Goal: Transaction & Acquisition: Purchase product/service

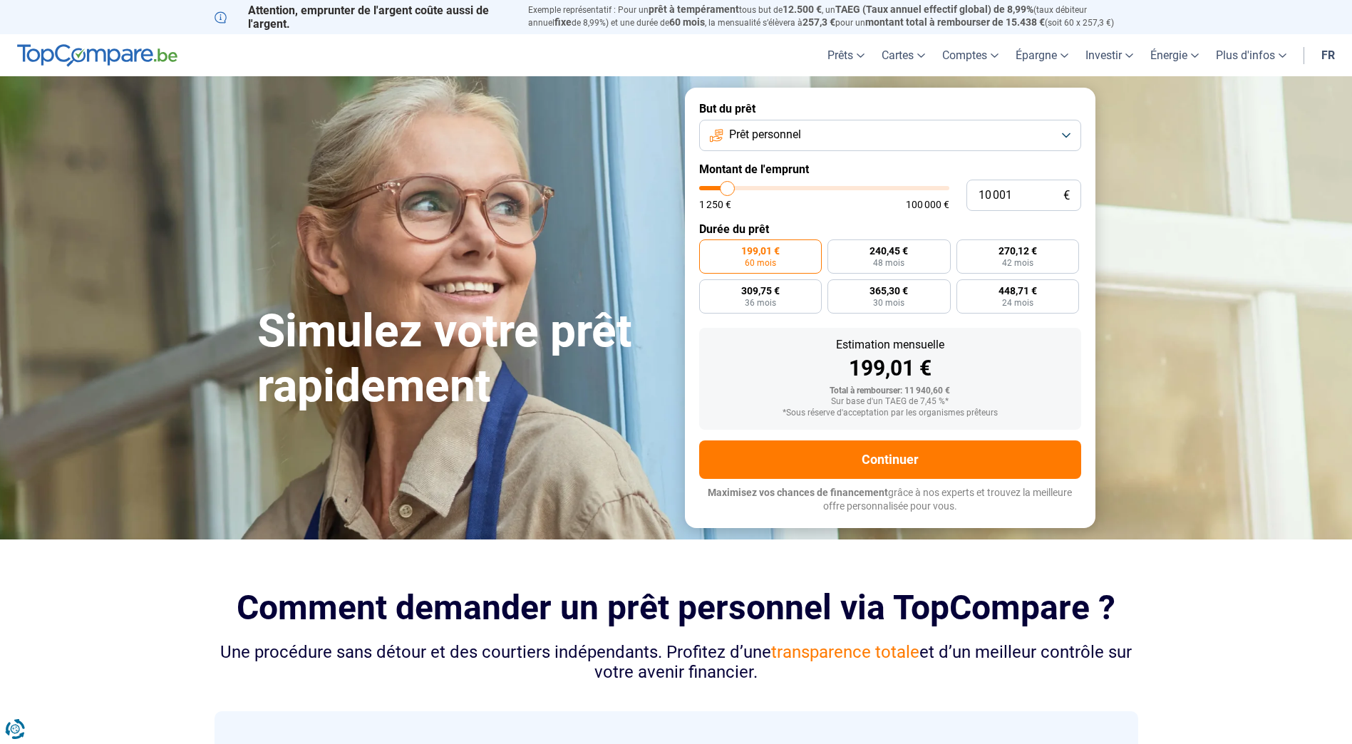
click at [873, 136] on button "Prêt personnel" at bounding box center [890, 135] width 382 height 31
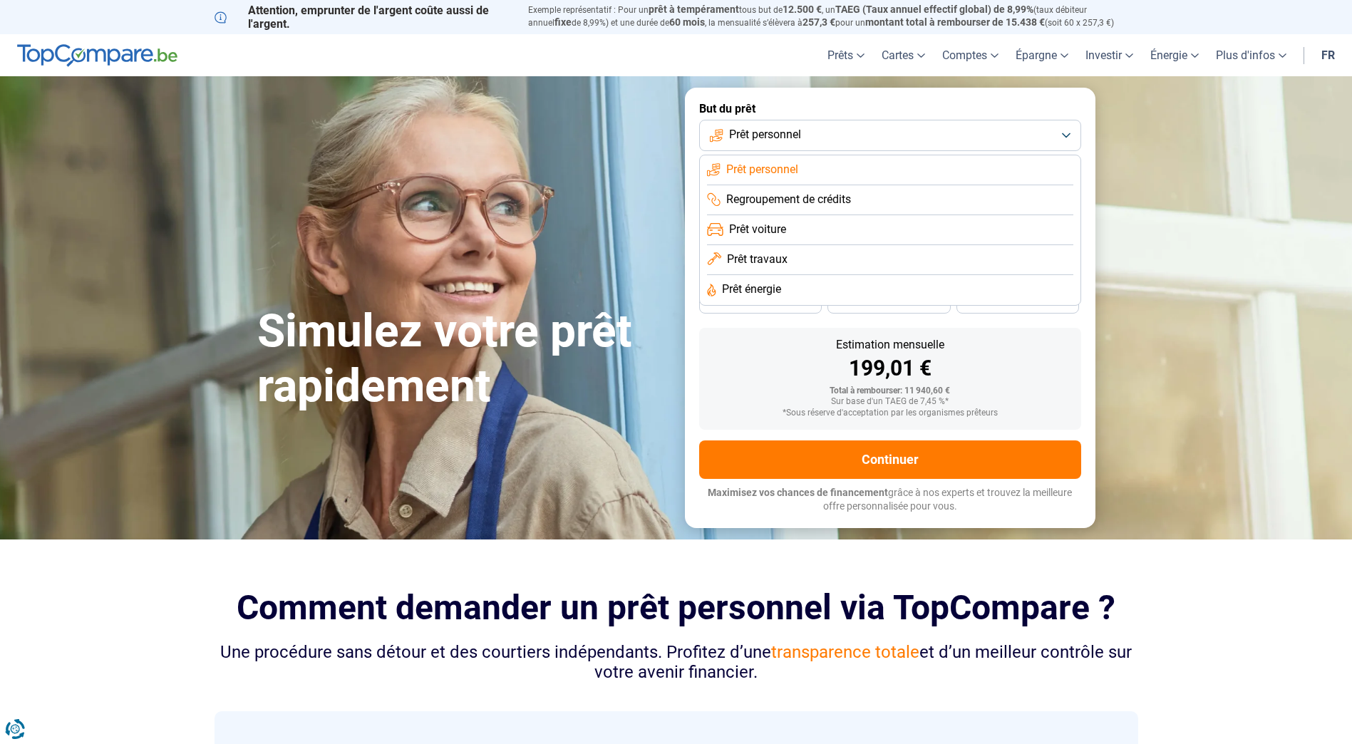
click at [782, 262] on span "Prêt travaux" at bounding box center [757, 260] width 61 height 16
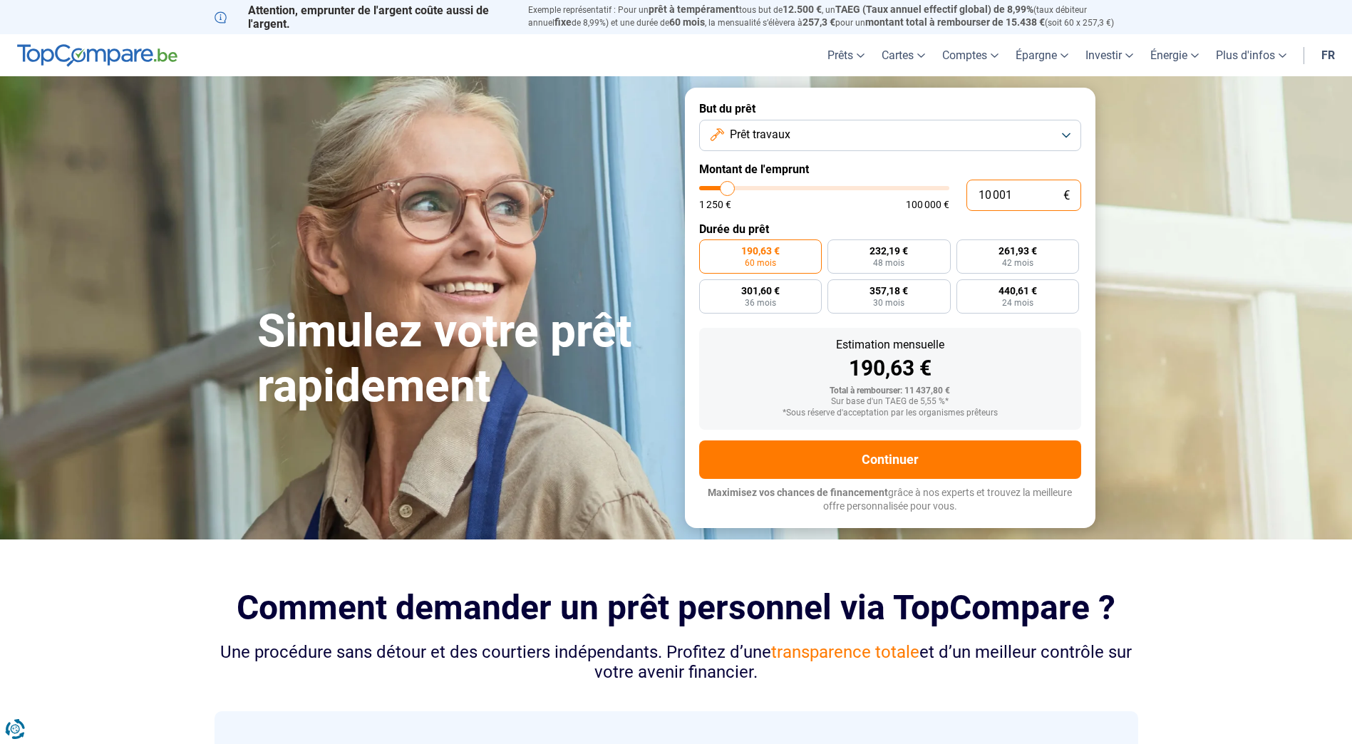
drag, startPoint x: 1021, startPoint y: 195, endPoint x: 956, endPoint y: 204, distance: 66.1
click at [956, 204] on div "10 001 € 1 250 € 100 000 €" at bounding box center [890, 195] width 382 height 31
type input "1"
type input "1250"
type input "11"
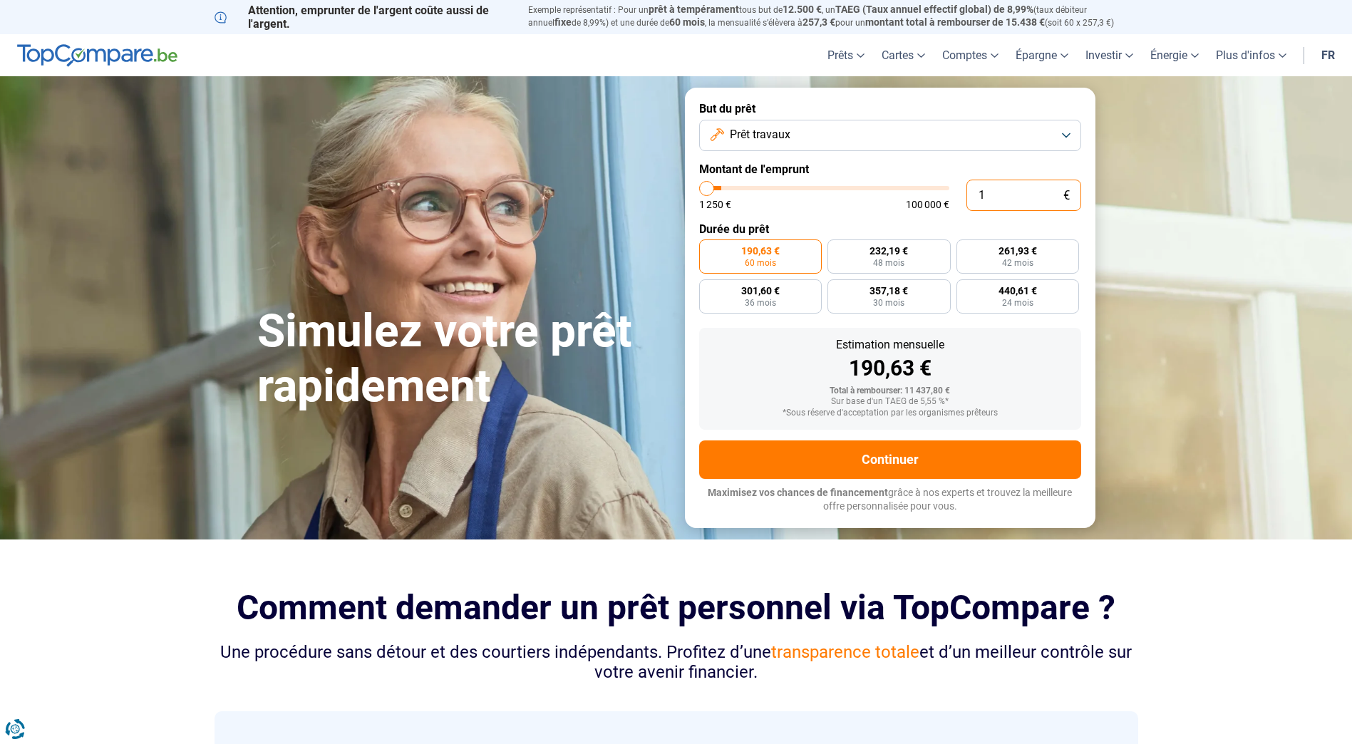
type input "1250"
type input "110"
type input "1250"
type input "1 100"
type input "1250"
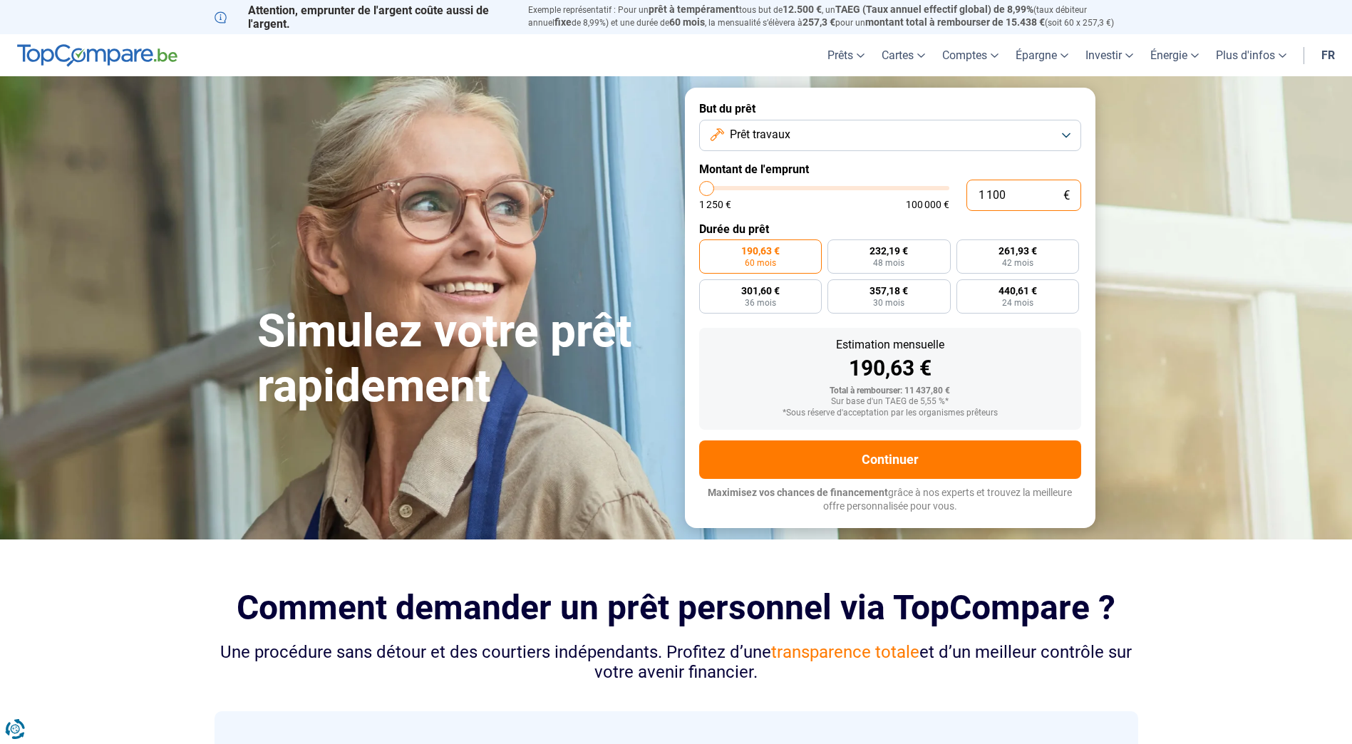
type input "11 000"
type input "11000"
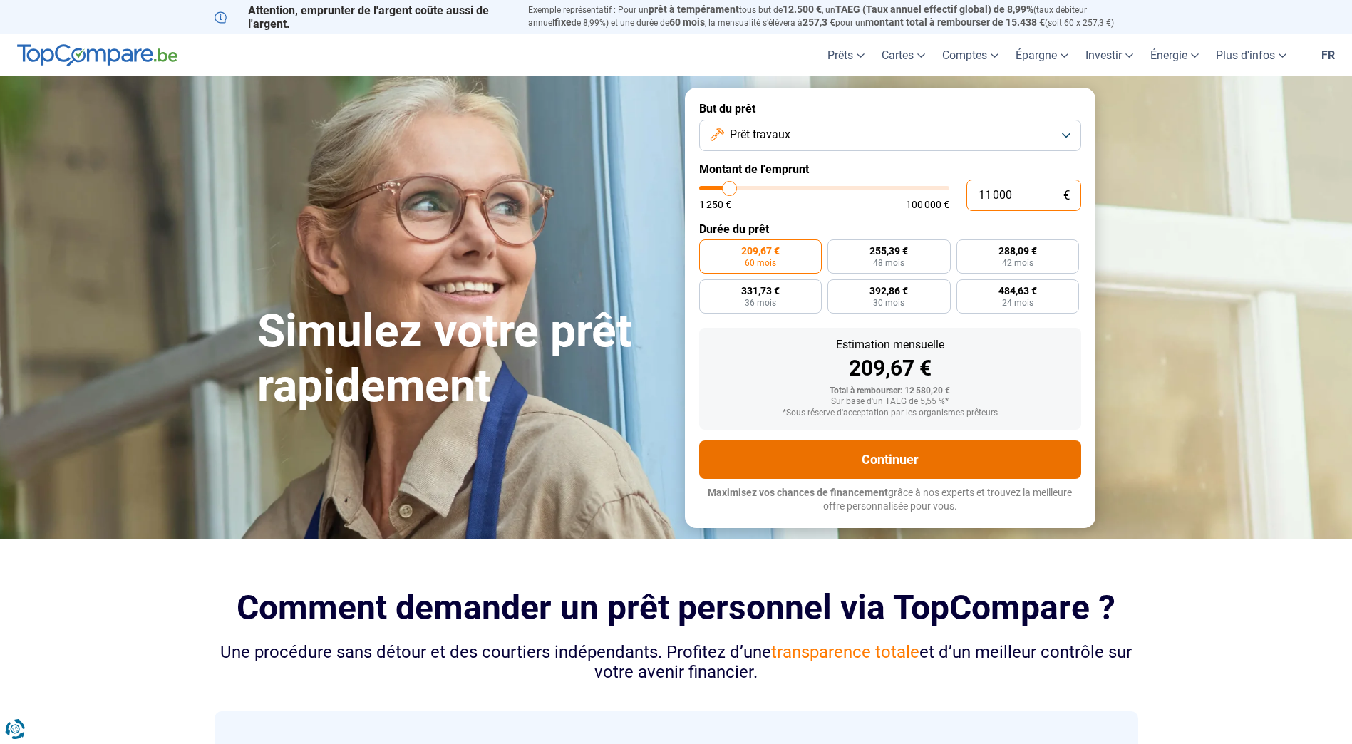
type input "11 000"
click at [883, 460] on button "Continuer" at bounding box center [890, 459] width 382 height 38
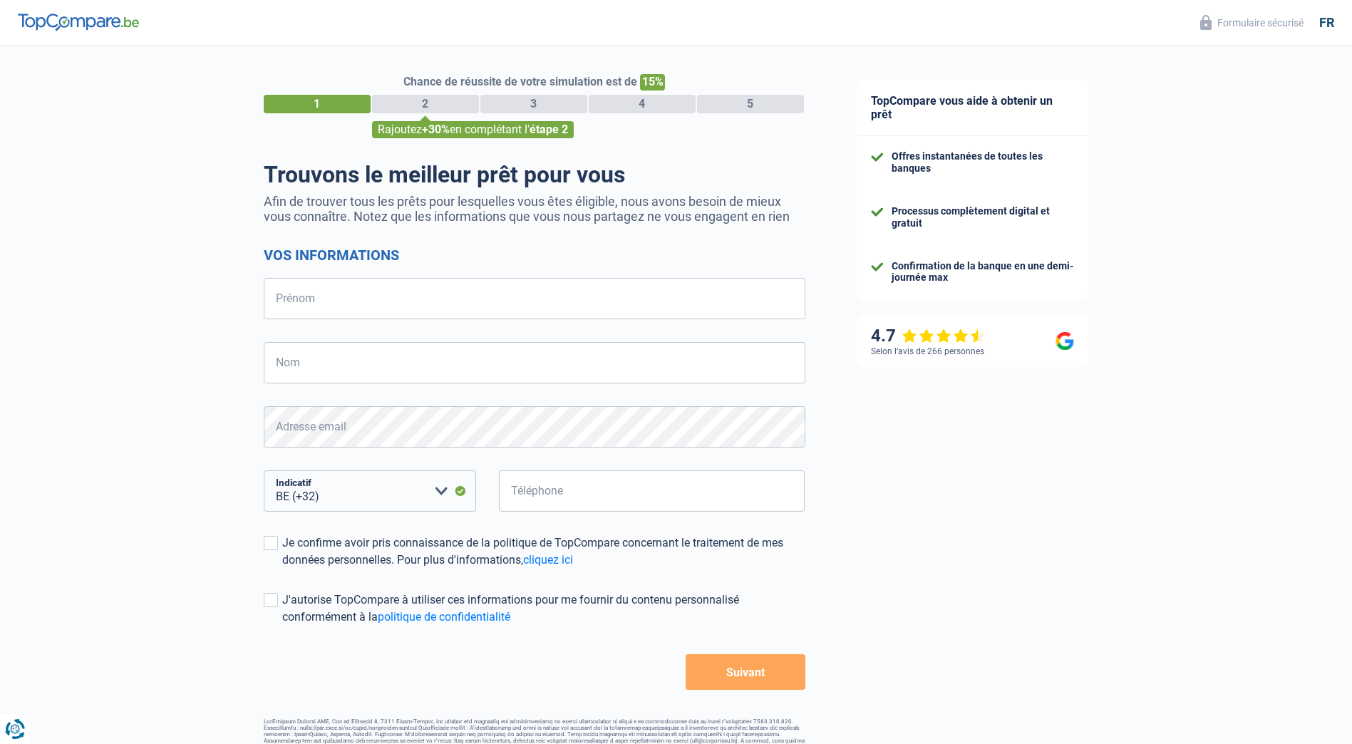
select select "32"
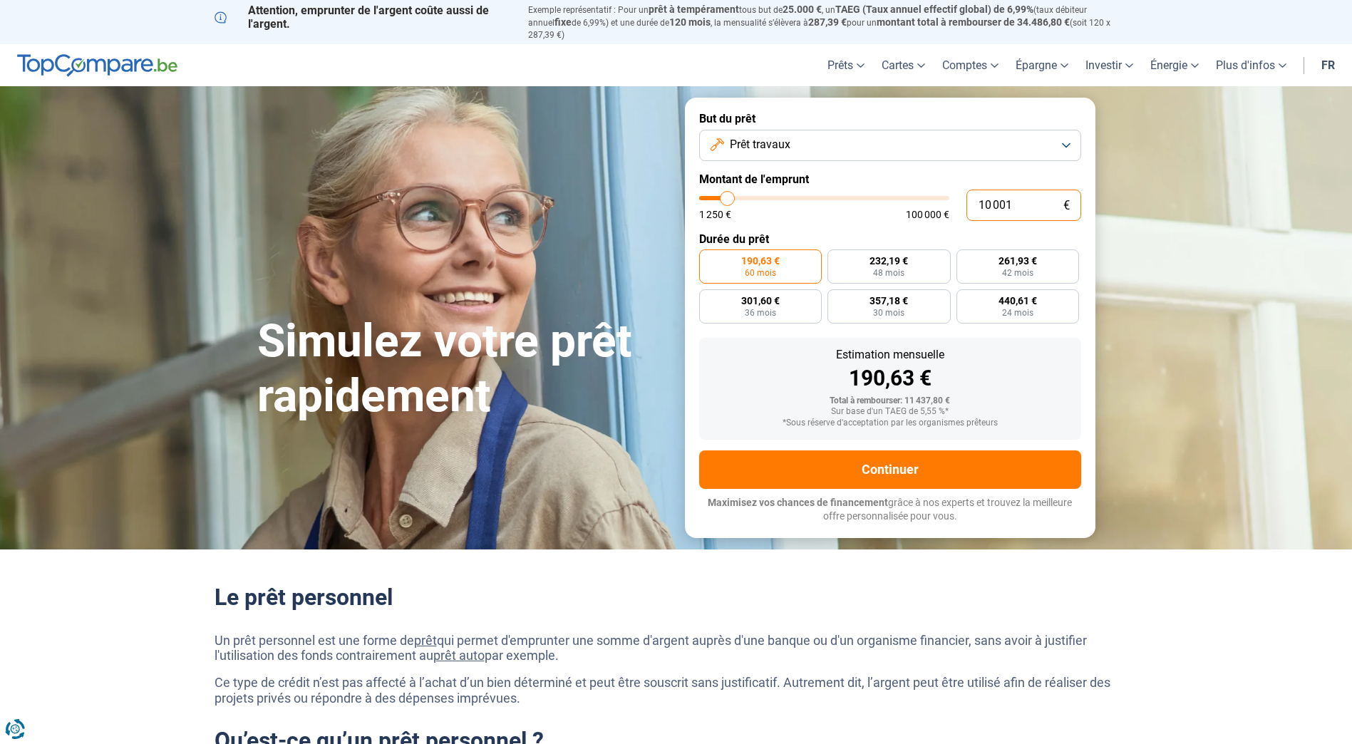
click at [1019, 192] on input "10 001" at bounding box center [1023, 205] width 115 height 31
drag, startPoint x: 1019, startPoint y: 192, endPoint x: 946, endPoint y: 195, distance: 73.5
click at [946, 195] on div "10 001 € 1 250 € 100 000 €" at bounding box center [890, 205] width 382 height 31
type input "10000"
radio input "true"
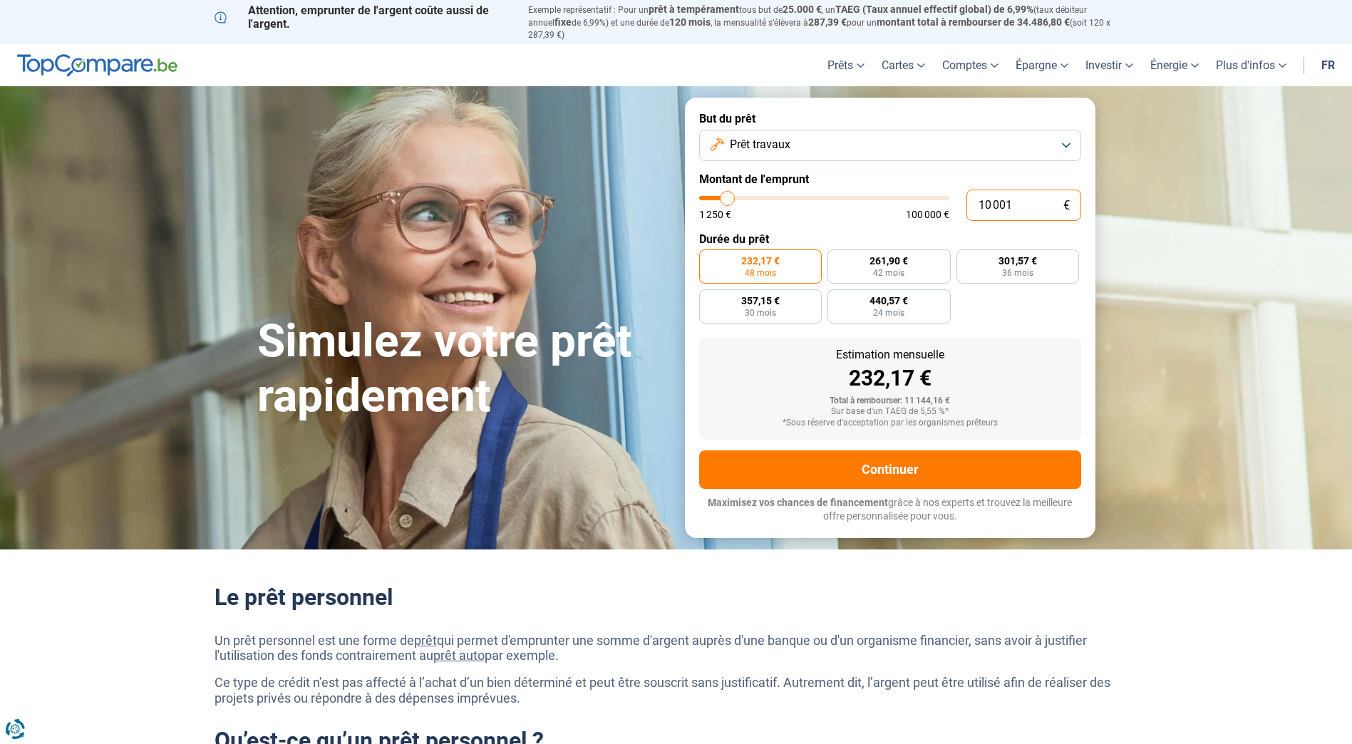
type input "1"
type input "1250"
type input "11"
type input "1250"
type input "110"
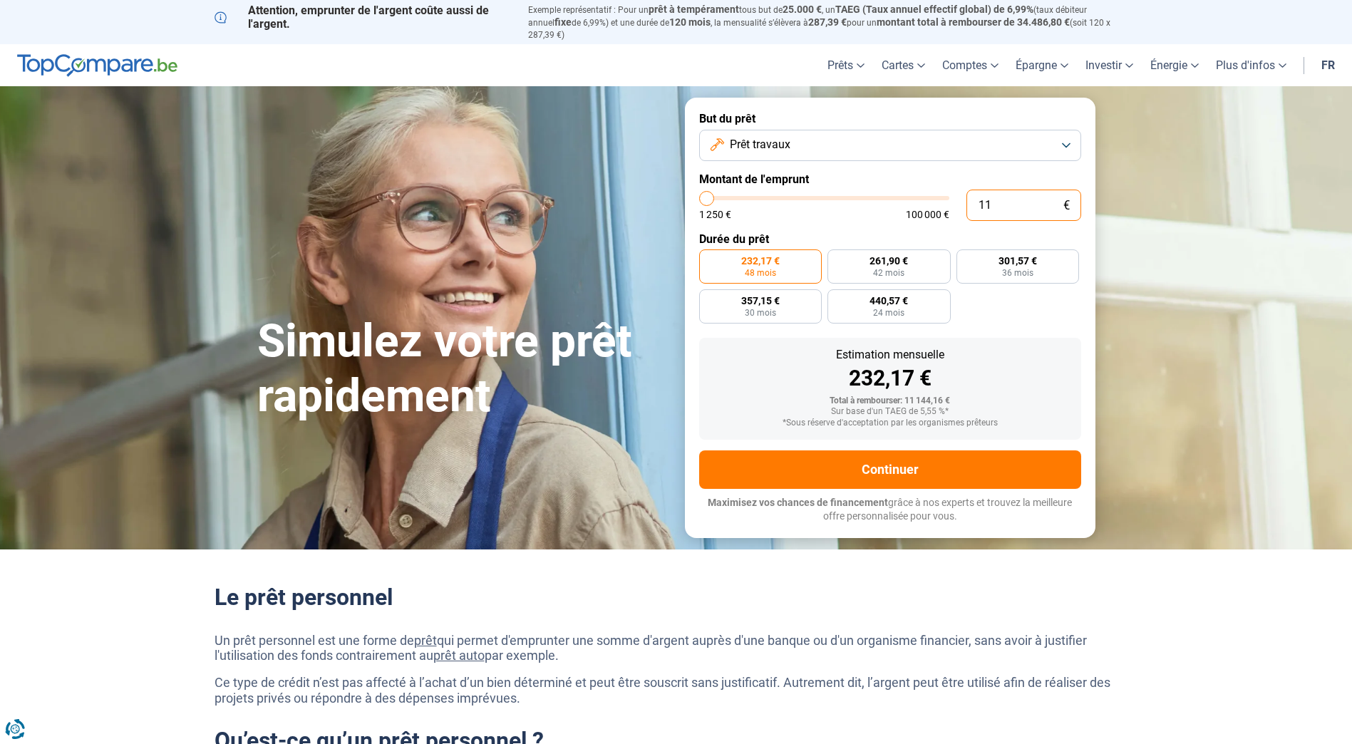
type input "1250"
type input "1 100"
type input "1250"
type input "11 000"
type input "11000"
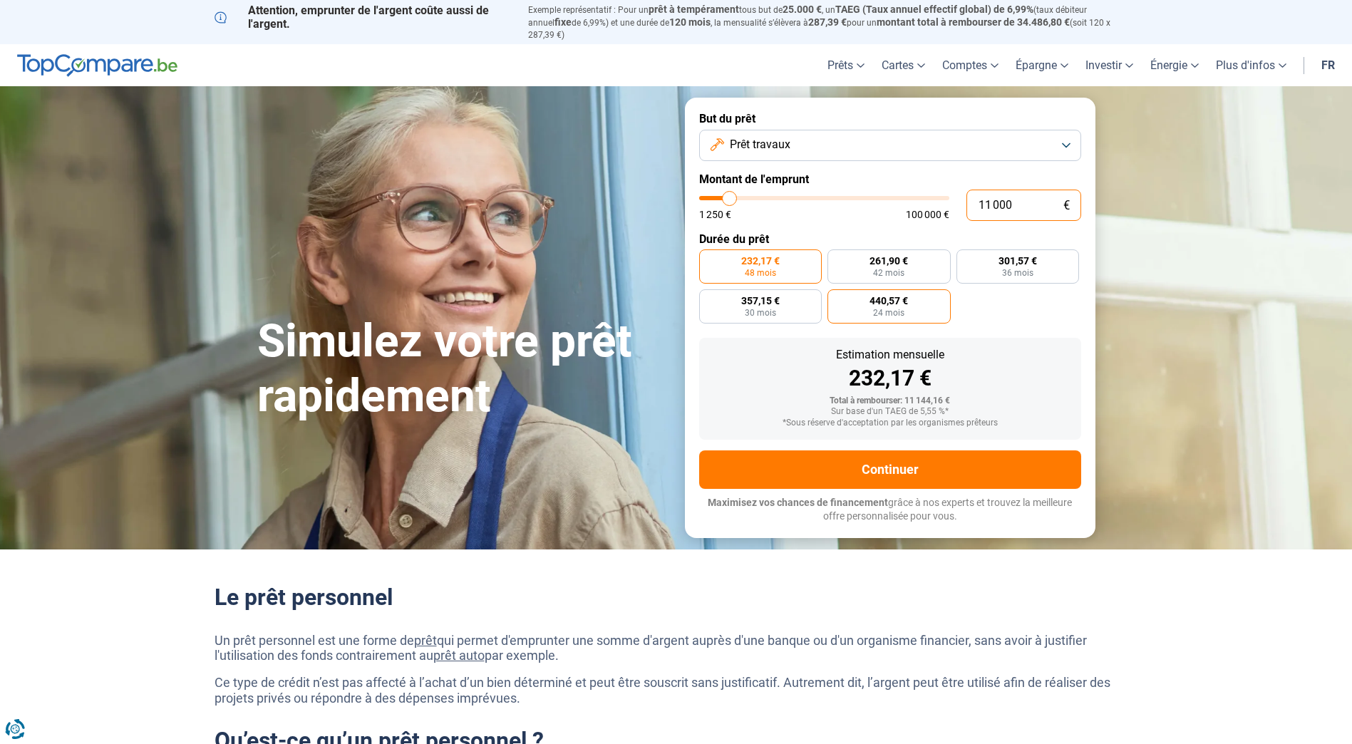
radio input "false"
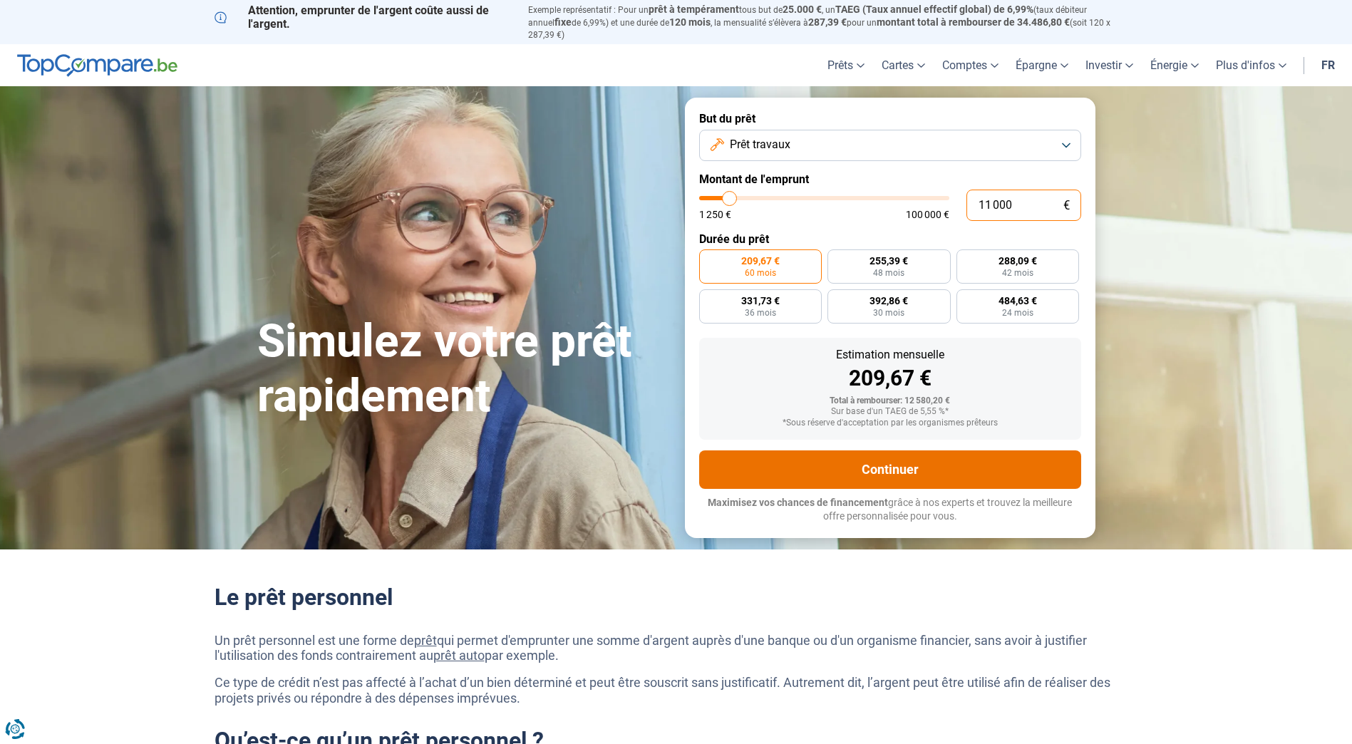
type input "11 000"
click at [880, 461] on button "Continuer" at bounding box center [890, 469] width 382 height 38
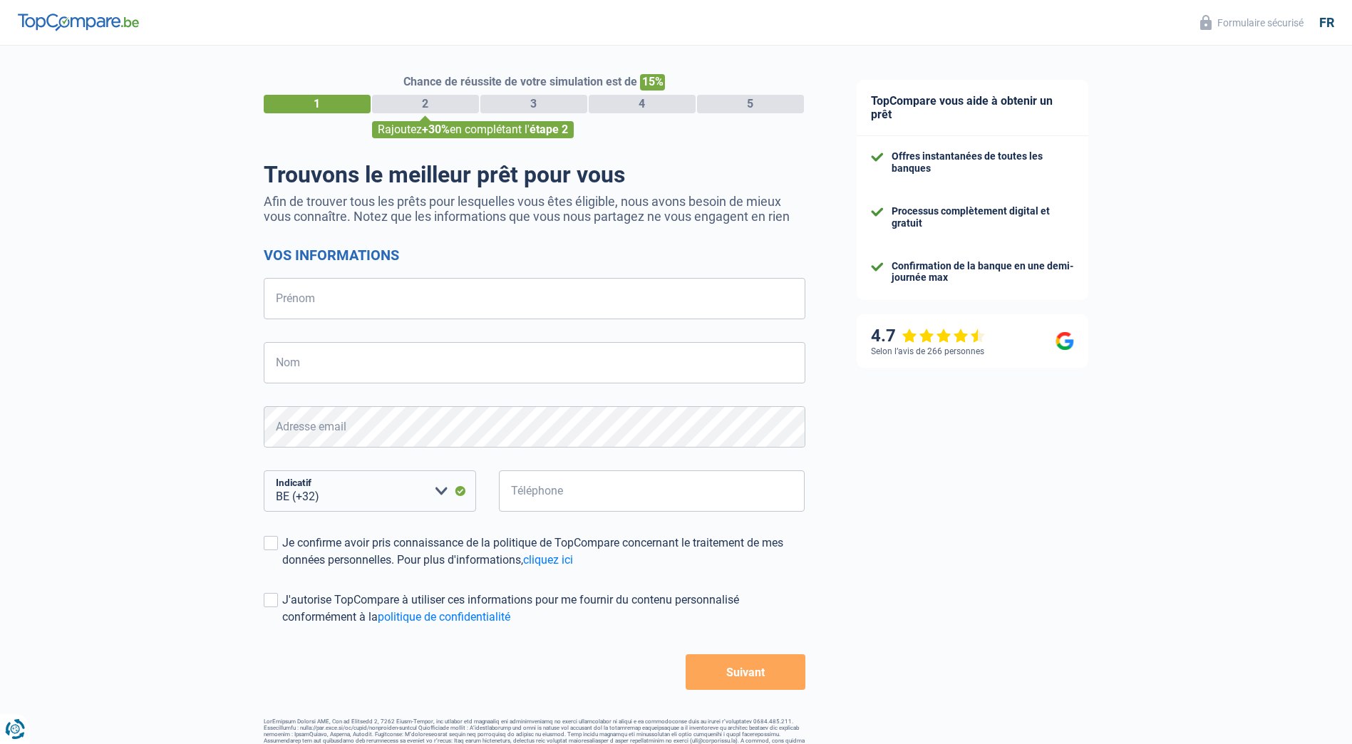
select select "32"
click at [435, 311] on input "Prénom" at bounding box center [535, 298] width 542 height 41
type input "[PERSON_NAME]"
type input "Lebrun"
type input "472671137"
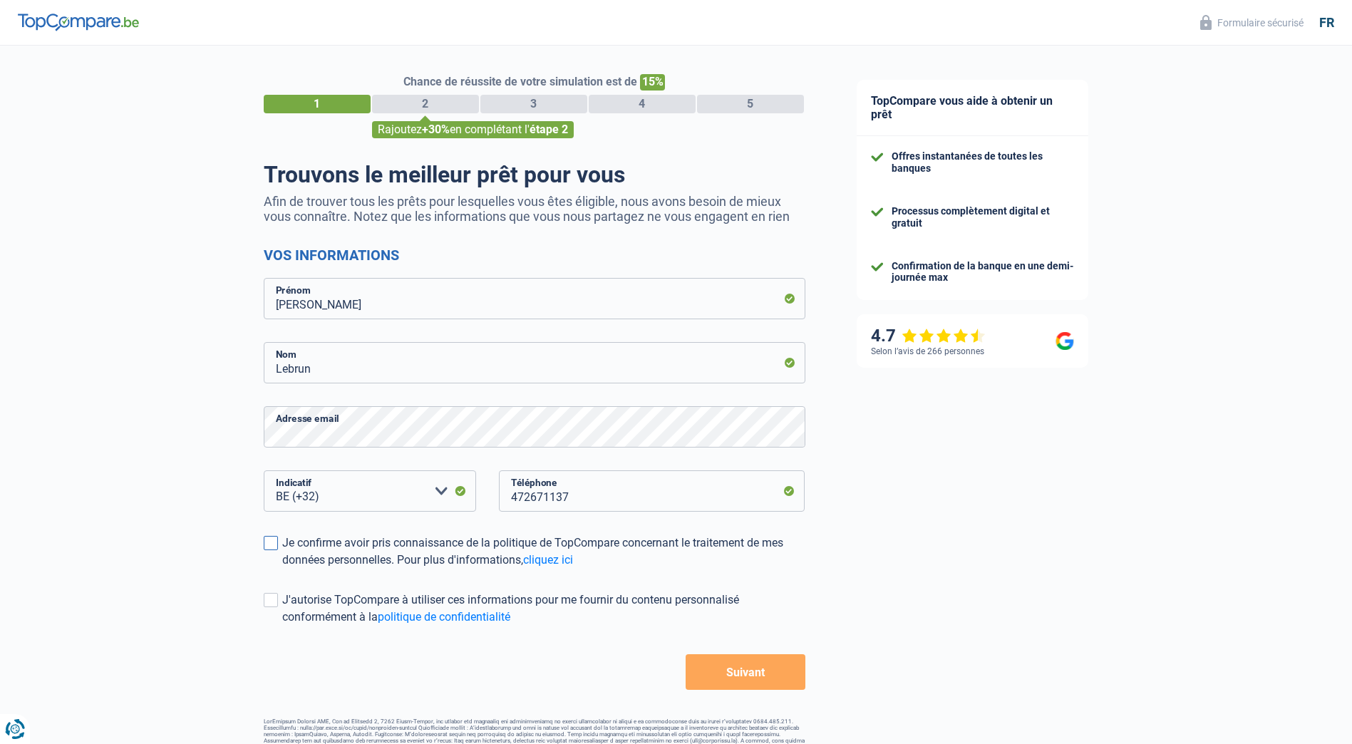
click at [276, 543] on span at bounding box center [271, 543] width 14 height 14
click at [282, 569] on input "Je confirme avoir pris connaissance de la politique de TopCompare concernant le…" at bounding box center [282, 569] width 0 height 0
click at [764, 663] on button "Suivant" at bounding box center [744, 672] width 119 height 36
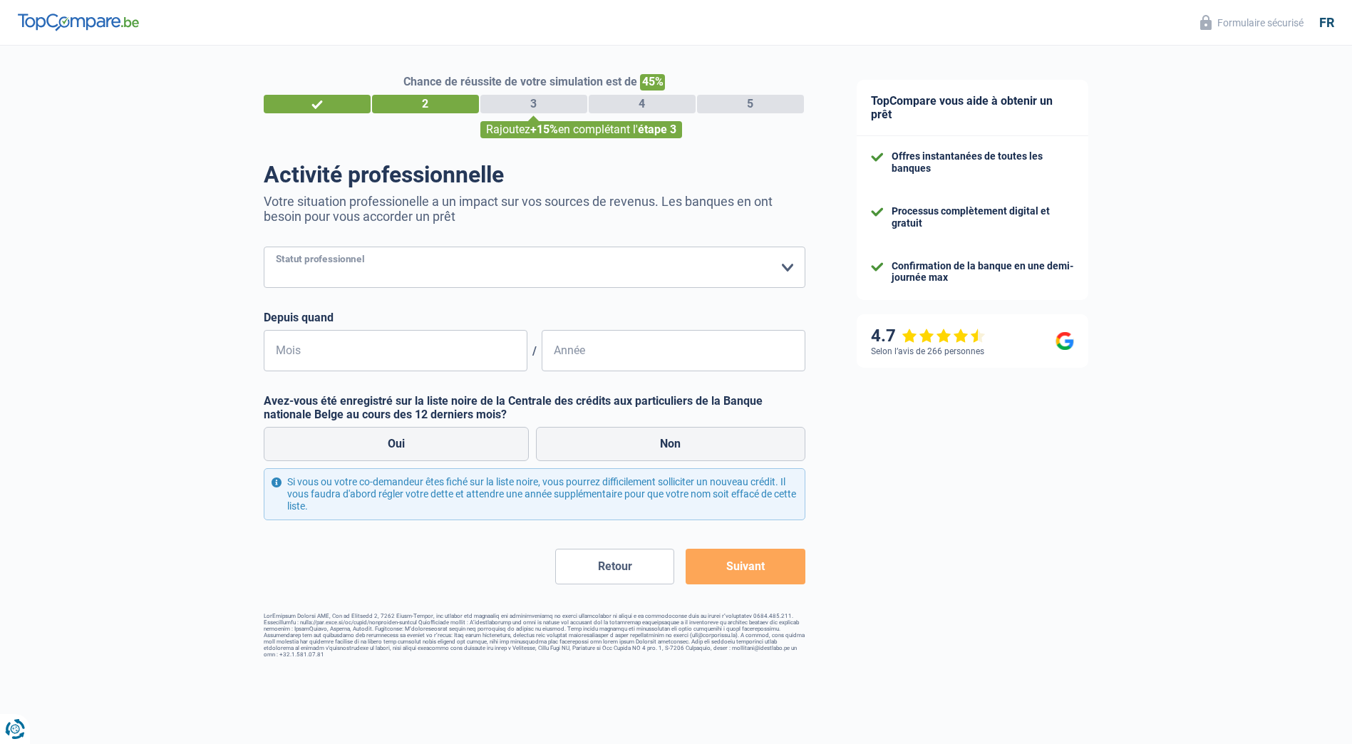
click at [482, 276] on select "Ouvrier Employé privé Employé public Invalide Indépendant Pensionné Chômeur Mut…" at bounding box center [535, 267] width 542 height 41
select select "privateEmployee"
click at [264, 248] on select "Ouvrier Employé privé Employé public Invalide Indépendant Pensionné Chômeur Mut…" at bounding box center [535, 267] width 542 height 41
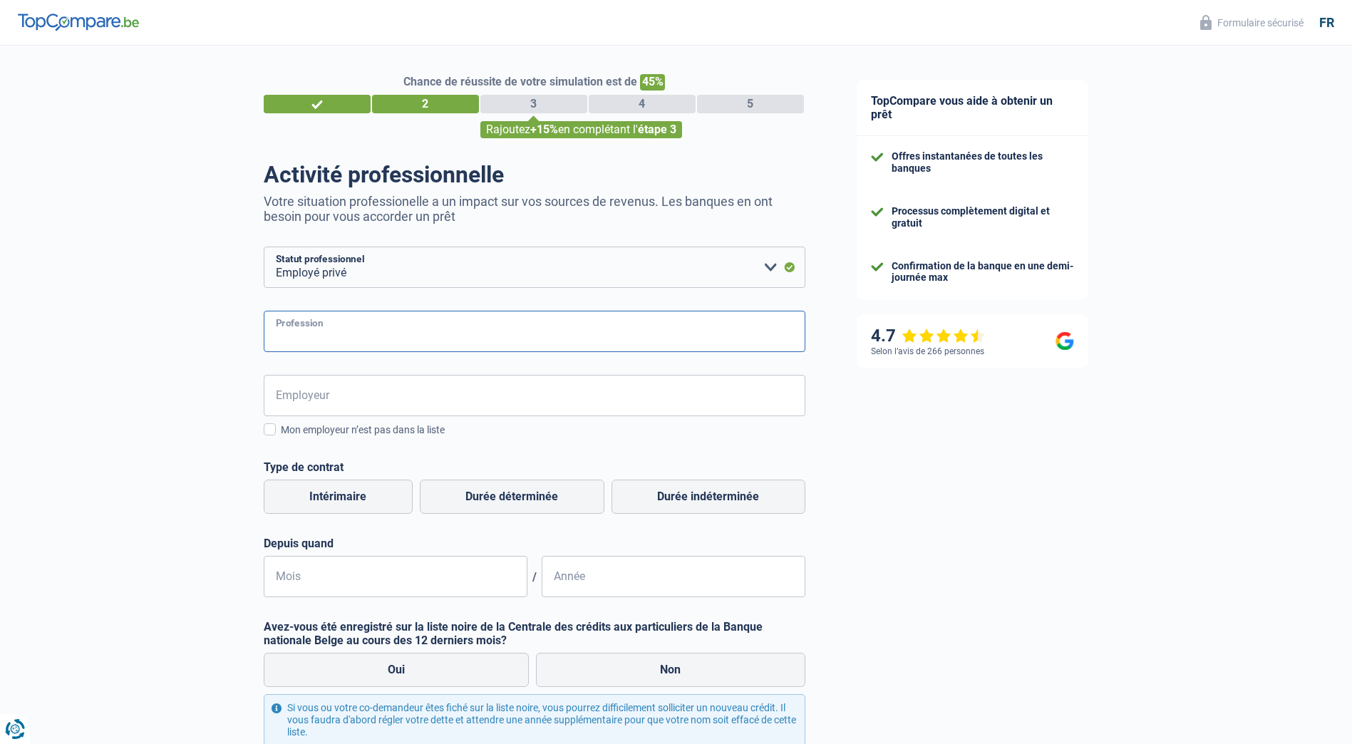
click at [346, 340] on input "Profession" at bounding box center [535, 331] width 542 height 41
click at [683, 501] on label "Durée indéterminée" at bounding box center [708, 497] width 194 height 34
click at [683, 501] on input "Durée indéterminée" at bounding box center [708, 497] width 194 height 34
radio input "true"
click at [425, 578] on input "Mois" at bounding box center [396, 576] width 264 height 41
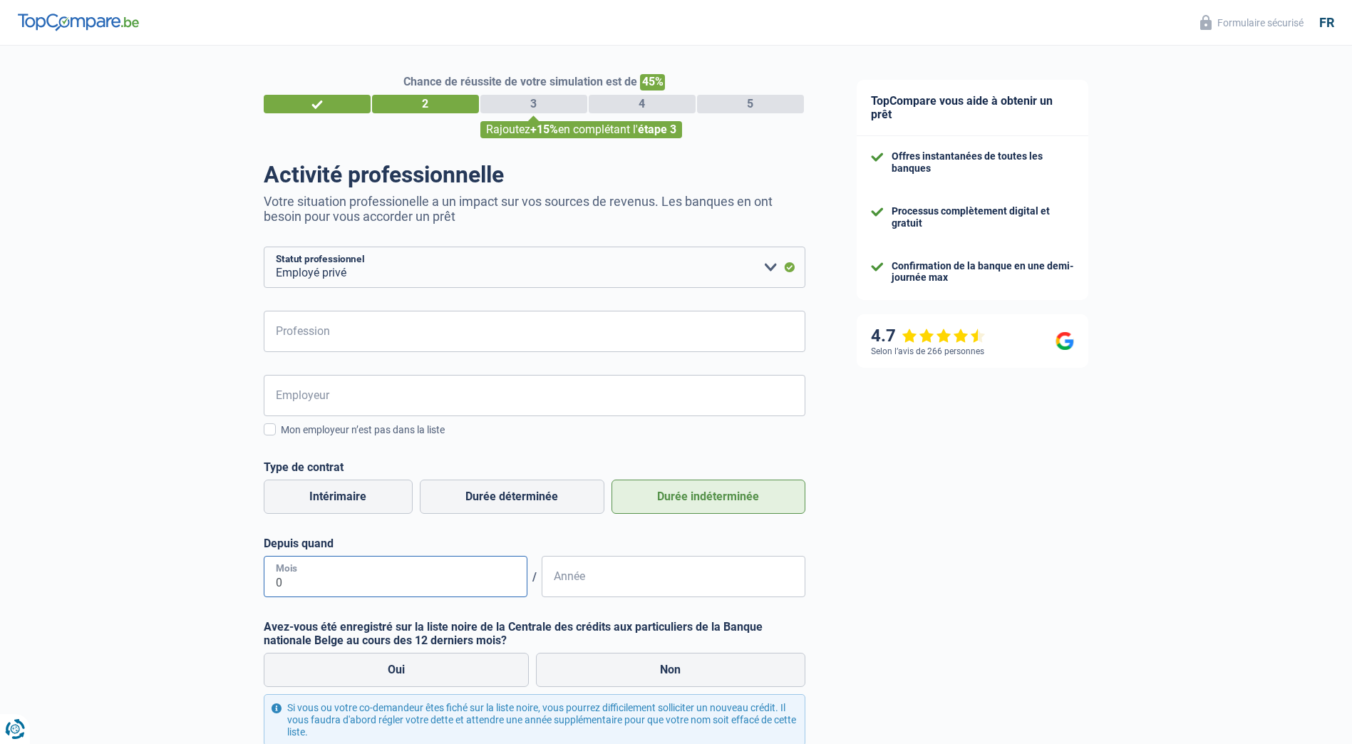
type input "01"
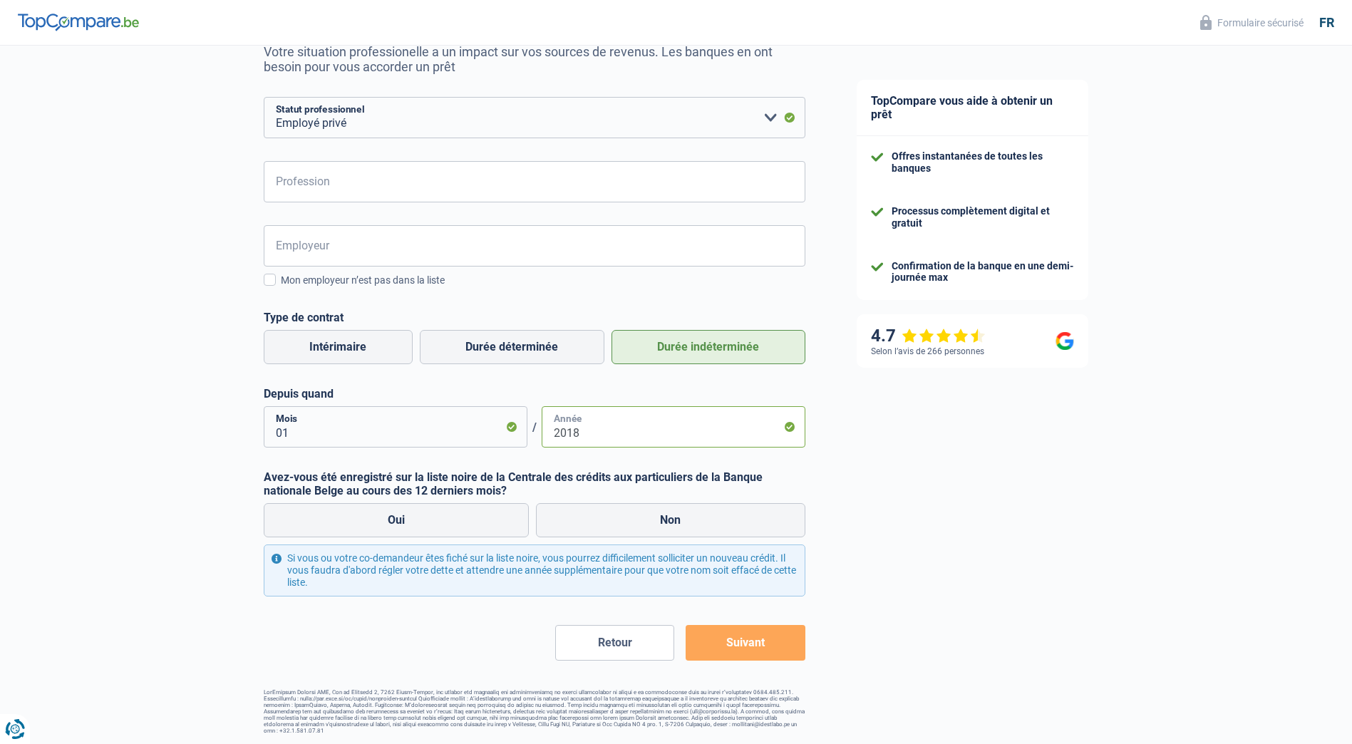
scroll to position [150, 0]
type input "2018"
click at [658, 529] on label "Non" at bounding box center [670, 519] width 269 height 34
click at [658, 529] on input "Non" at bounding box center [670, 519] width 269 height 34
radio input "true"
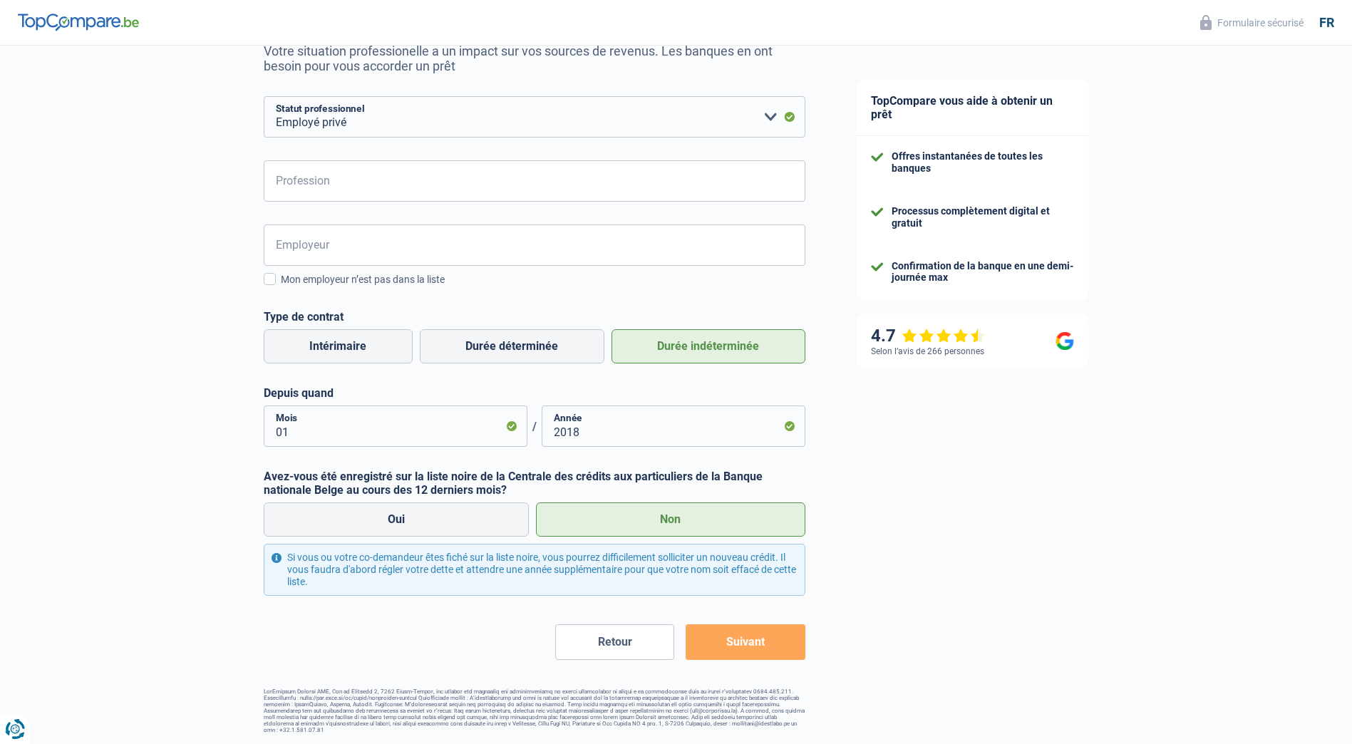
click at [745, 636] on button "Suivant" at bounding box center [744, 642] width 119 height 36
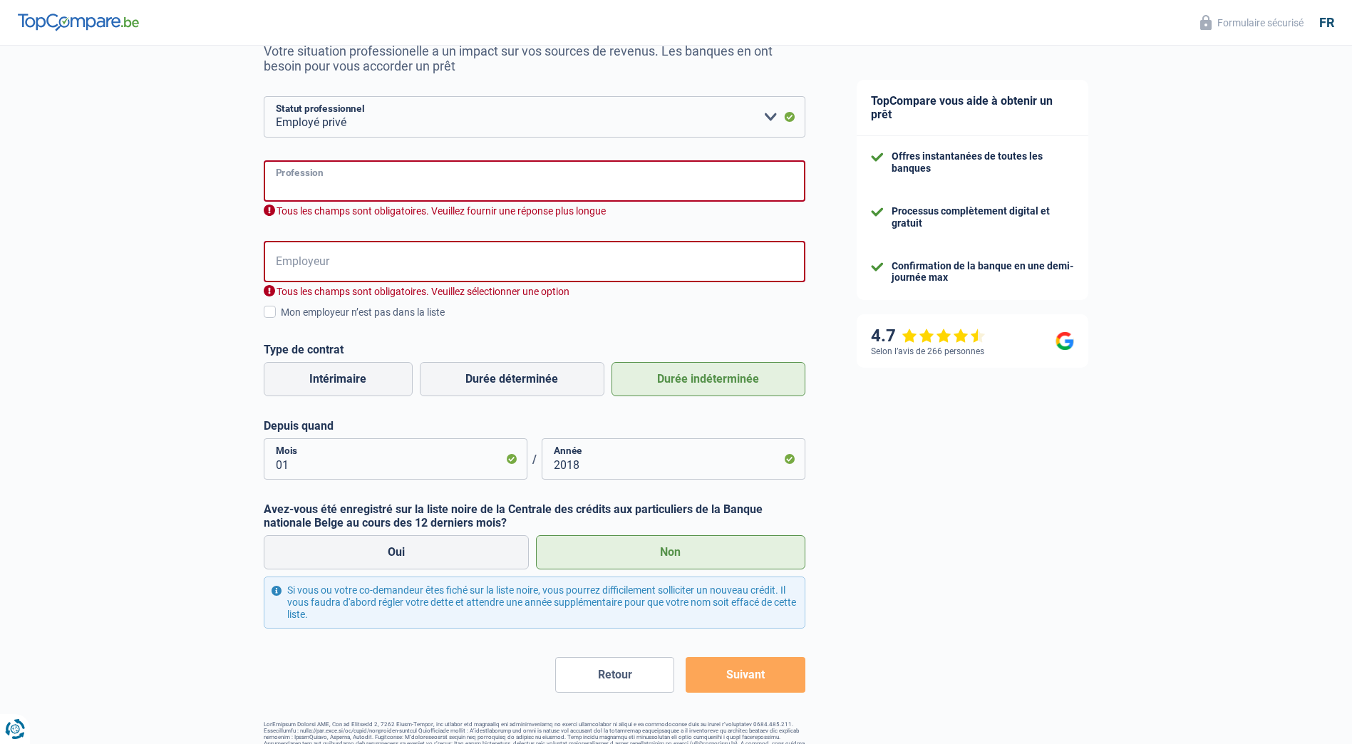
click at [401, 190] on input "Profession" at bounding box center [535, 180] width 542 height 41
click at [368, 259] on input "Employeur" at bounding box center [535, 261] width 542 height 41
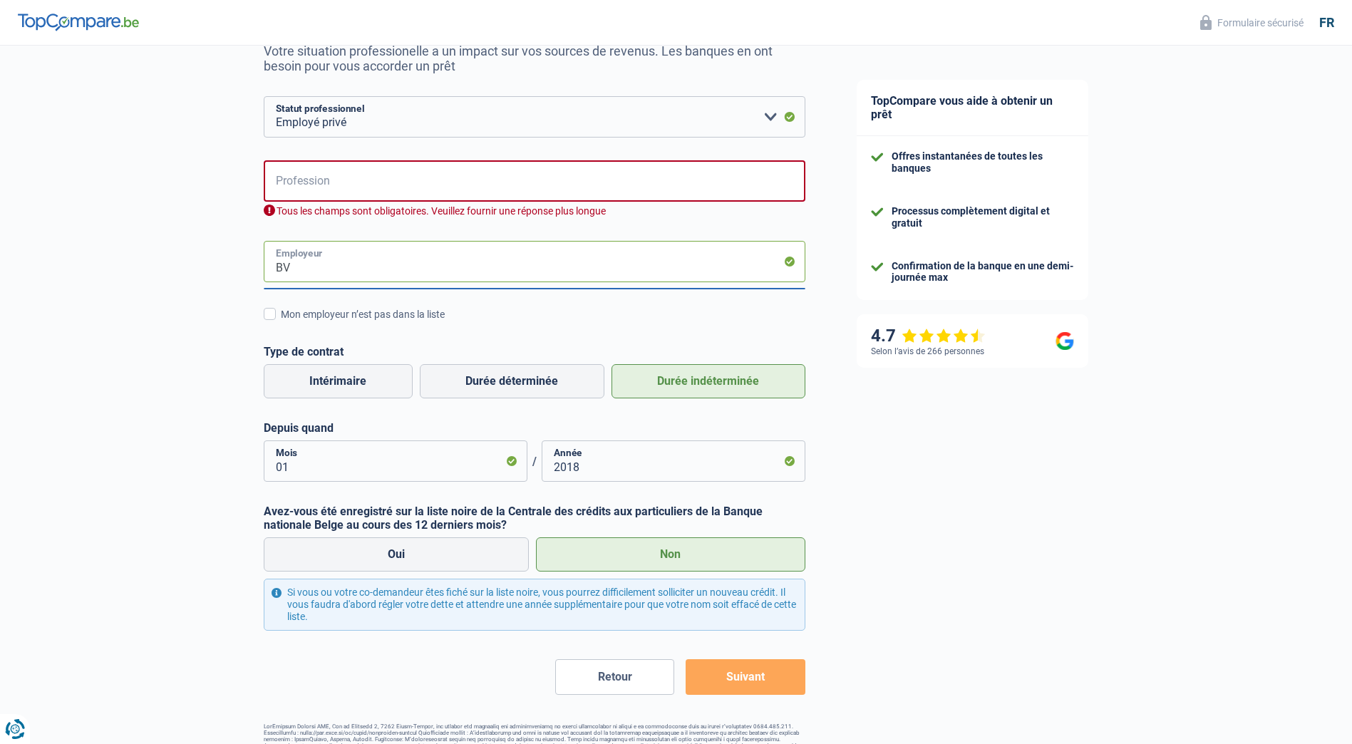
type input "B"
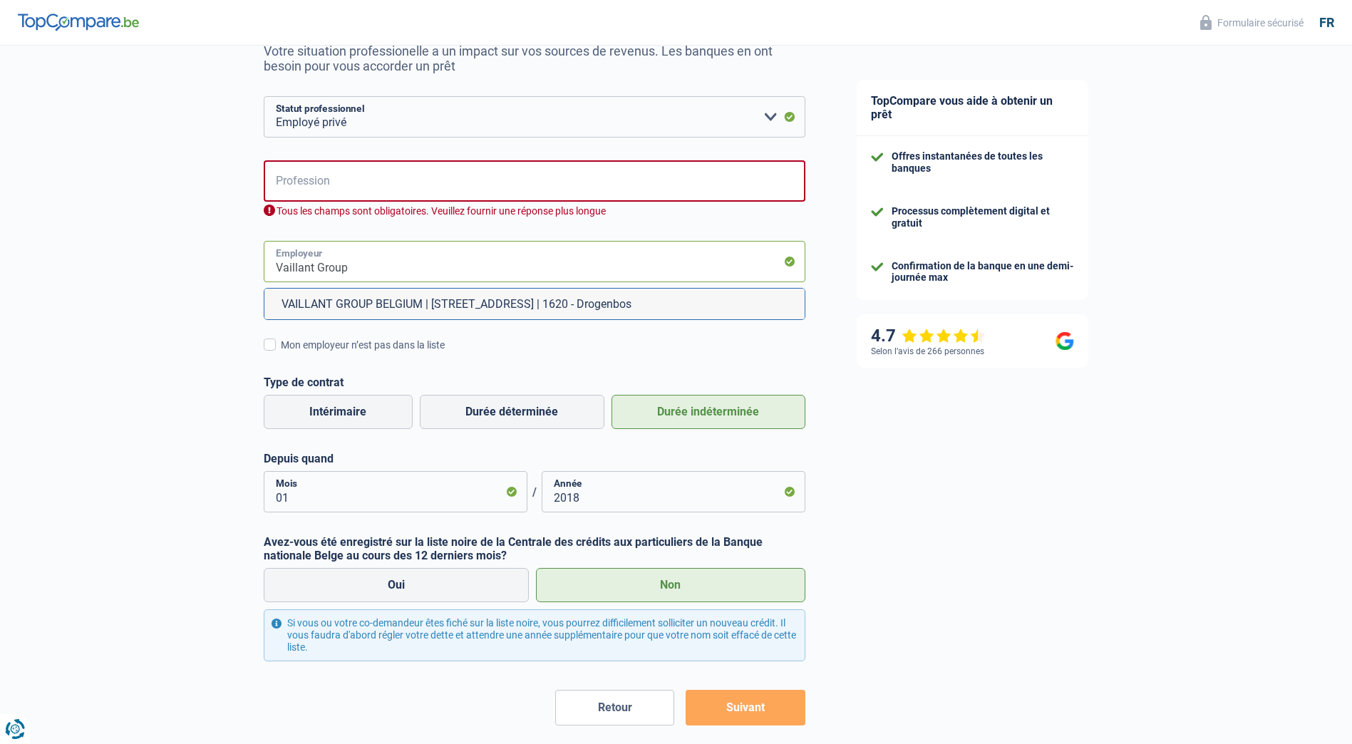
type input "Vaillant Group"
click at [346, 188] on input "Profession" at bounding box center [535, 180] width 542 height 41
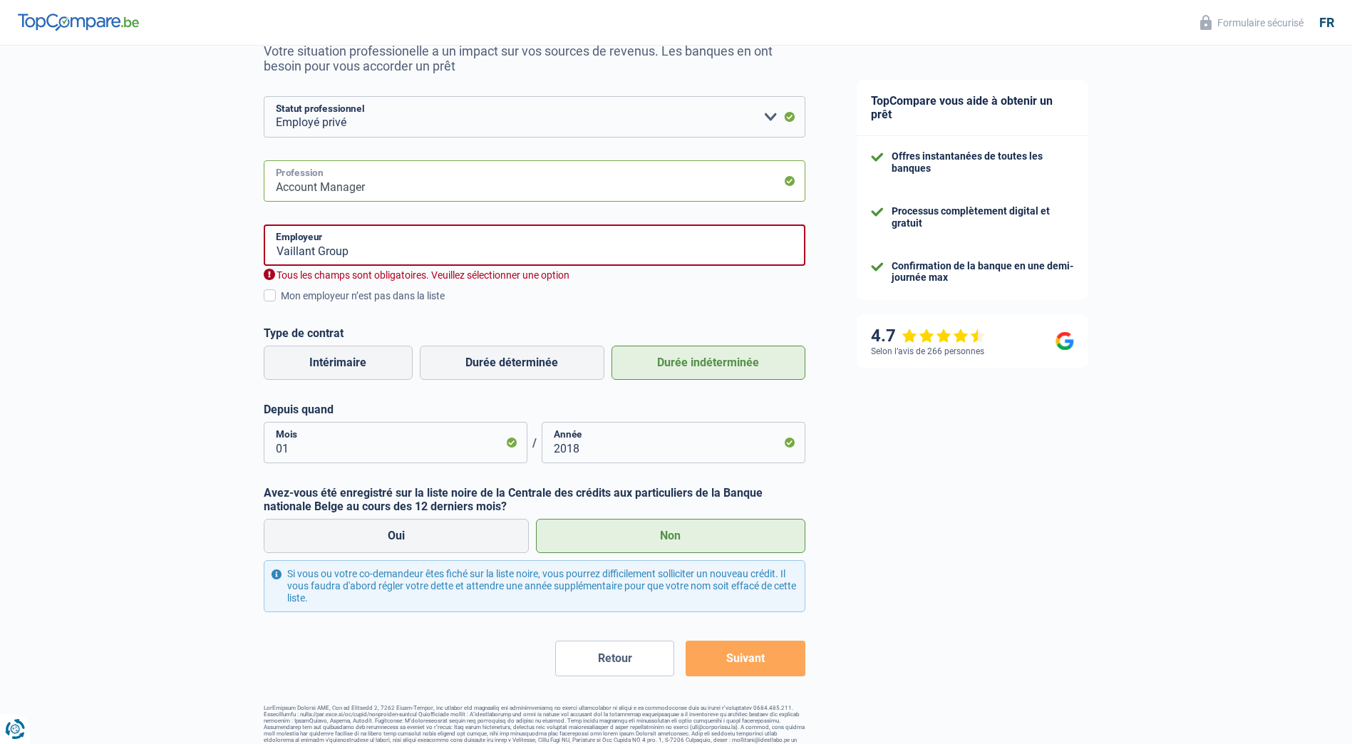
type input "Account Manager"
click at [736, 653] on button "Suivant" at bounding box center [744, 659] width 119 height 36
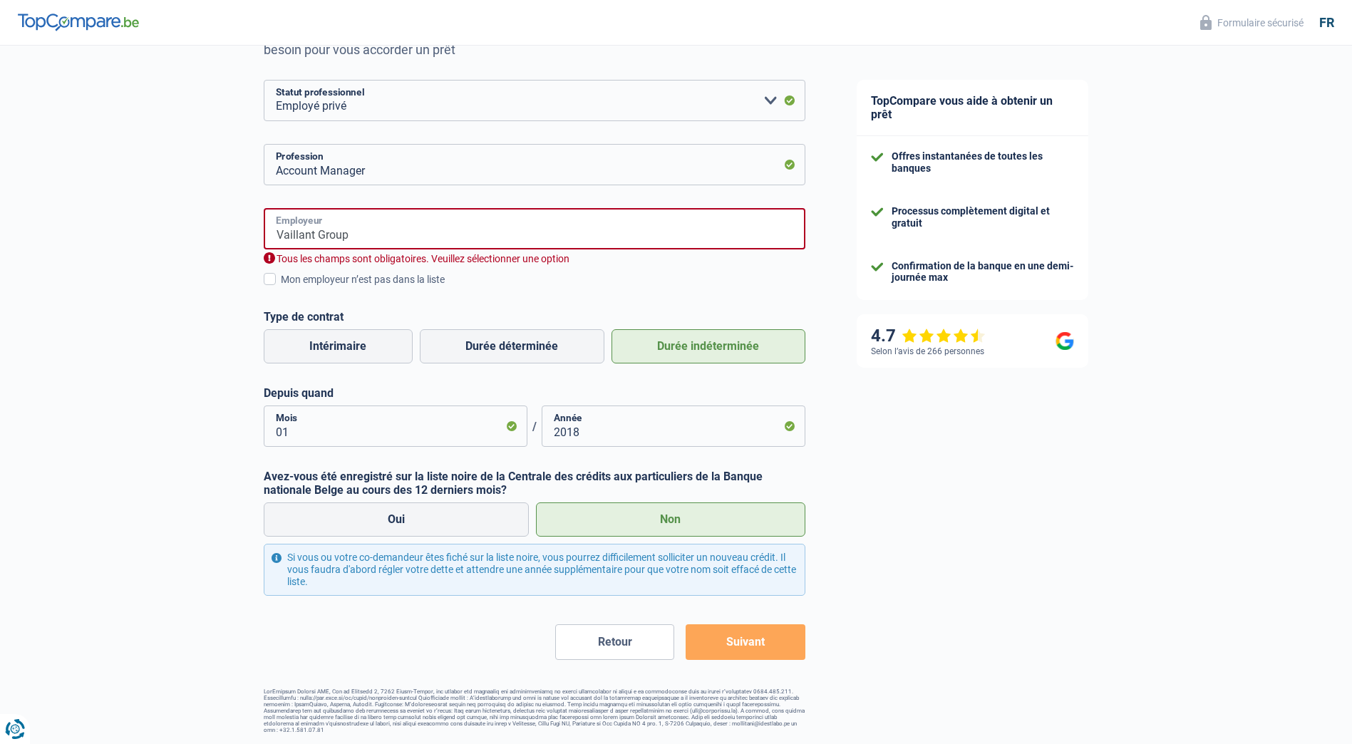
click at [551, 242] on input "Vaillant Group" at bounding box center [535, 228] width 542 height 41
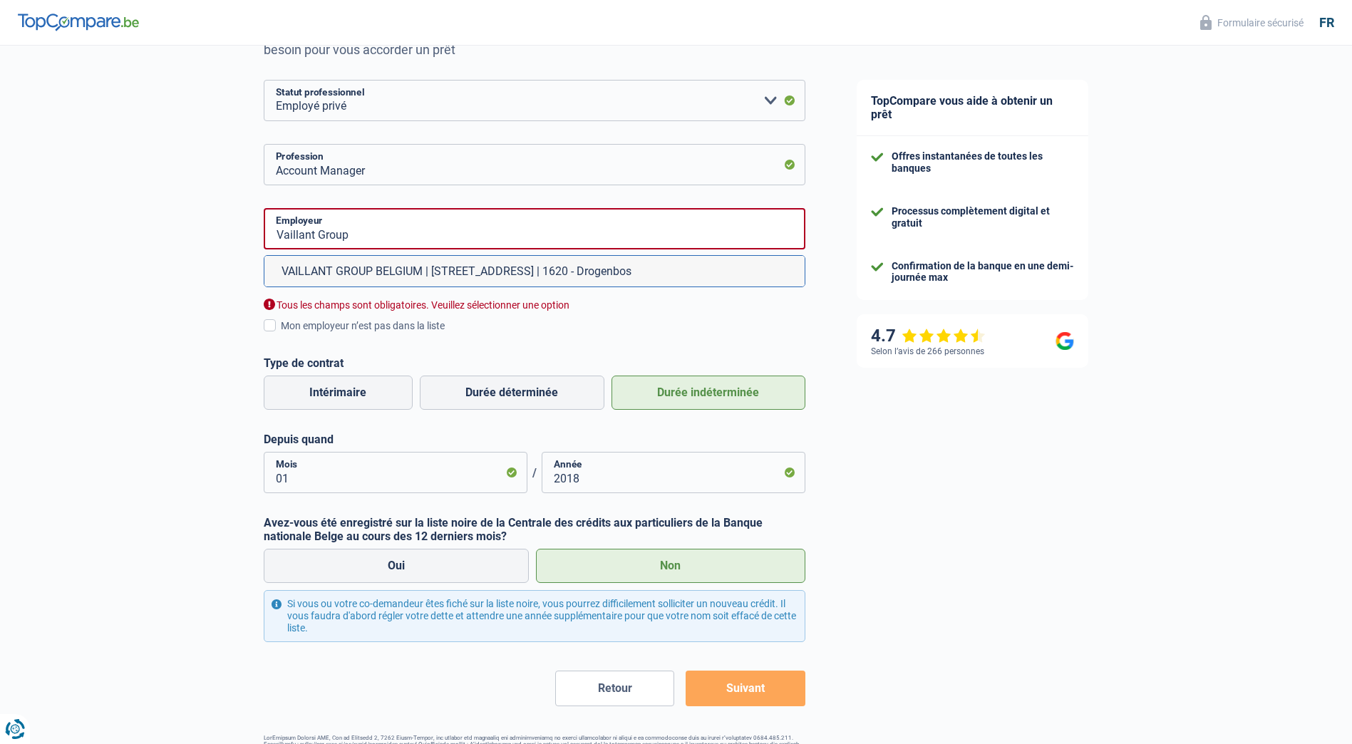
click at [447, 279] on li "VAILLANT GROUP BELGIUM | Rue Golden Hope, 15 | 1620 - Drogenbos" at bounding box center [534, 271] width 540 height 31
type input "VAILLANT GROUP BELGIUM | Rue Golden Hope, 15 | 1620 - Drogenbos"
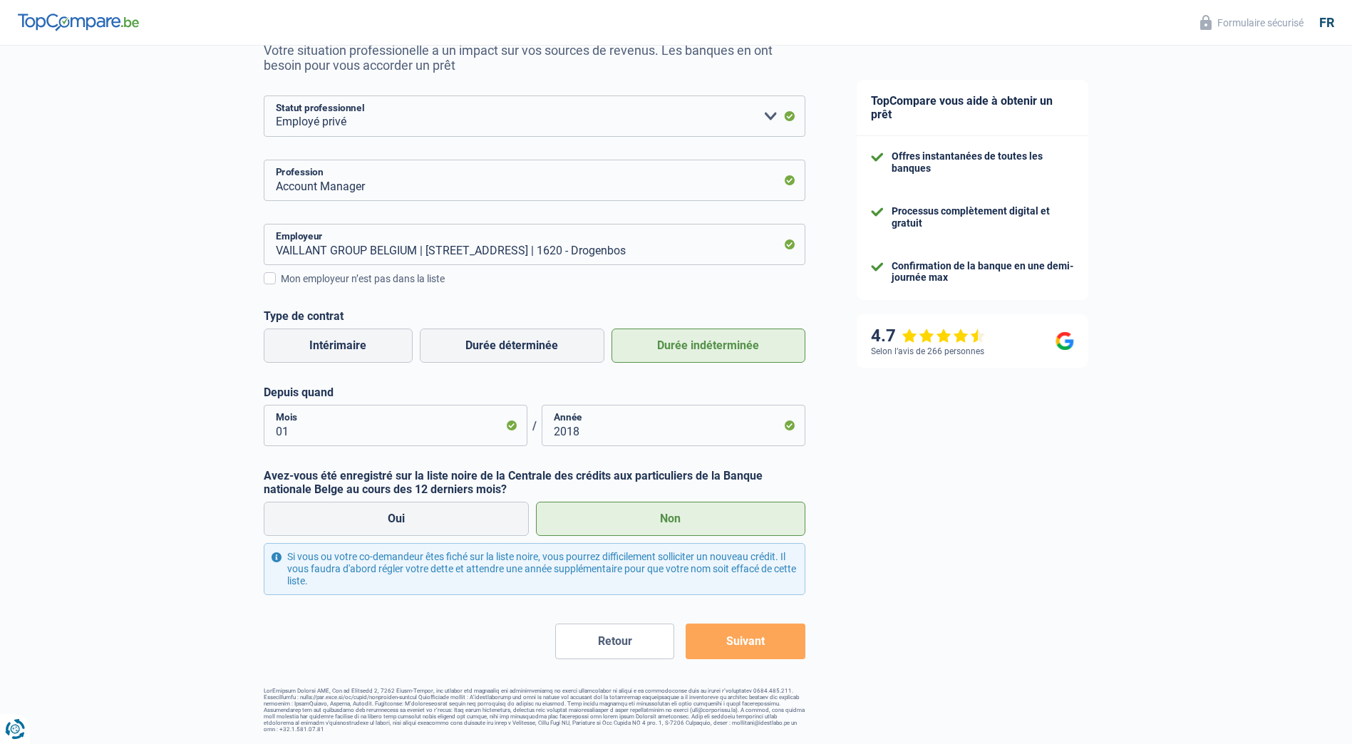
scroll to position [150, 0]
click at [740, 642] on button "Suivant" at bounding box center [744, 642] width 119 height 36
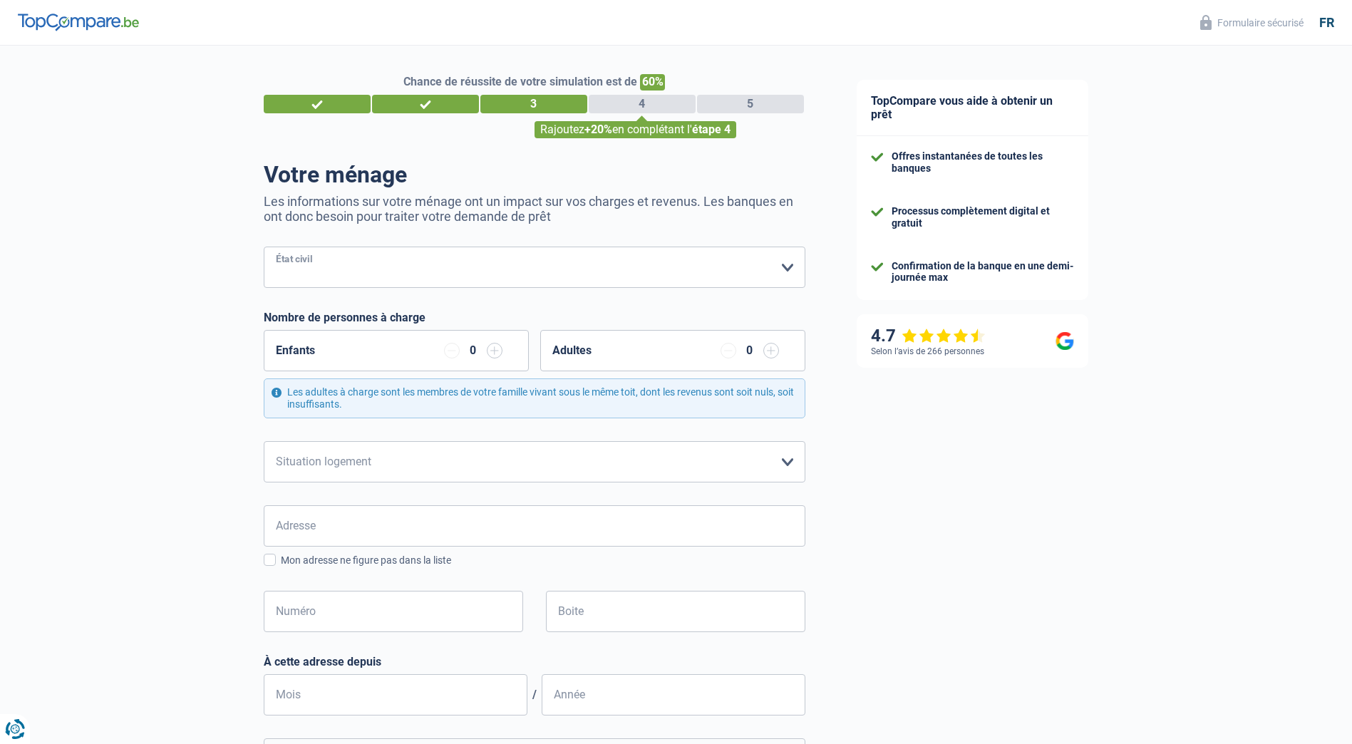
click at [433, 270] on select "Célibataire Marié(e) Cohabitant(e) légal(e) Divorcé(e) Veuf(ve) Séparé (de fait…" at bounding box center [535, 267] width 542 height 41
select select "cohabitation"
click at [264, 248] on select "Célibataire Marié(e) Cohabitant(e) légal(e) Divorcé(e) Veuf(ve) Séparé (de fait…" at bounding box center [535, 267] width 542 height 41
click at [499, 357] on input "button" at bounding box center [495, 351] width 16 height 16
click at [459, 462] on select "Locataire Propriétaire avec prêt hypothécaire Propriétaire sans prêt hypothécai…" at bounding box center [535, 461] width 542 height 41
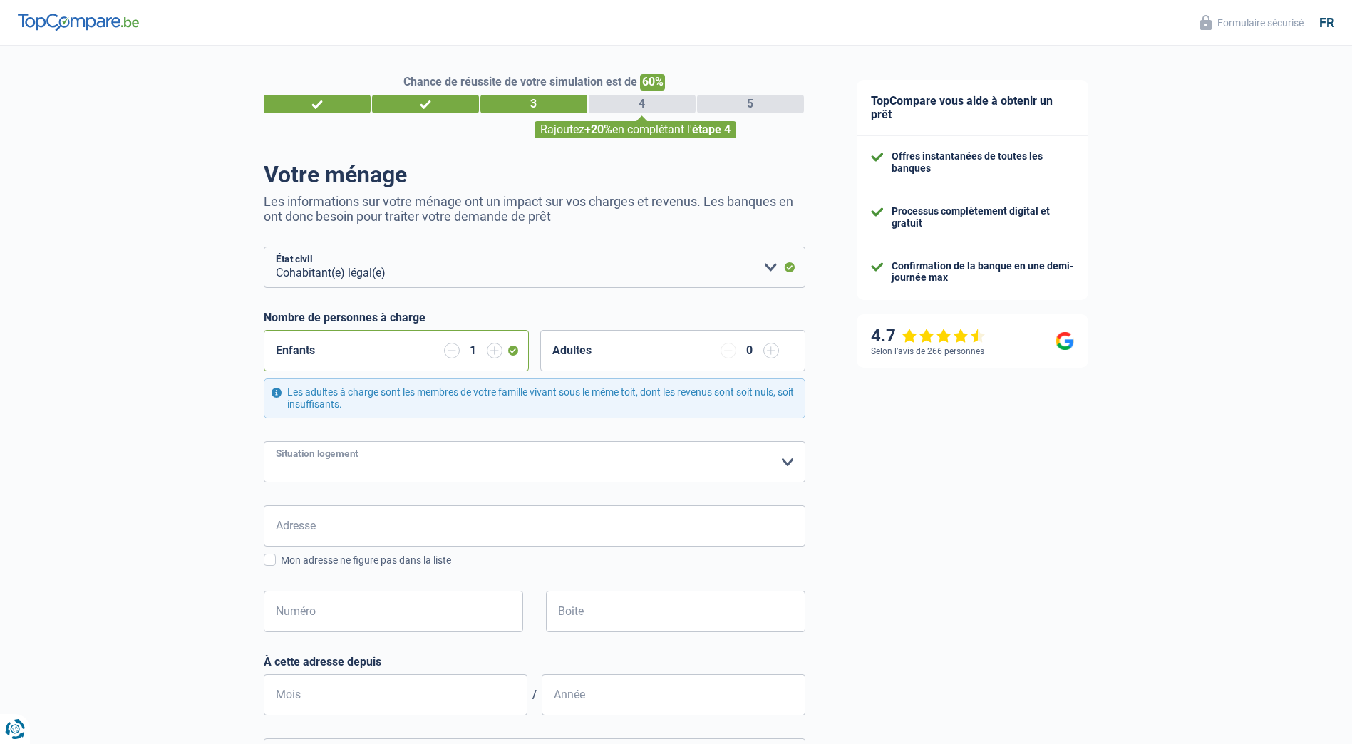
select select "ownerWithMortgage"
click at [264, 442] on select "Locataire Propriétaire avec prêt hypothécaire Propriétaire sans prêt hypothécai…" at bounding box center [535, 461] width 542 height 41
click at [425, 523] on input "Adresse" at bounding box center [535, 525] width 542 height 41
type input "Rue Saint-Fiacre,62 7134 Epinois"
type input "Belgique"
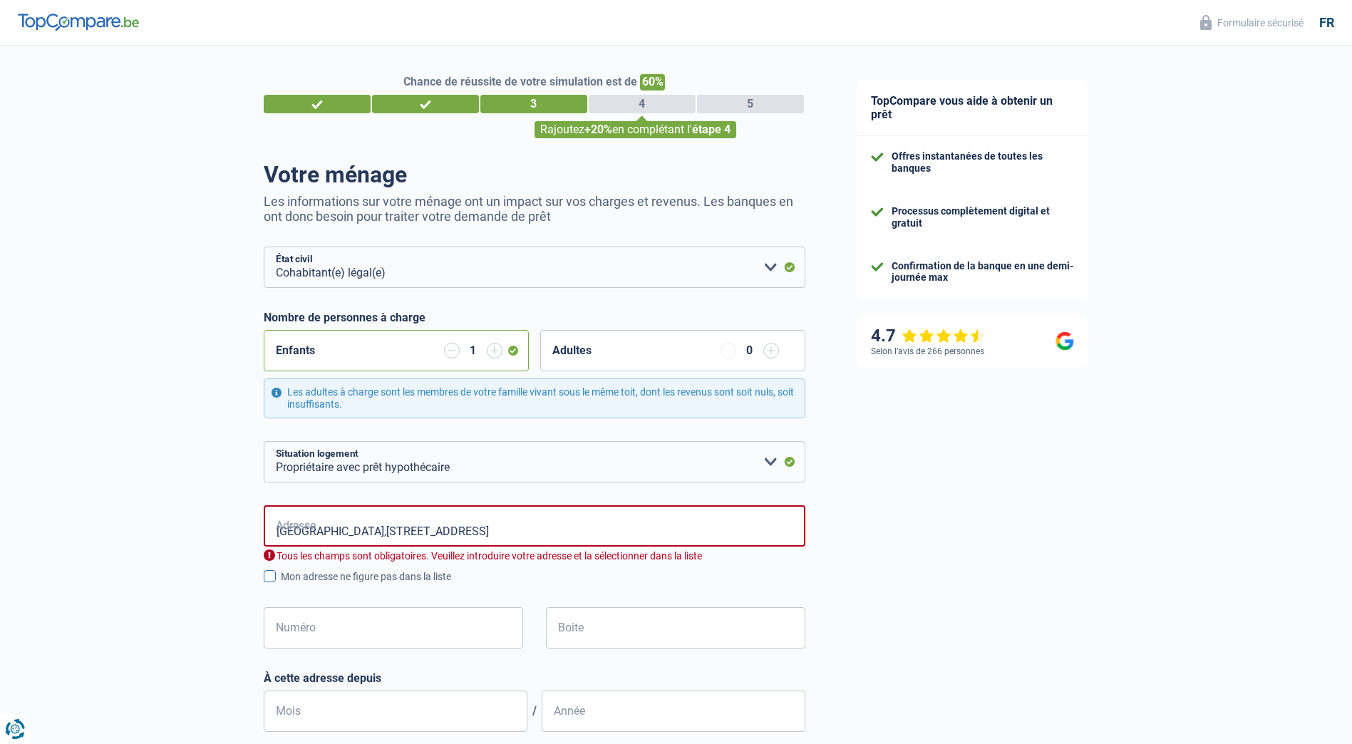
type input "Belgique"
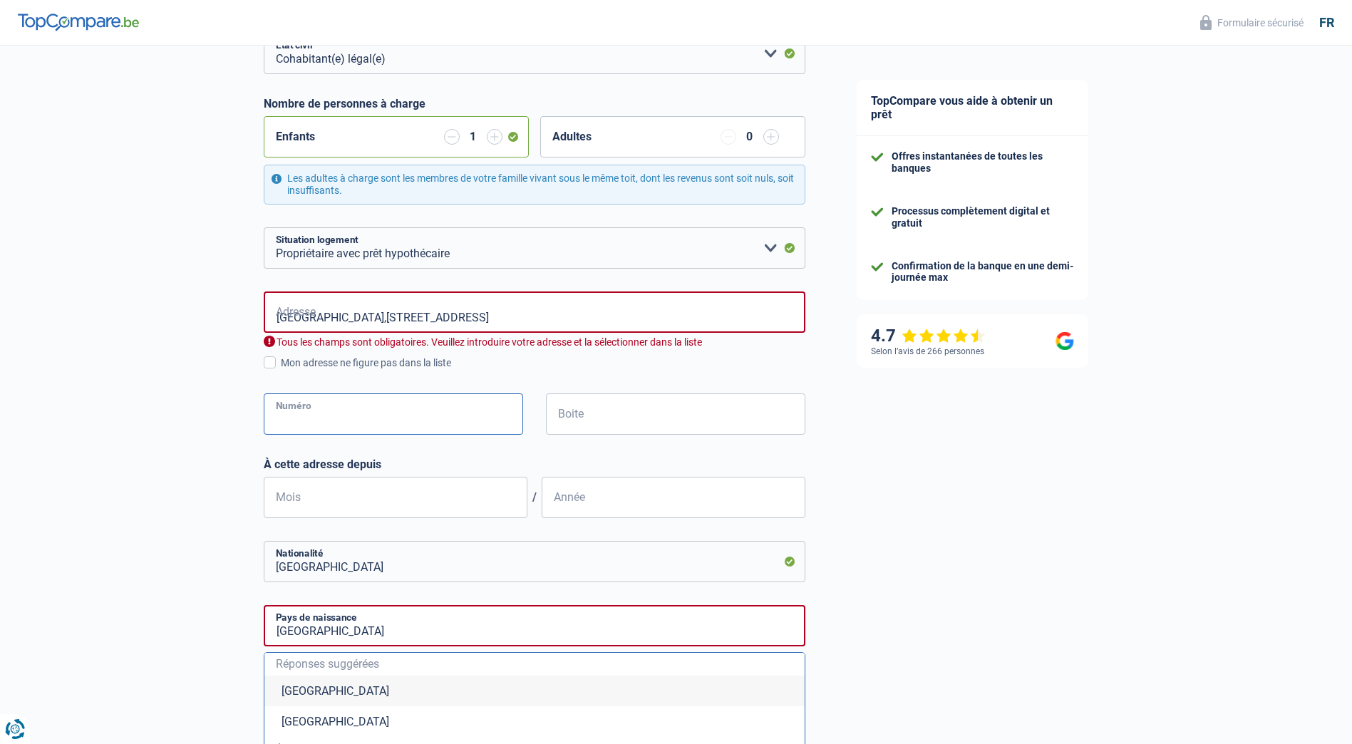
click at [360, 423] on input "Numéro" at bounding box center [393, 413] width 259 height 41
type input "62"
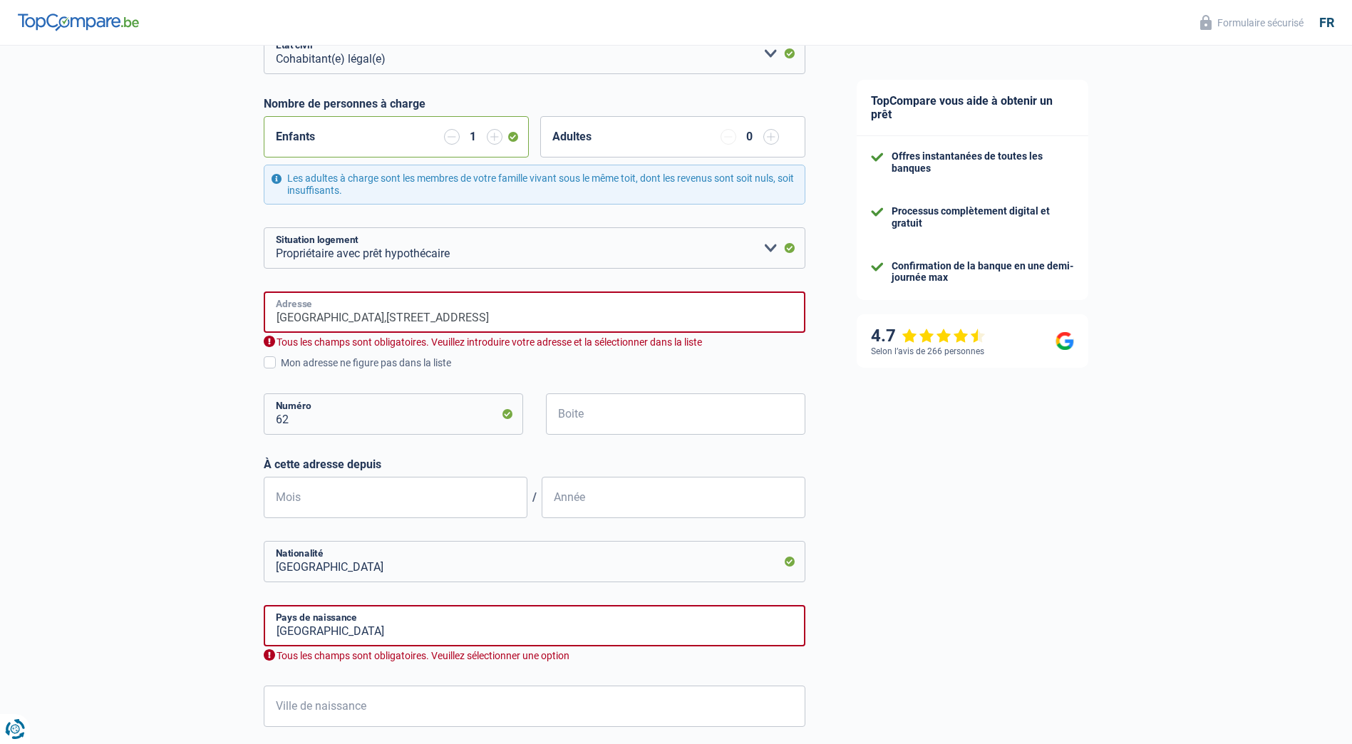
drag, startPoint x: 463, startPoint y: 324, endPoint x: 359, endPoint y: 311, distance: 104.7
click at [359, 311] on input "Rue Saint-Fiacre,62 7134 Epinois" at bounding box center [535, 311] width 542 height 41
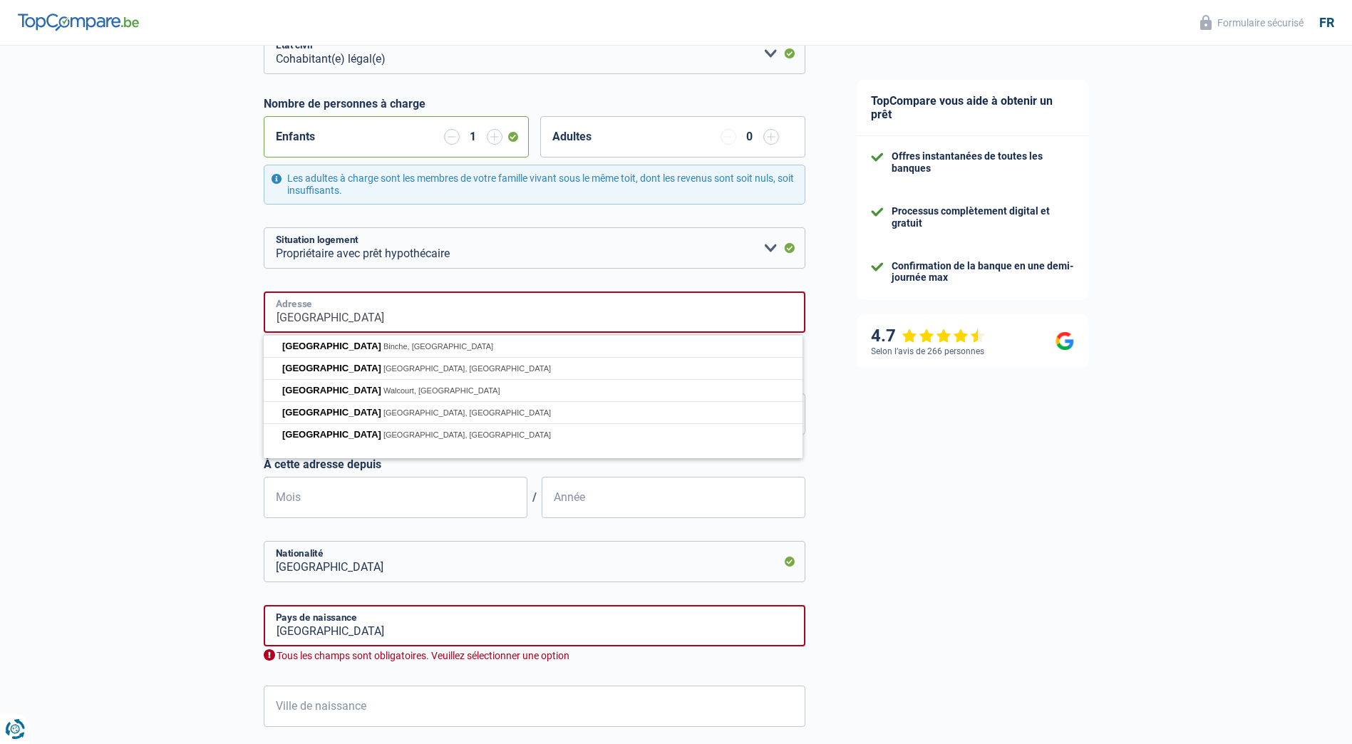
type input "Rue Saint-Fiacre"
click at [195, 505] on div "Chance de réussite de votre simulation est de 60% 1 2 3 4 5 Rajoutez +20% en co…" at bounding box center [415, 380] width 831 height 1108
click at [368, 324] on input "Rue Saint-Fiacre" at bounding box center [535, 311] width 542 height 41
click at [217, 340] on div "Chance de réussite de votre simulation est de 60% 1 2 3 4 5 Rajoutez +20% en co…" at bounding box center [415, 380] width 831 height 1108
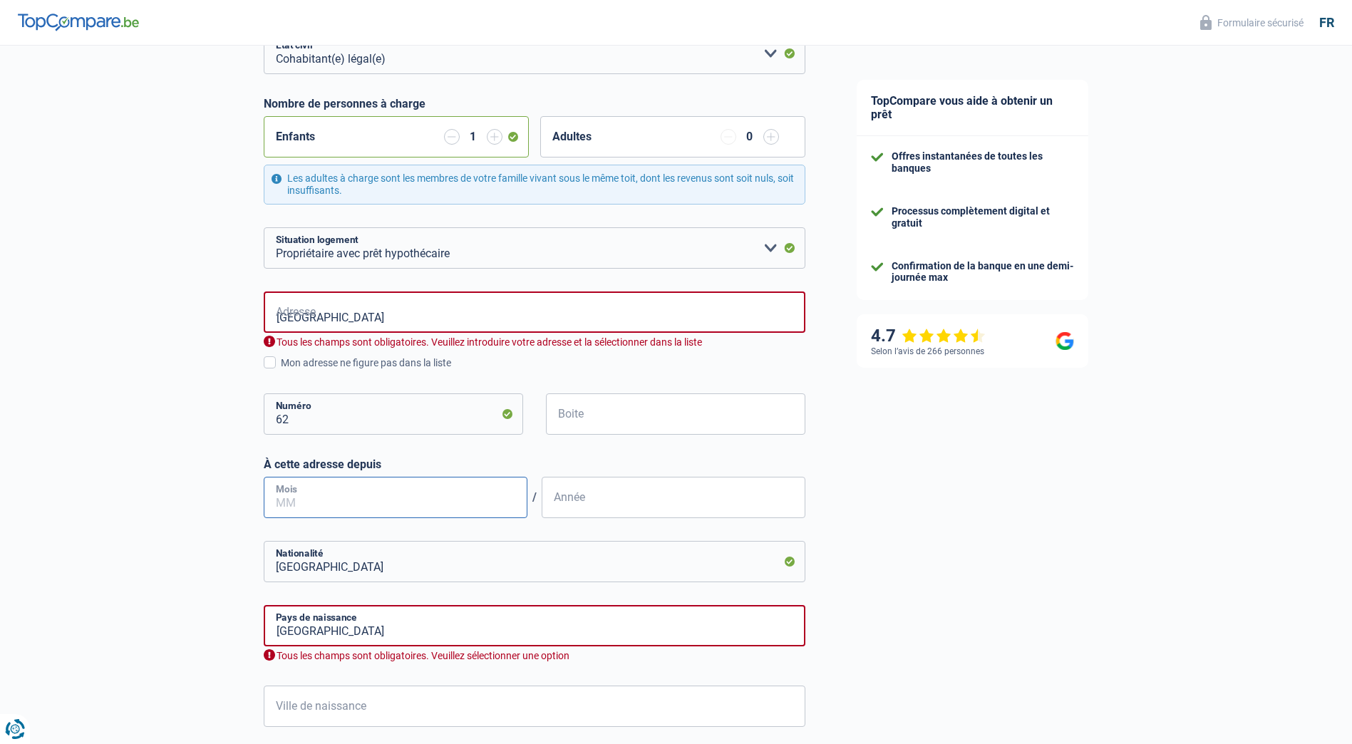
click at [404, 501] on input "Mois" at bounding box center [396, 497] width 264 height 41
type input "08"
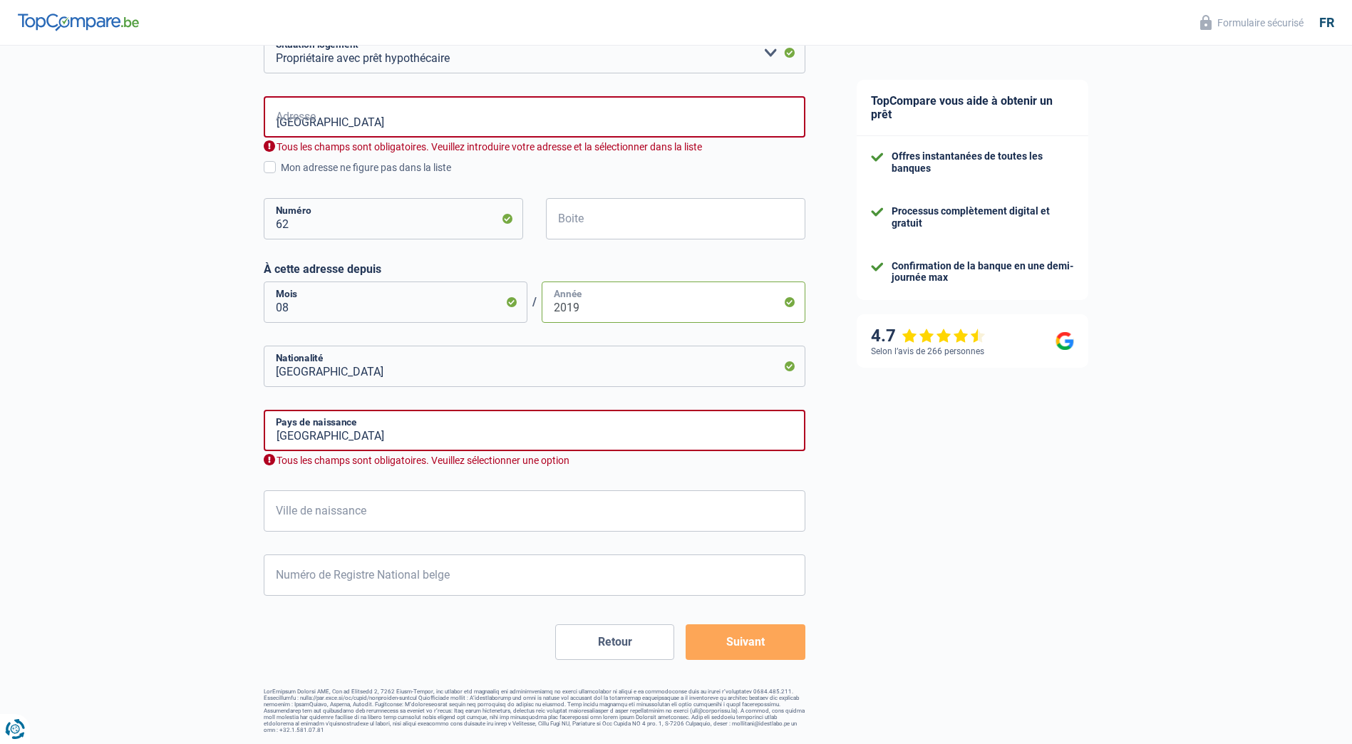
type input "2019"
click at [367, 510] on input "Ville de naissance" at bounding box center [535, 510] width 542 height 41
type input "Binche"
click at [393, 433] on input "Belgique" at bounding box center [535, 430] width 542 height 41
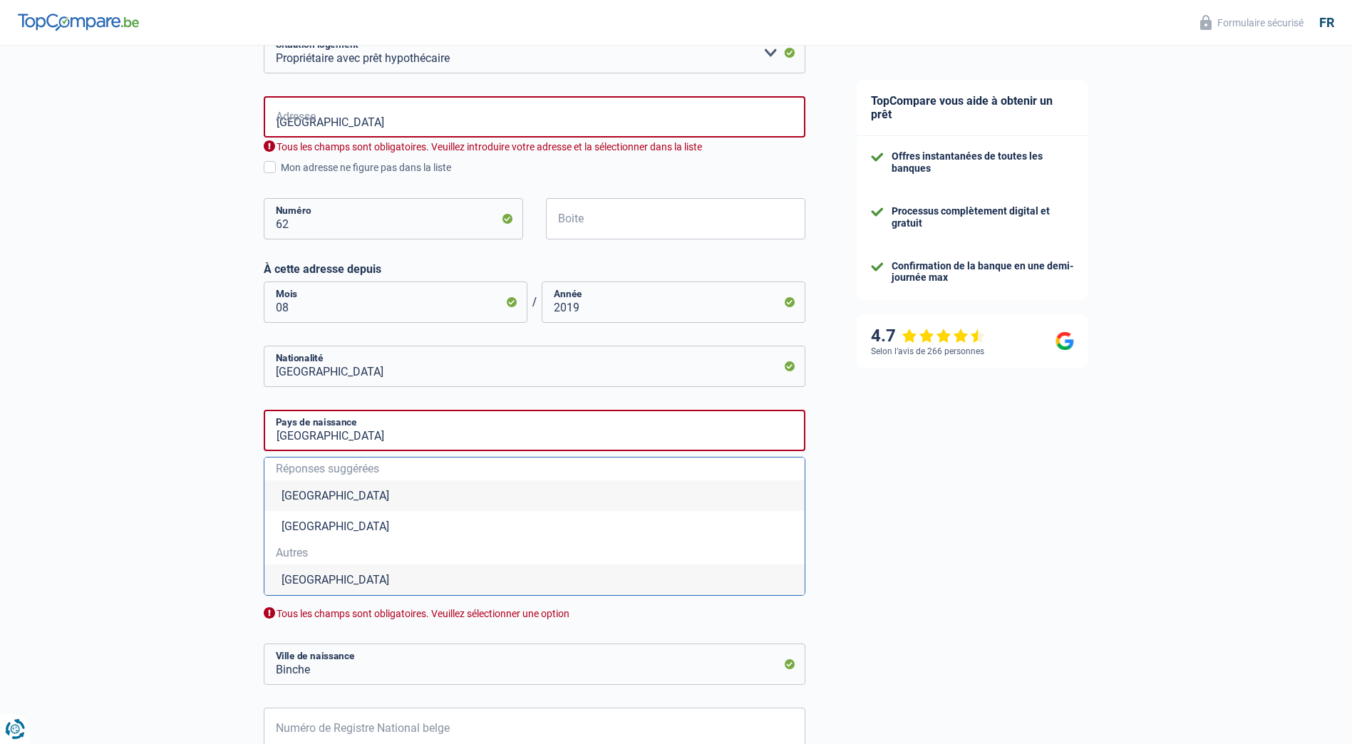
click at [341, 499] on li "Belgique" at bounding box center [534, 495] width 540 height 31
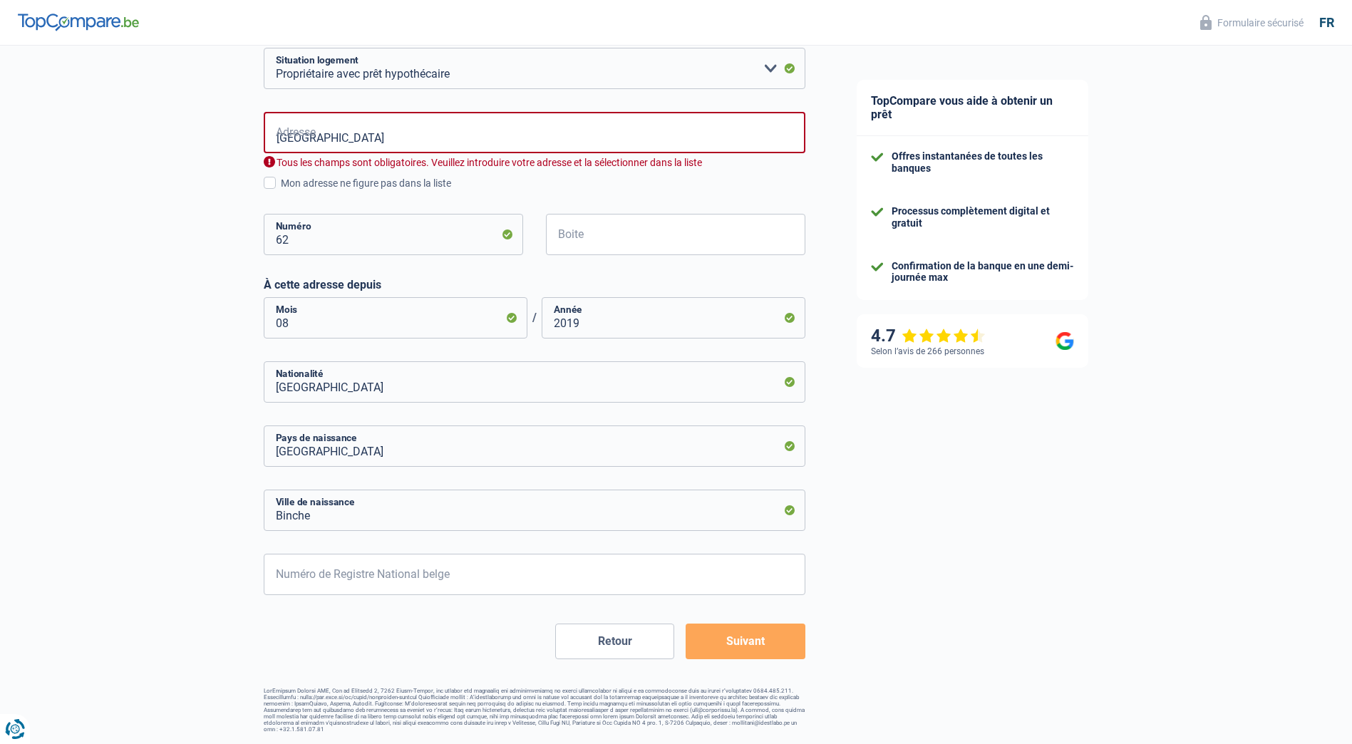
scroll to position [393, 0]
click at [326, 587] on input "Numéro de Registre National belge" at bounding box center [535, 574] width 542 height 41
type input "82.07.05-053.16"
click at [722, 637] on button "Suivant" at bounding box center [744, 642] width 119 height 36
click at [439, 140] on input "Rue Saint-Fiacre" at bounding box center [535, 133] width 542 height 41
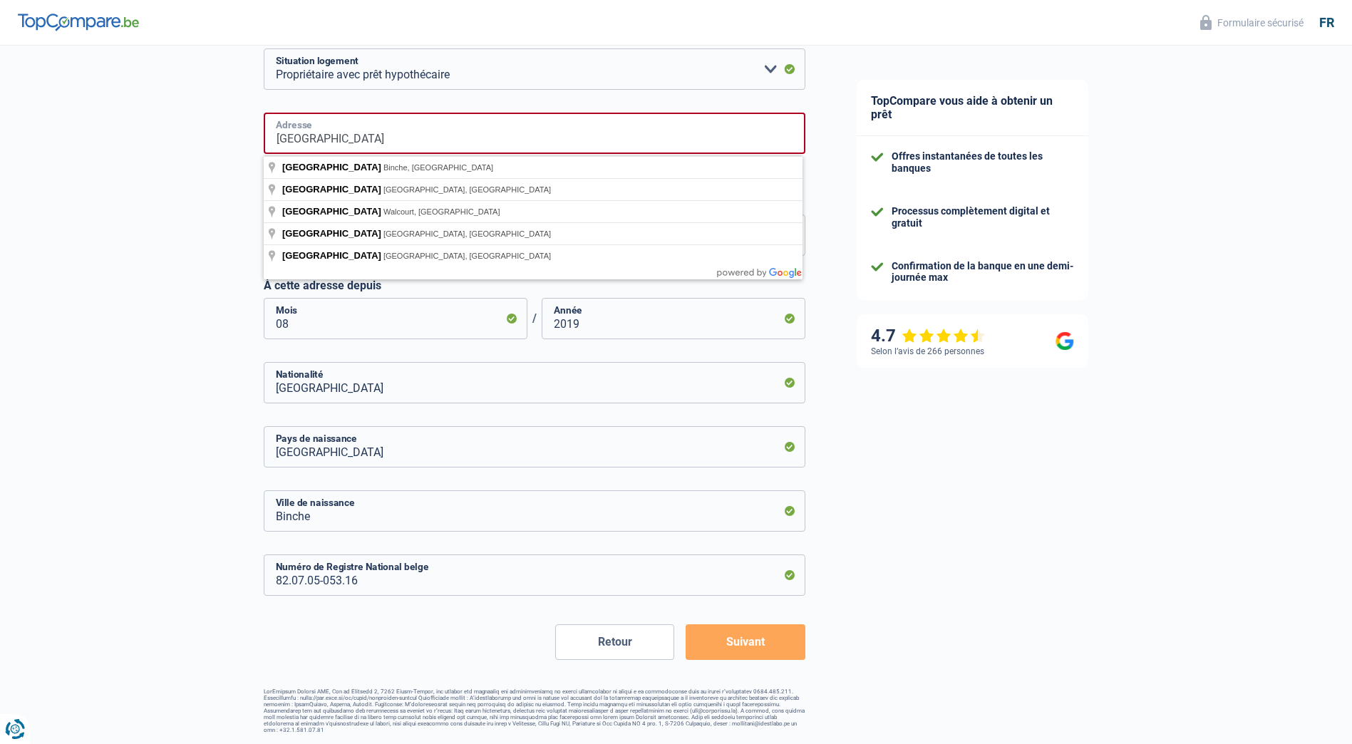
click at [439, 140] on input "Rue Saint-Fiacre" at bounding box center [535, 133] width 542 height 41
drag, startPoint x: 438, startPoint y: 140, endPoint x: 212, endPoint y: 163, distance: 227.1
click at [216, 162] on div "Chance de réussite de votre simulation est de 60% 1 2 3 4 5 Rajoutez +20% en co…" at bounding box center [415, 193] width 831 height 1092
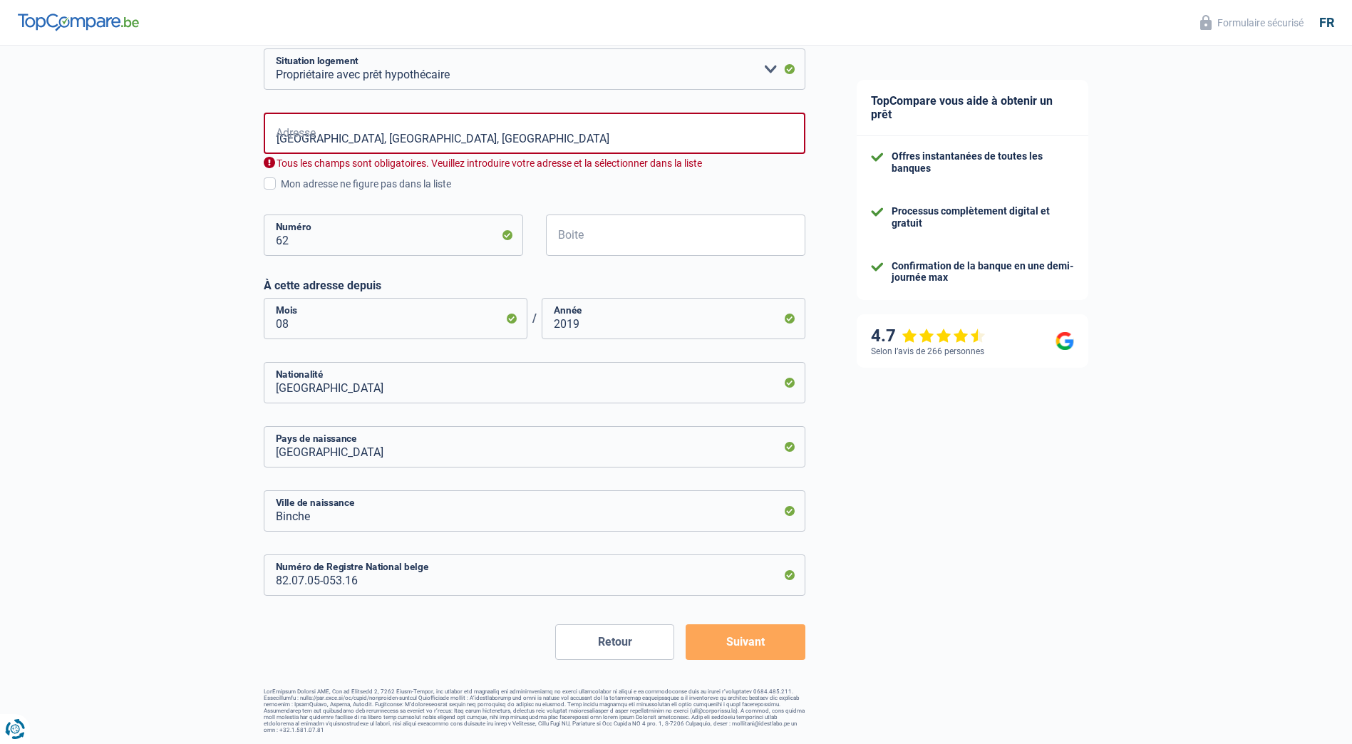
type input "Rue Saint-Fiacre, 7134, Binche, BE"
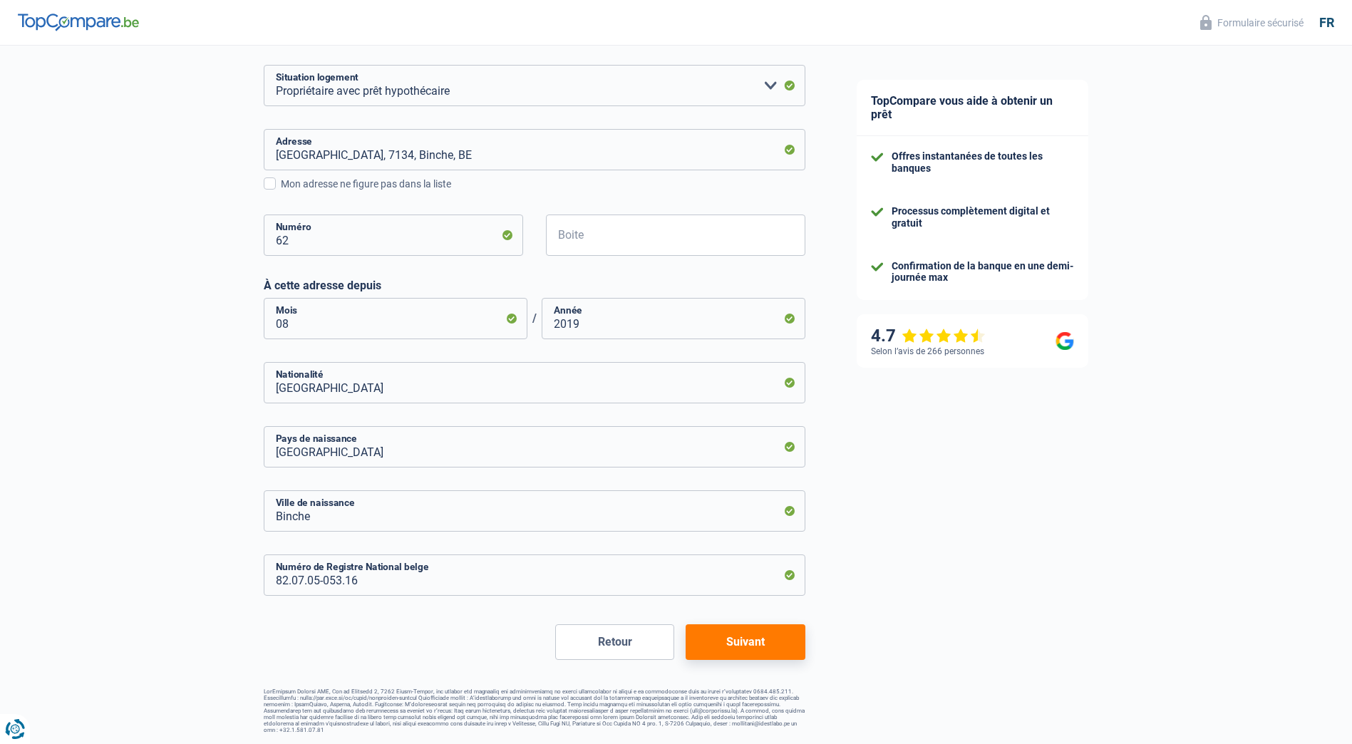
click at [735, 648] on button "Suivant" at bounding box center [744, 642] width 119 height 36
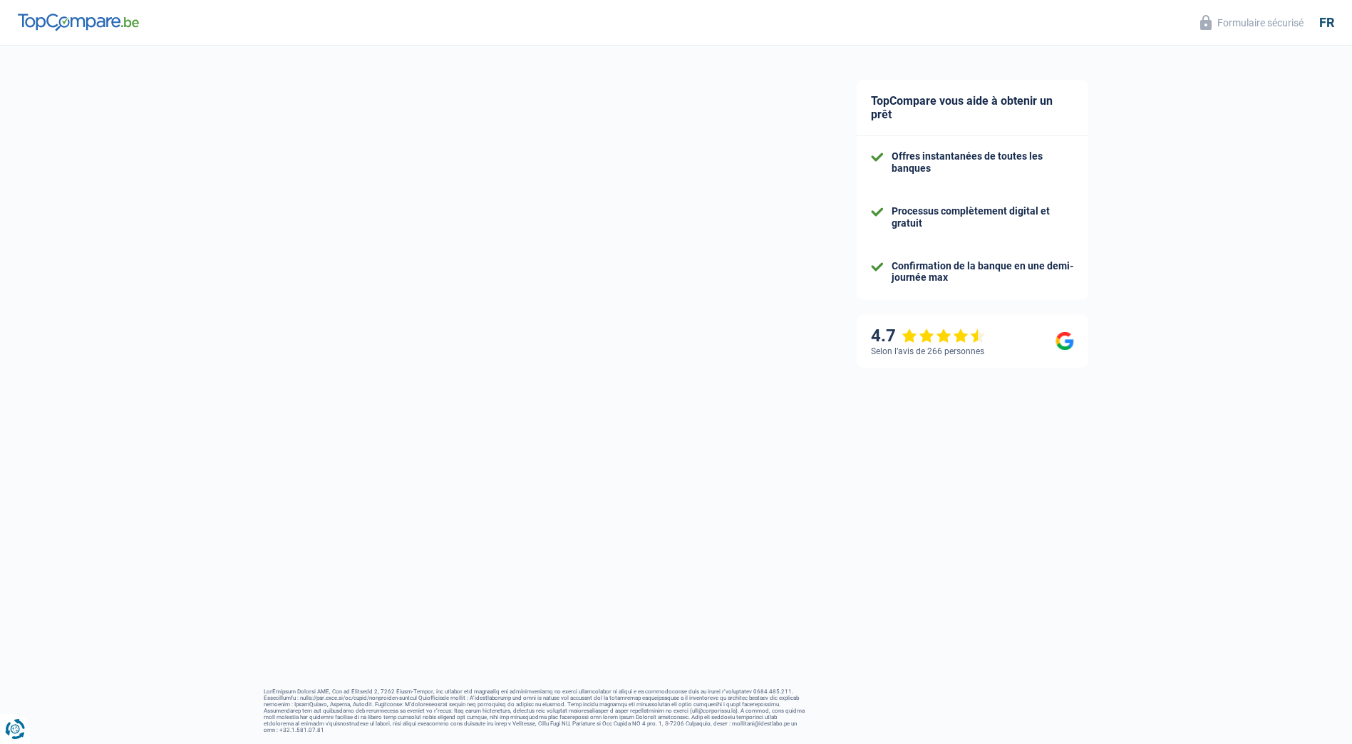
select select "familyAllowances"
select select "netSalary"
select select "mealVouchers"
select select "mortgage"
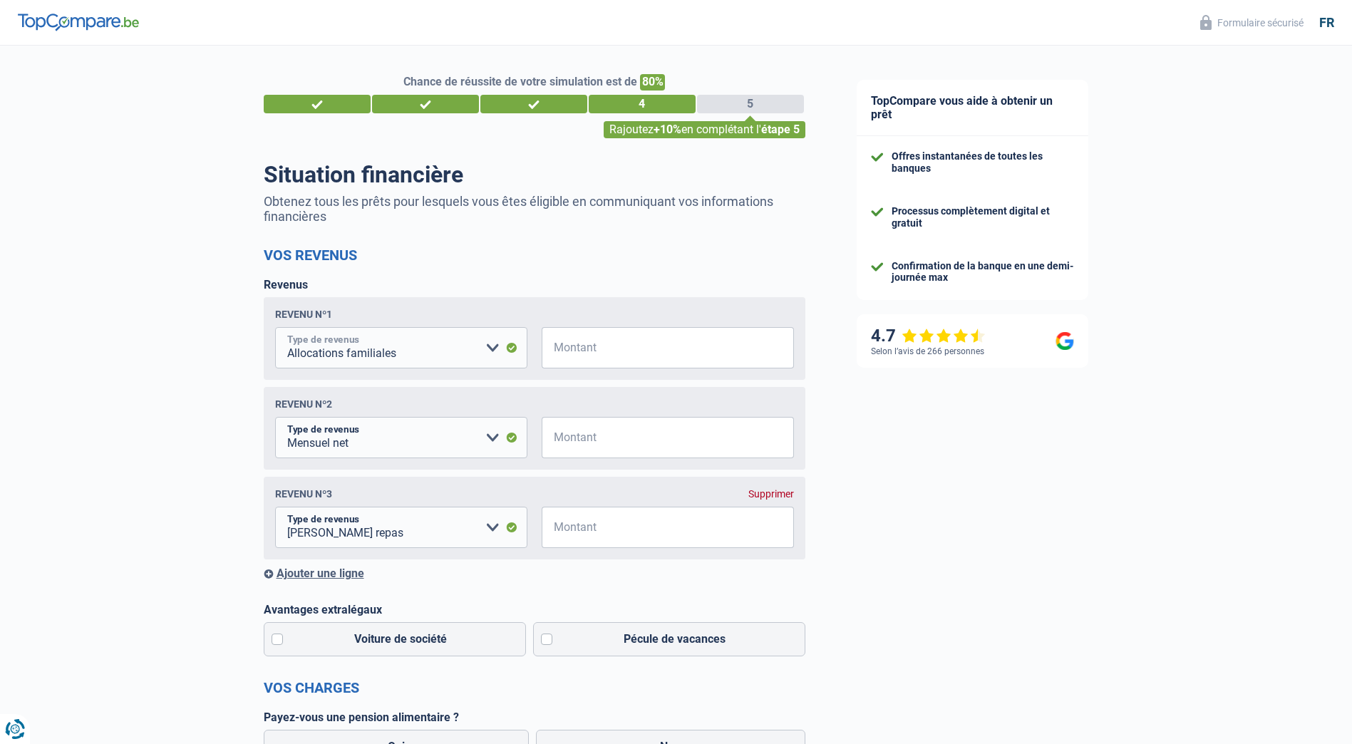
click at [495, 349] on select "Allocation d'handicap Allocations chômage Allocations familiales Chèques repas …" at bounding box center [401, 347] width 252 height 41
click at [488, 256] on h2 "Vos revenus" at bounding box center [535, 255] width 542 height 17
click at [755, 489] on div "Revenu nº3 Supprimer Allocation d'handicap Allocations chômage Allocations fami…" at bounding box center [535, 518] width 542 height 83
click at [760, 498] on div "Supprimer" at bounding box center [771, 493] width 46 height 11
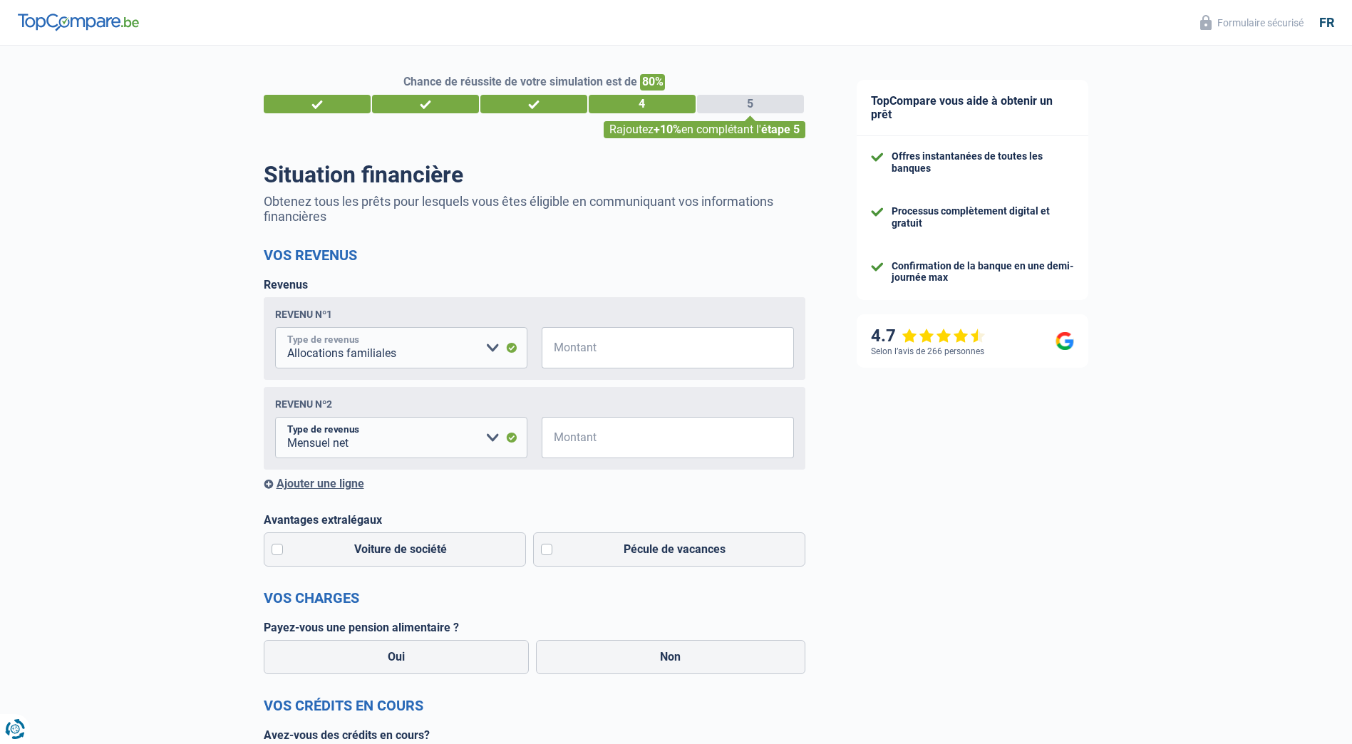
click at [495, 353] on select "Allocation d'handicap Allocations chômage Allocations familiales Chèques repas …" at bounding box center [401, 347] width 252 height 41
click at [482, 352] on select "Allocation d'handicap Allocations chômage Allocations familiales Chèques repas …" at bounding box center [401, 347] width 252 height 41
click at [578, 355] on input "Montant" at bounding box center [676, 347] width 234 height 41
click at [500, 351] on select "Allocation d'handicap Allocations chômage Allocations familiales Chèques repas …" at bounding box center [401, 347] width 252 height 41
select select "netSalary"
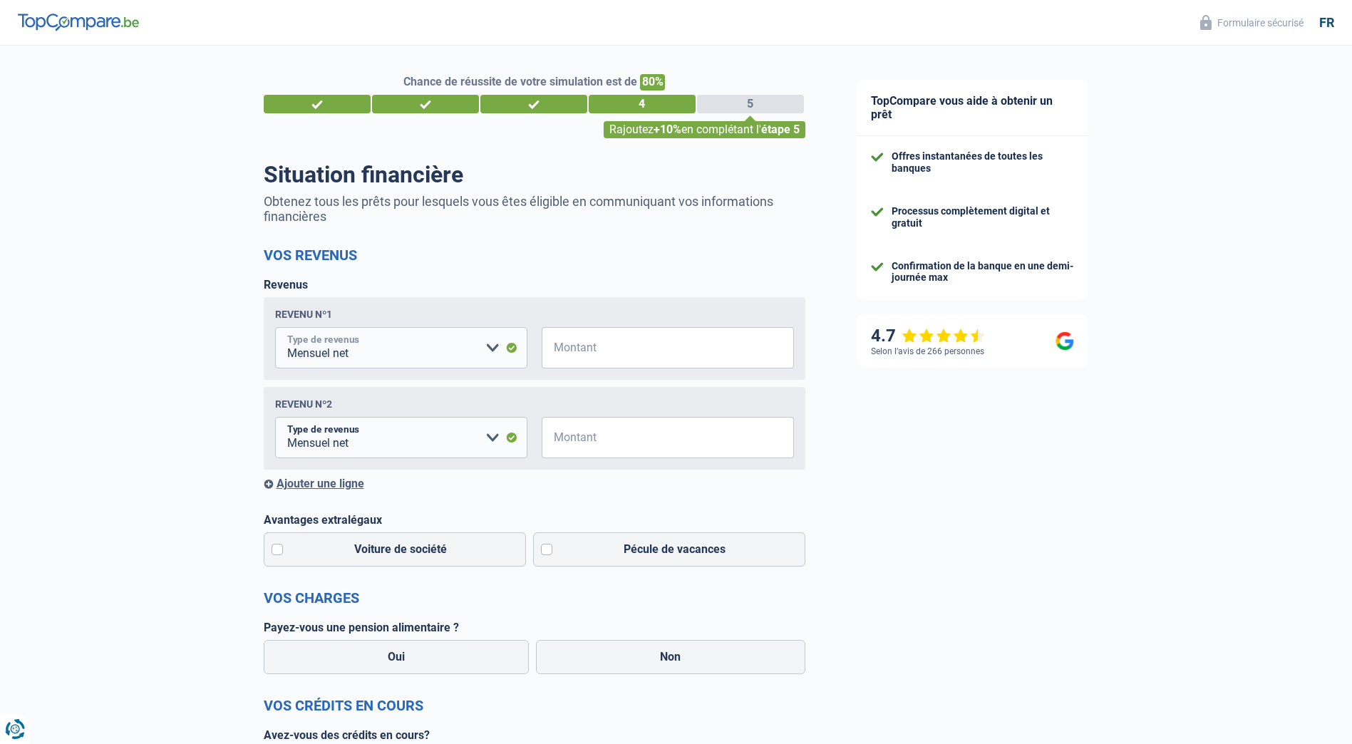
click at [275, 329] on select "Allocation d'handicap Allocations chômage Allocations familiales Chèques repas …" at bounding box center [401, 347] width 252 height 41
click at [616, 357] on input "Montant" at bounding box center [676, 347] width 234 height 41
type input "4.000"
click at [271, 560] on label "Voiture de société" at bounding box center [395, 549] width 263 height 34
click at [271, 560] on input "Voiture de société" at bounding box center [395, 549] width 263 height 34
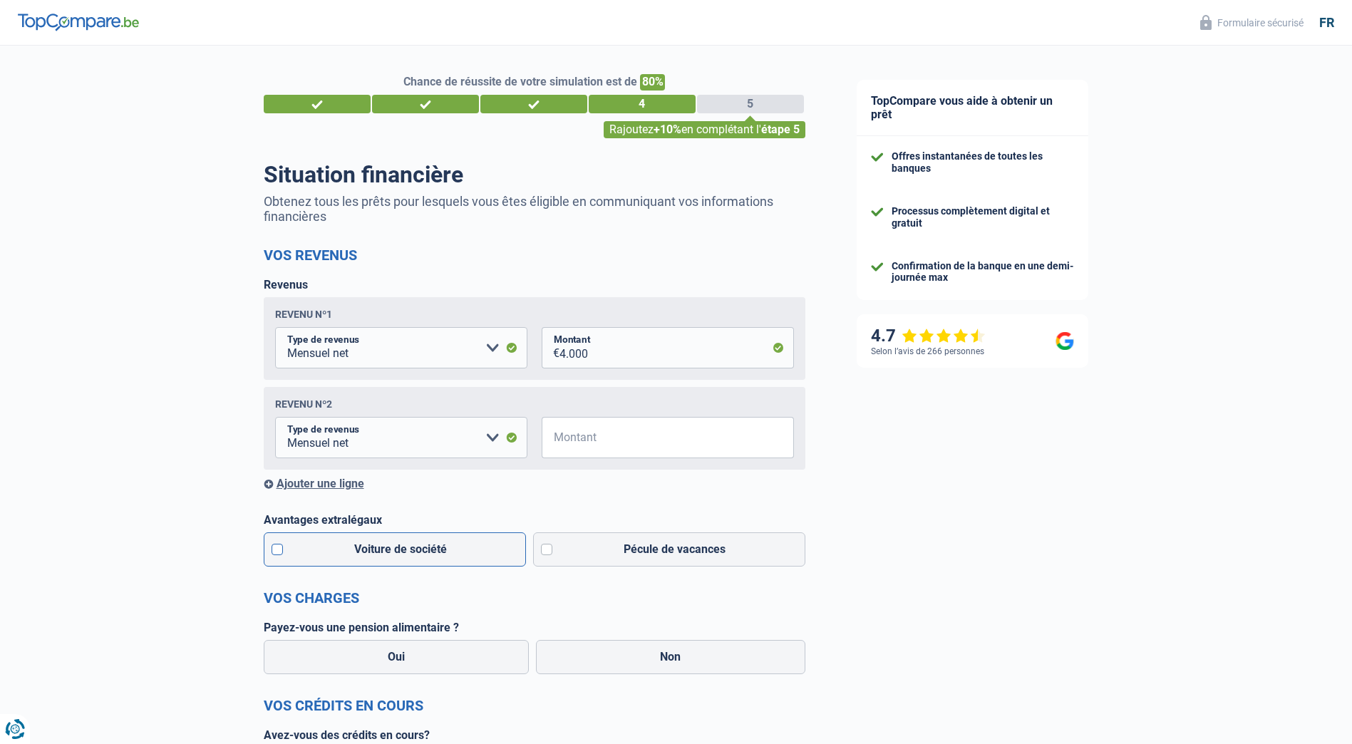
checkbox input "true"
click at [465, 490] on div "Ajouter une ligne" at bounding box center [535, 484] width 542 height 14
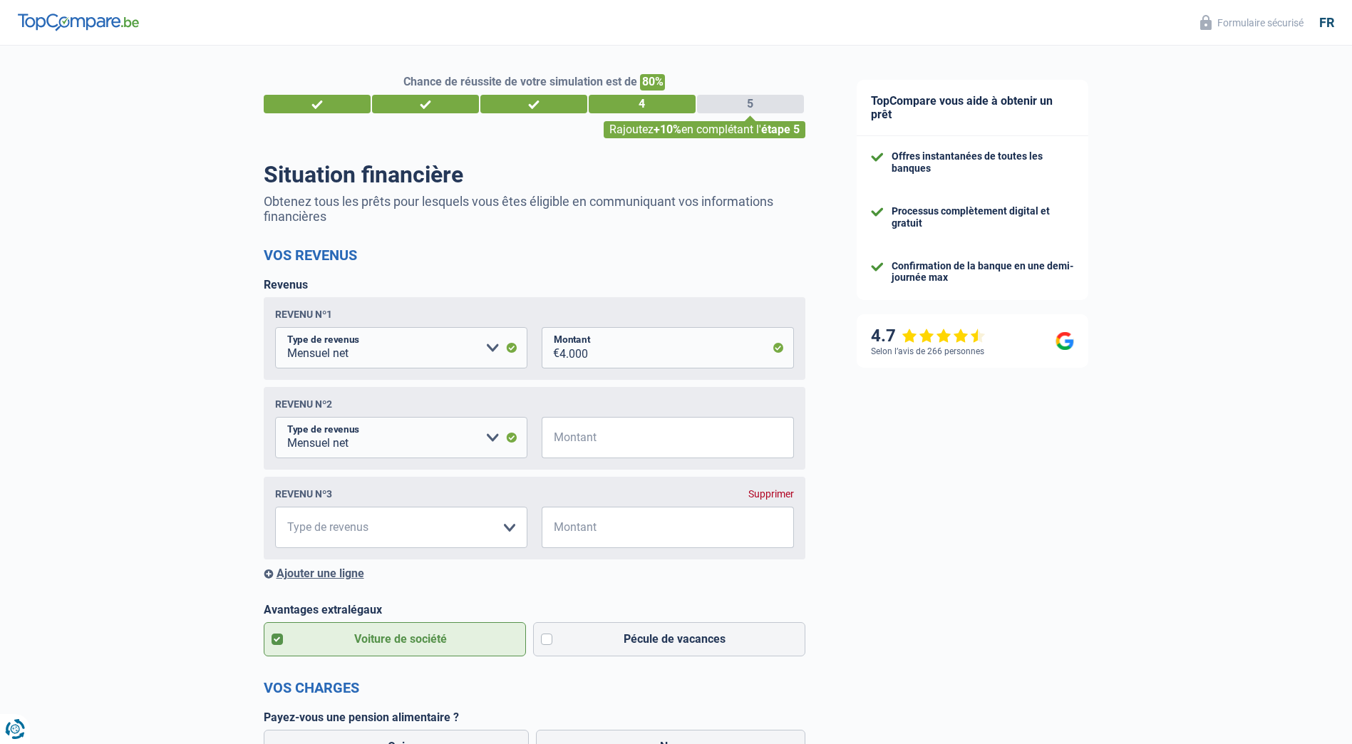
click at [770, 490] on div "Revenu nº3 Supprimer Allocation d'handicap Allocations chômage Allocations fami…" at bounding box center [535, 518] width 542 height 83
click at [767, 495] on div "Supprimer" at bounding box center [771, 493] width 46 height 11
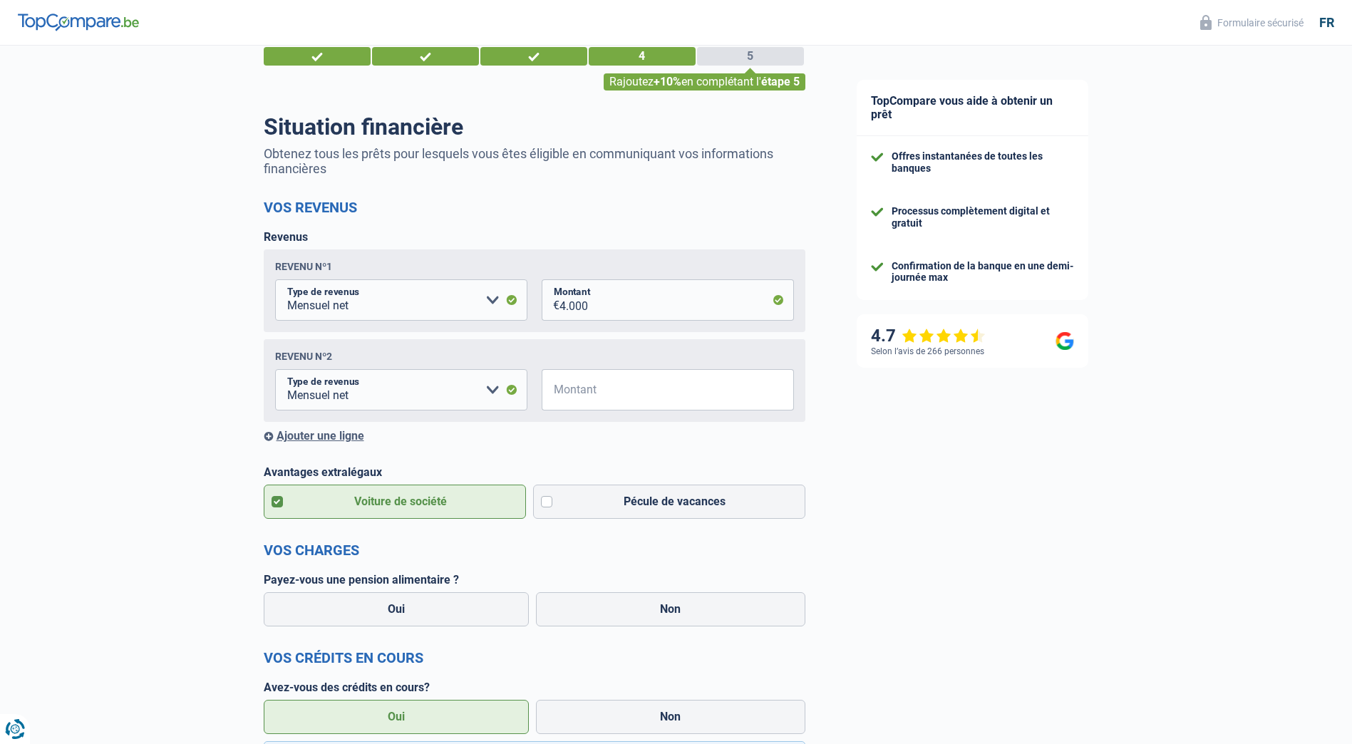
scroll to position [143, 0]
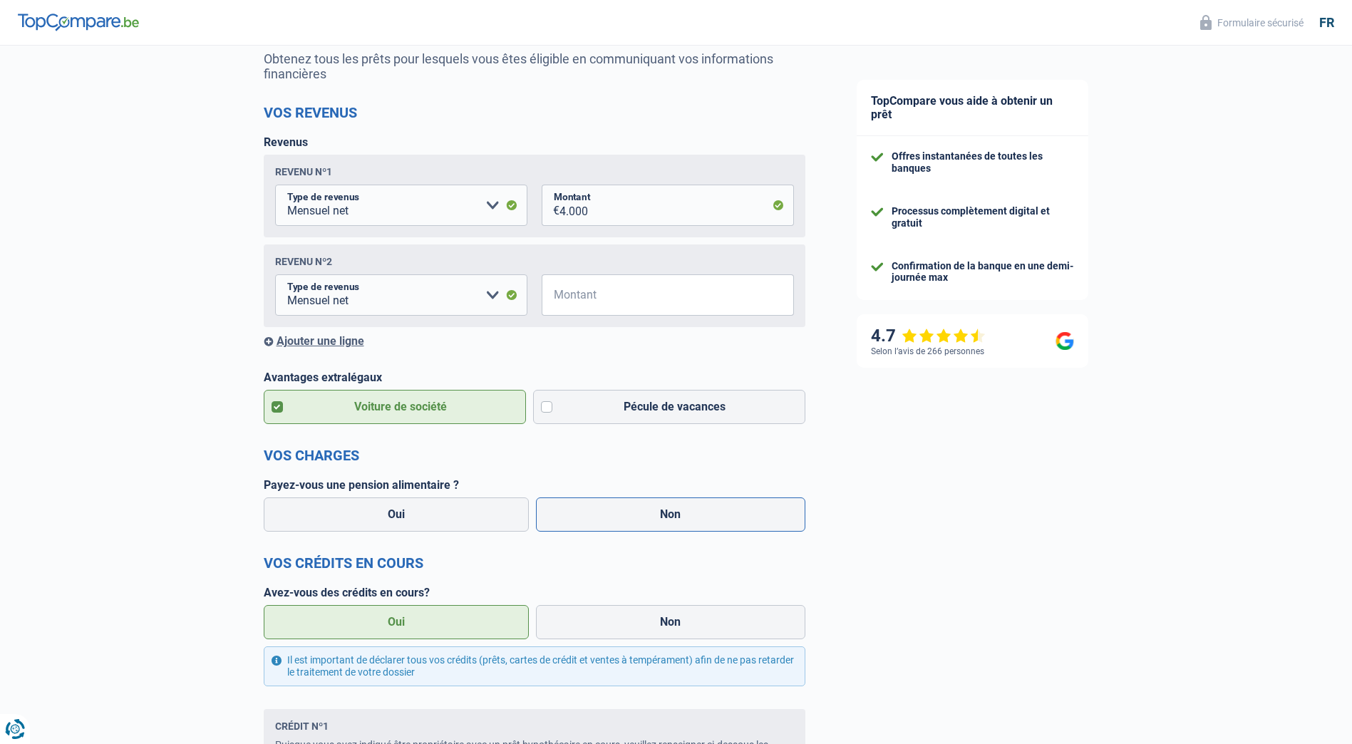
click at [638, 532] on label "Non" at bounding box center [670, 514] width 269 height 34
click at [638, 532] on input "Non" at bounding box center [670, 514] width 269 height 34
radio input "true"
select select "familyAllowances"
select select "mealVouchers"
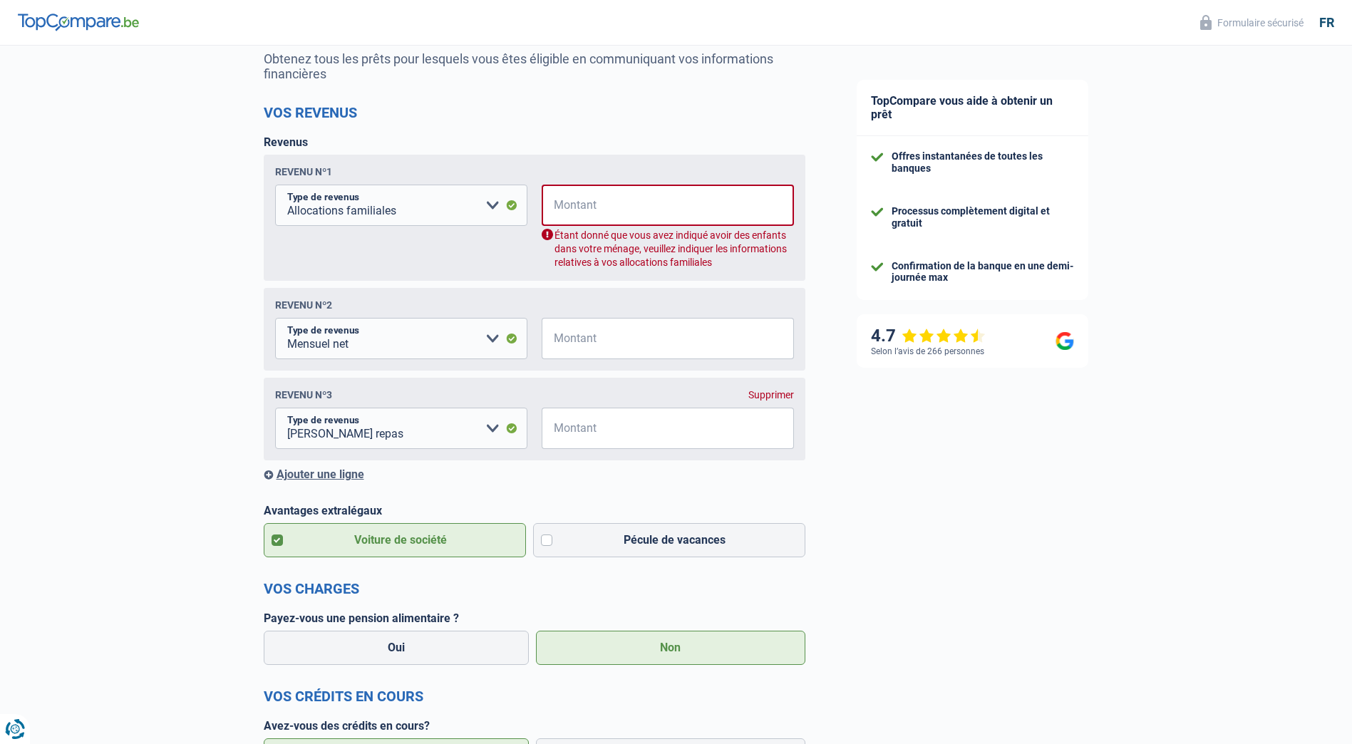
click at [778, 405] on div "Revenu nº3 Supprimer Allocation d'handicap Allocations chômage Allocations fami…" at bounding box center [535, 419] width 542 height 83
click at [765, 393] on div "Supprimer" at bounding box center [771, 394] width 46 height 11
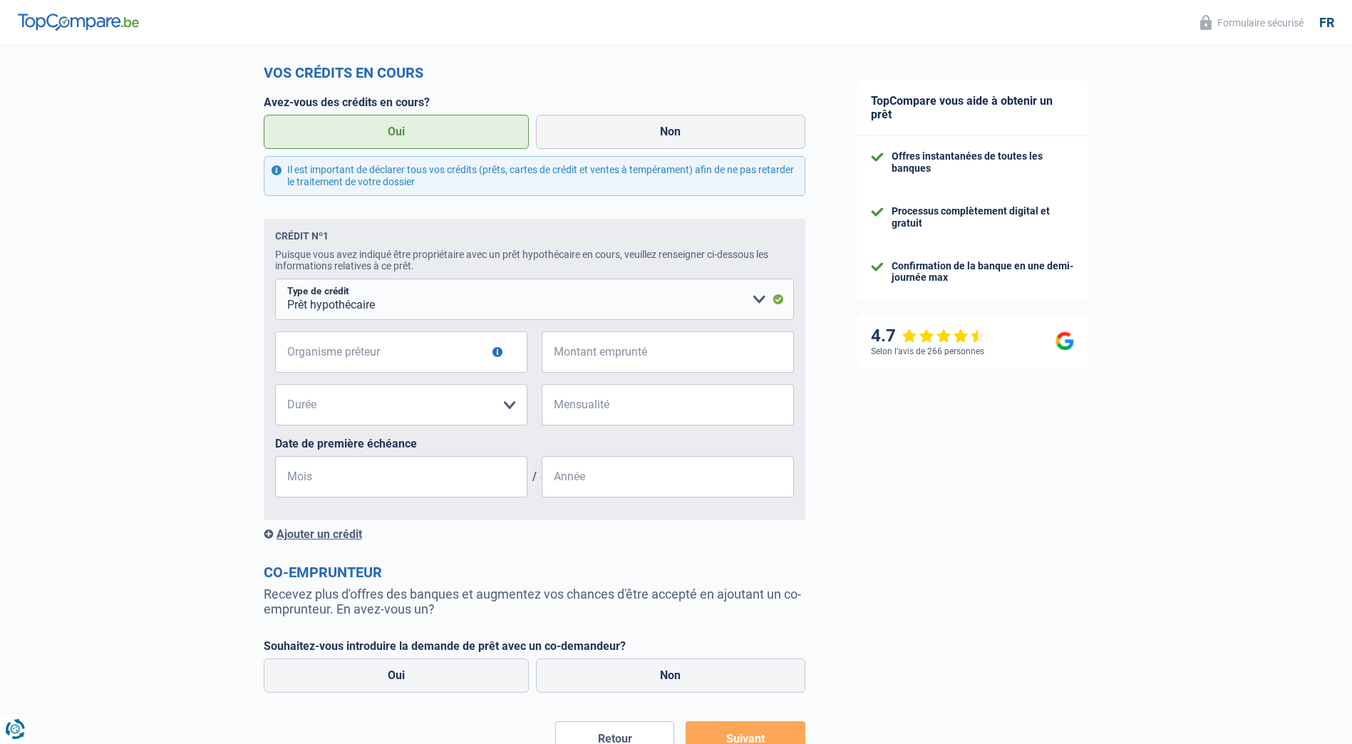
scroll to position [778, 0]
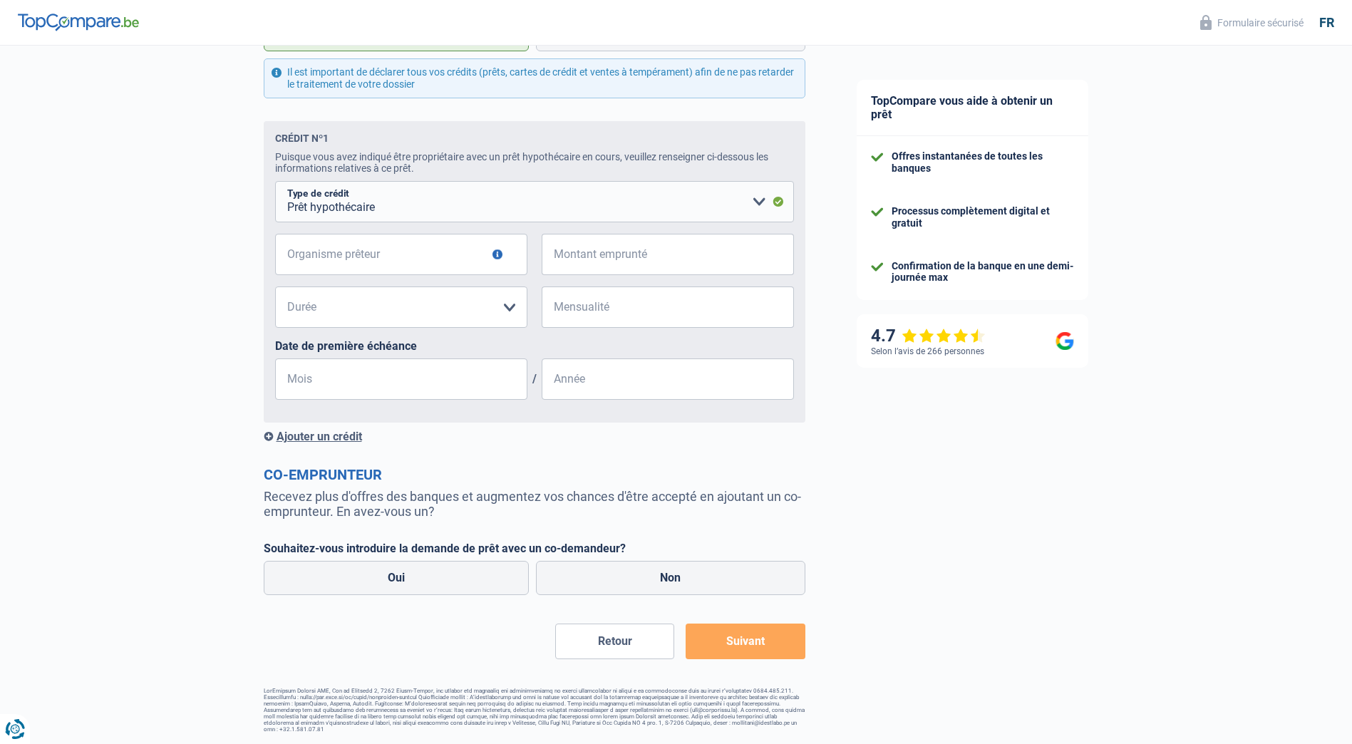
click at [601, 642] on button "Retour" at bounding box center [614, 642] width 119 height 36
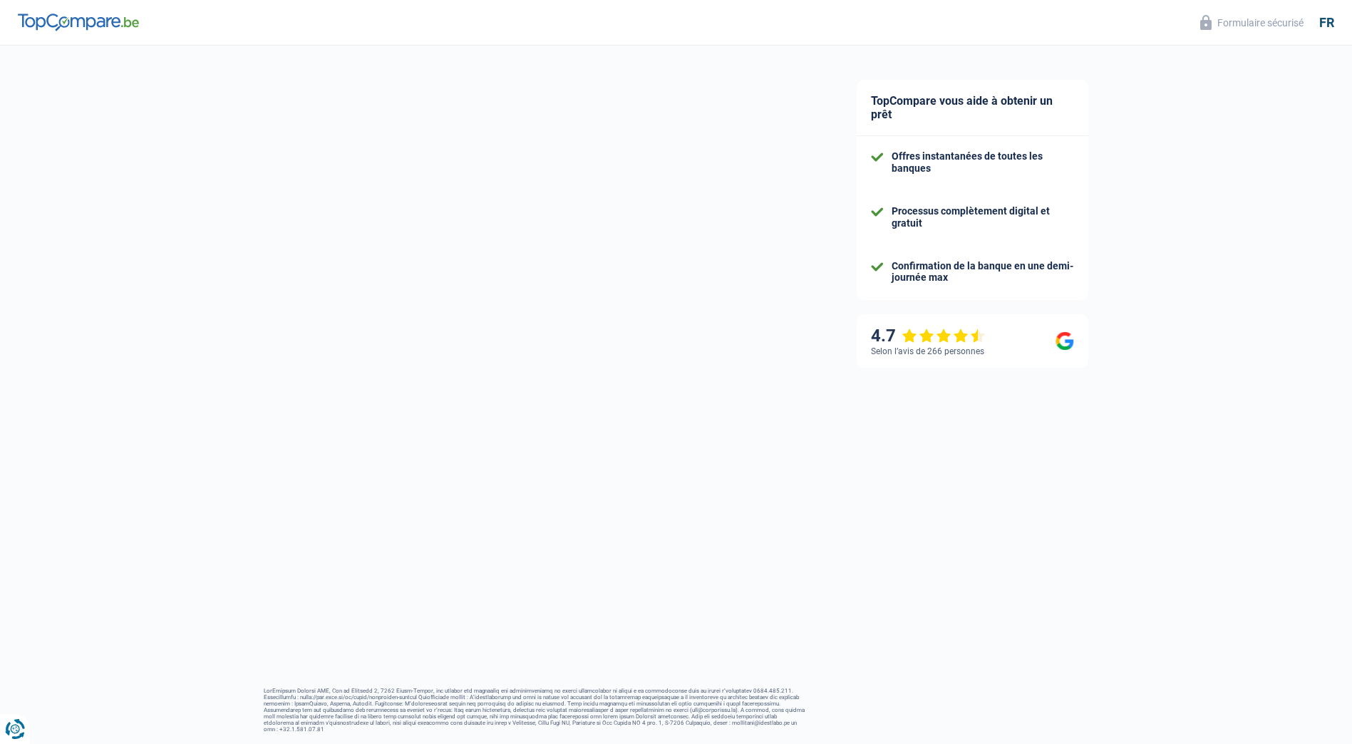
select select "cohabitation"
select select "ownerWithMortgage"
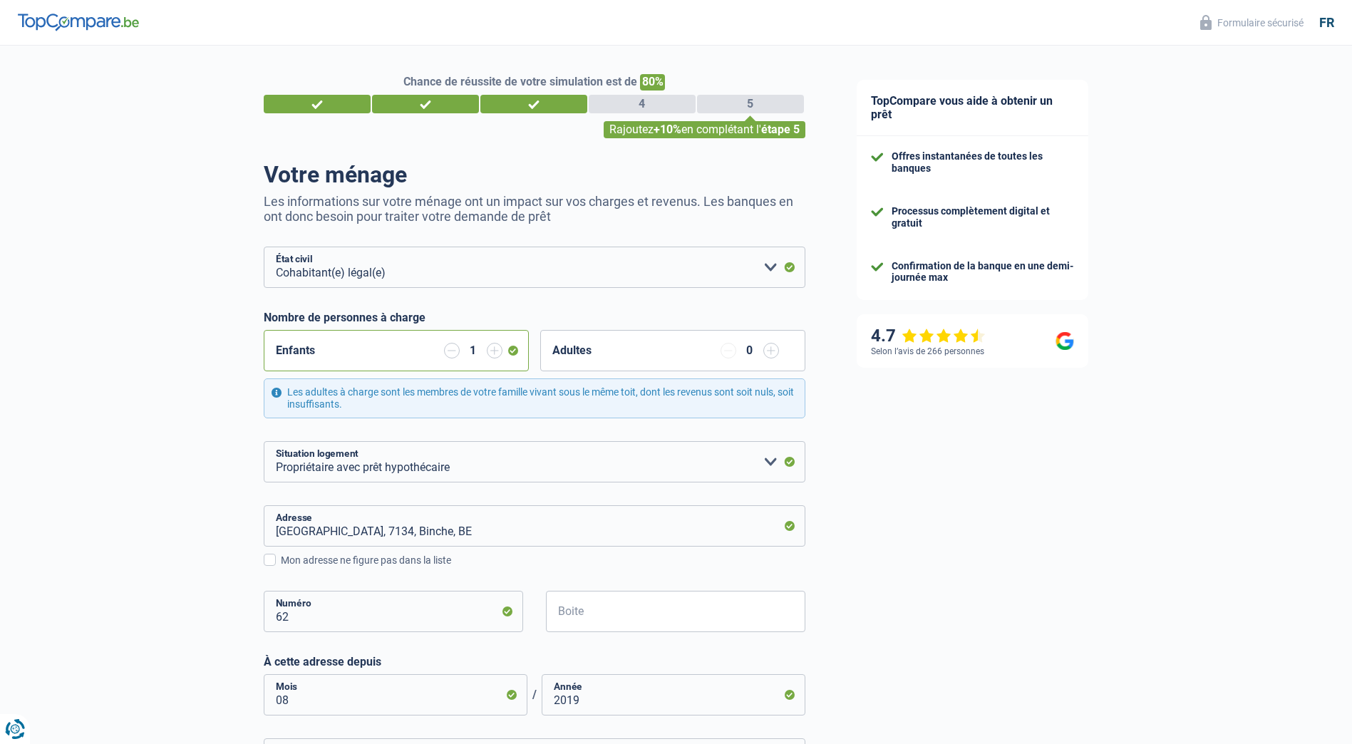
click at [451, 355] on input "button" at bounding box center [452, 351] width 16 height 16
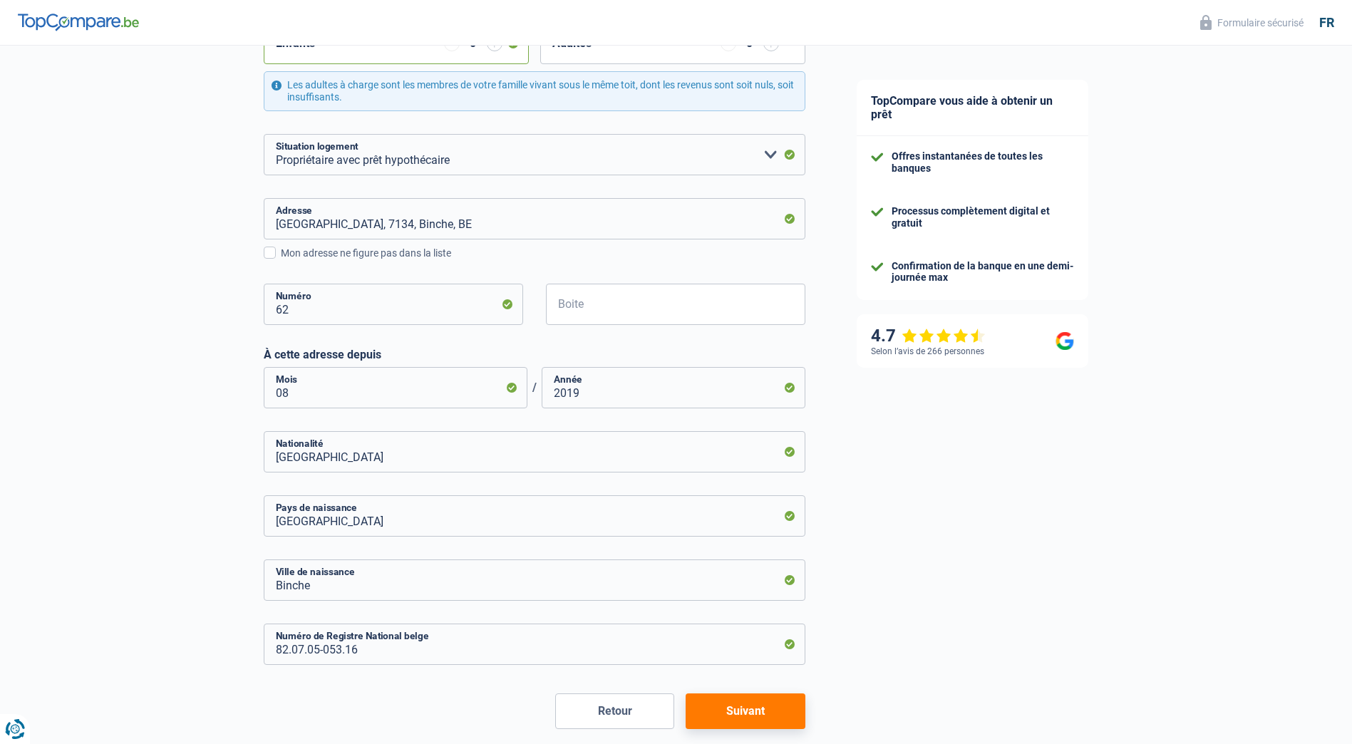
scroll to position [376, 0]
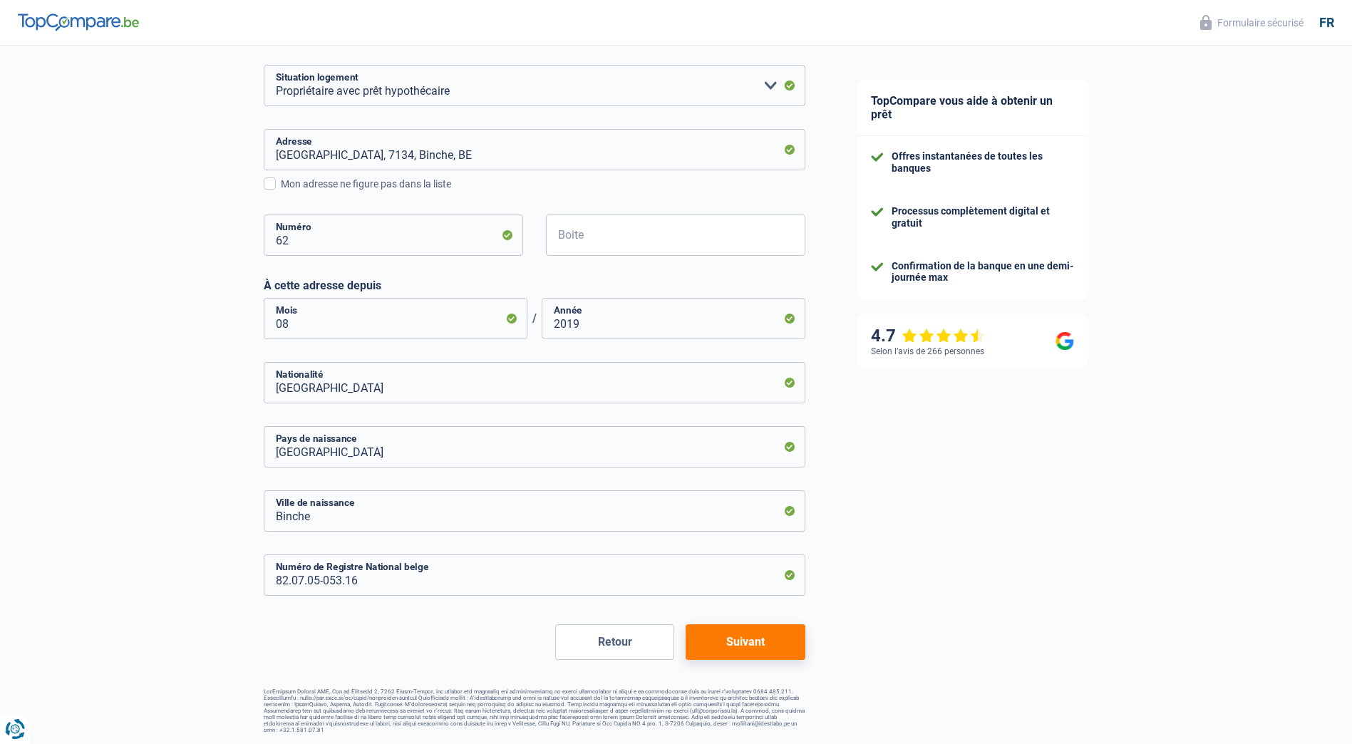
click at [736, 636] on button "Suivant" at bounding box center [744, 642] width 119 height 36
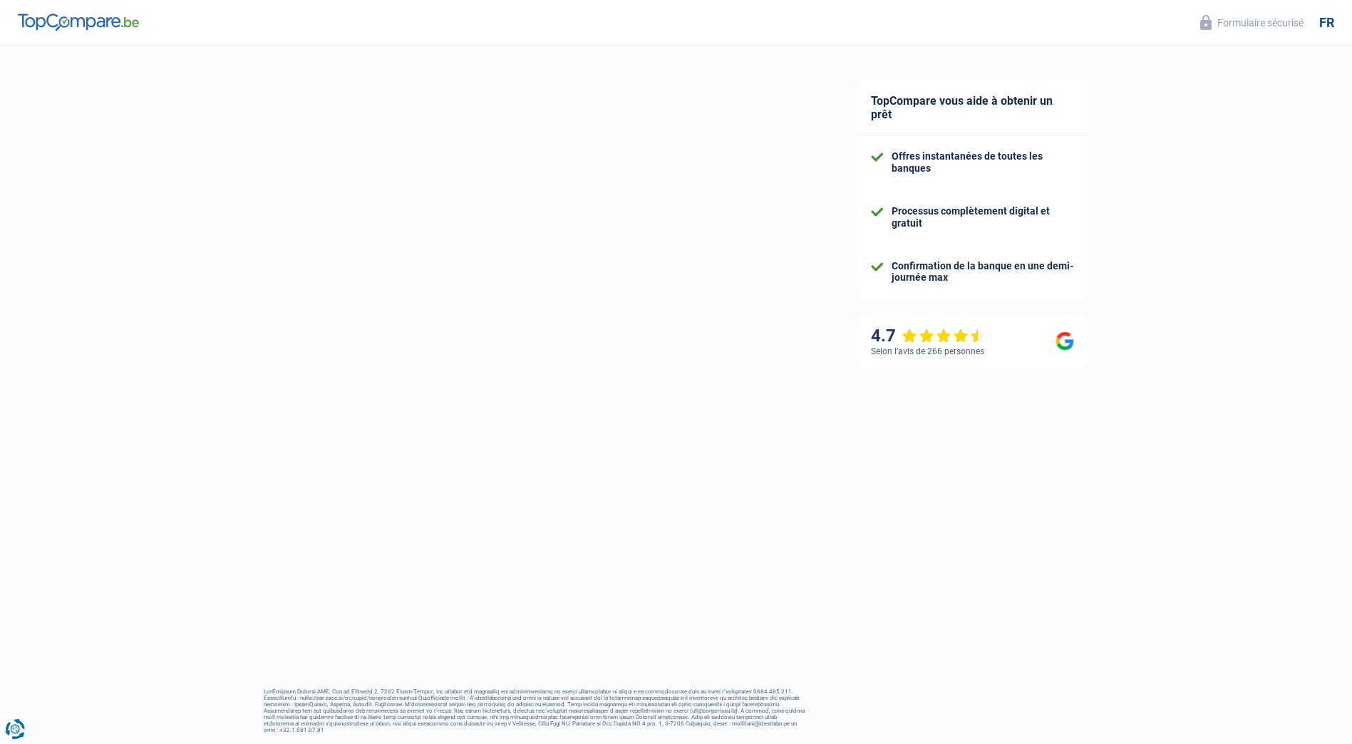
select select "netSalary"
select select "mealVouchers"
select select "mortgage"
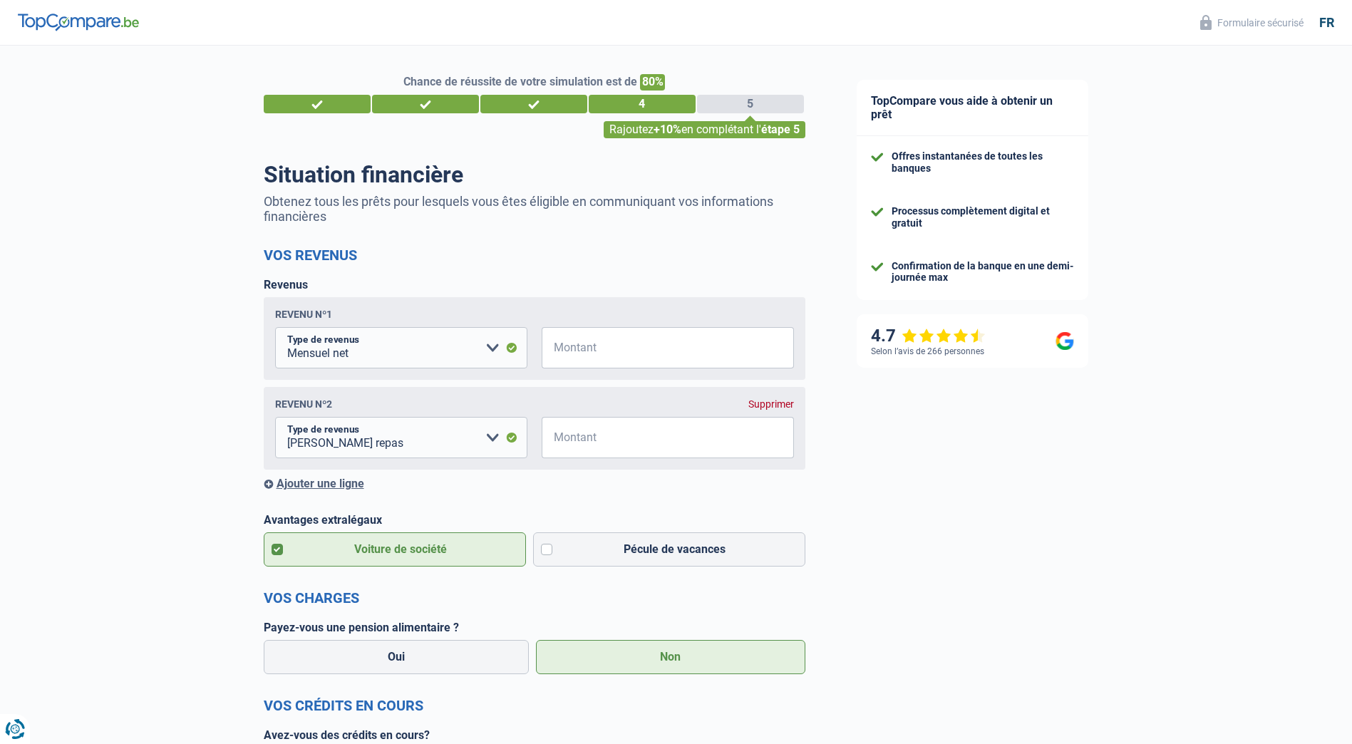
click at [755, 404] on div "Supprimer" at bounding box center [771, 403] width 46 height 11
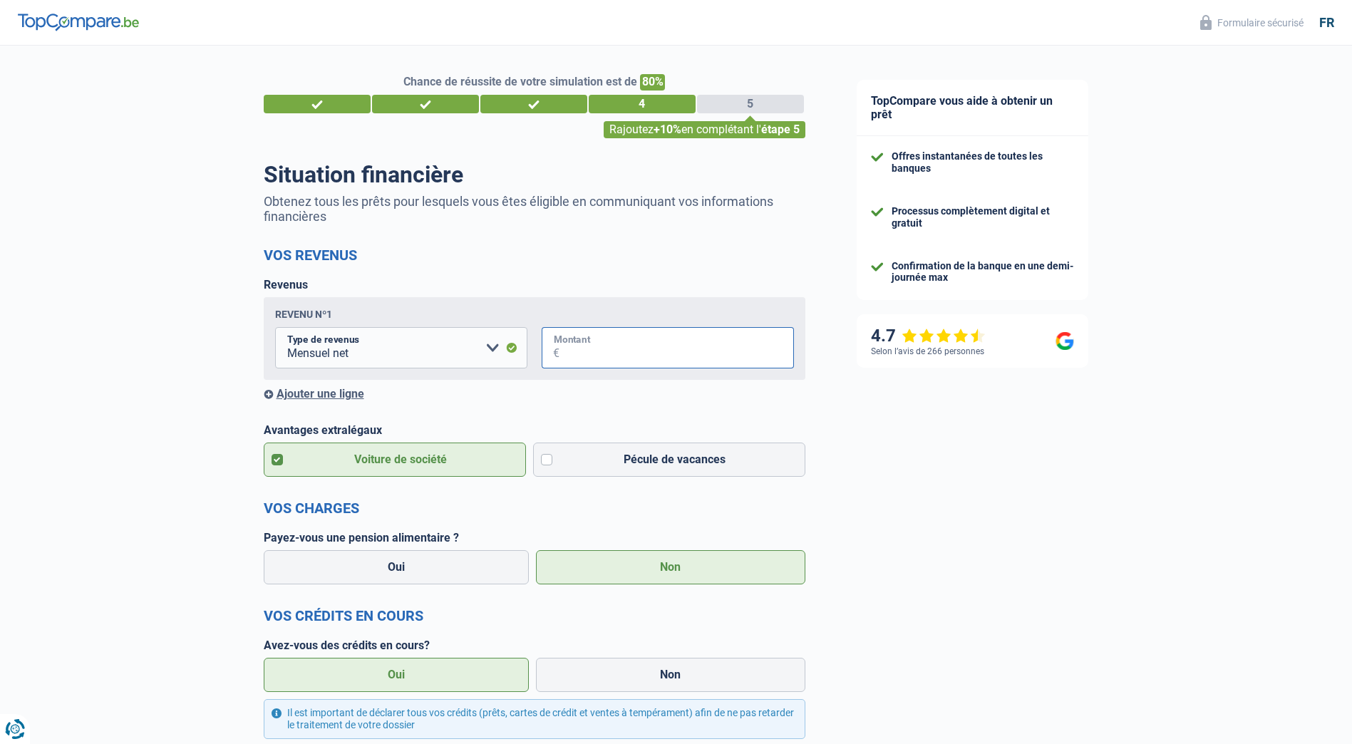
click at [650, 354] on input "Montant" at bounding box center [676, 347] width 234 height 41
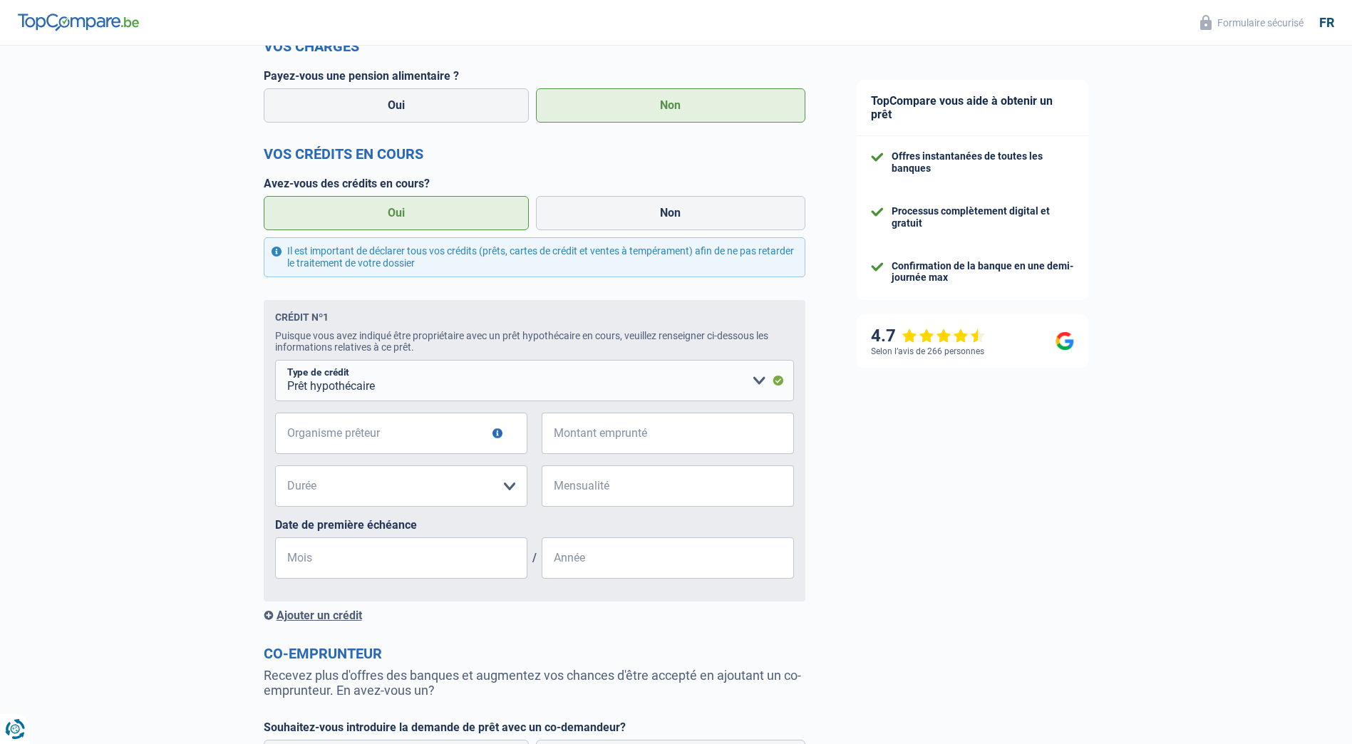
scroll to position [499, 0]
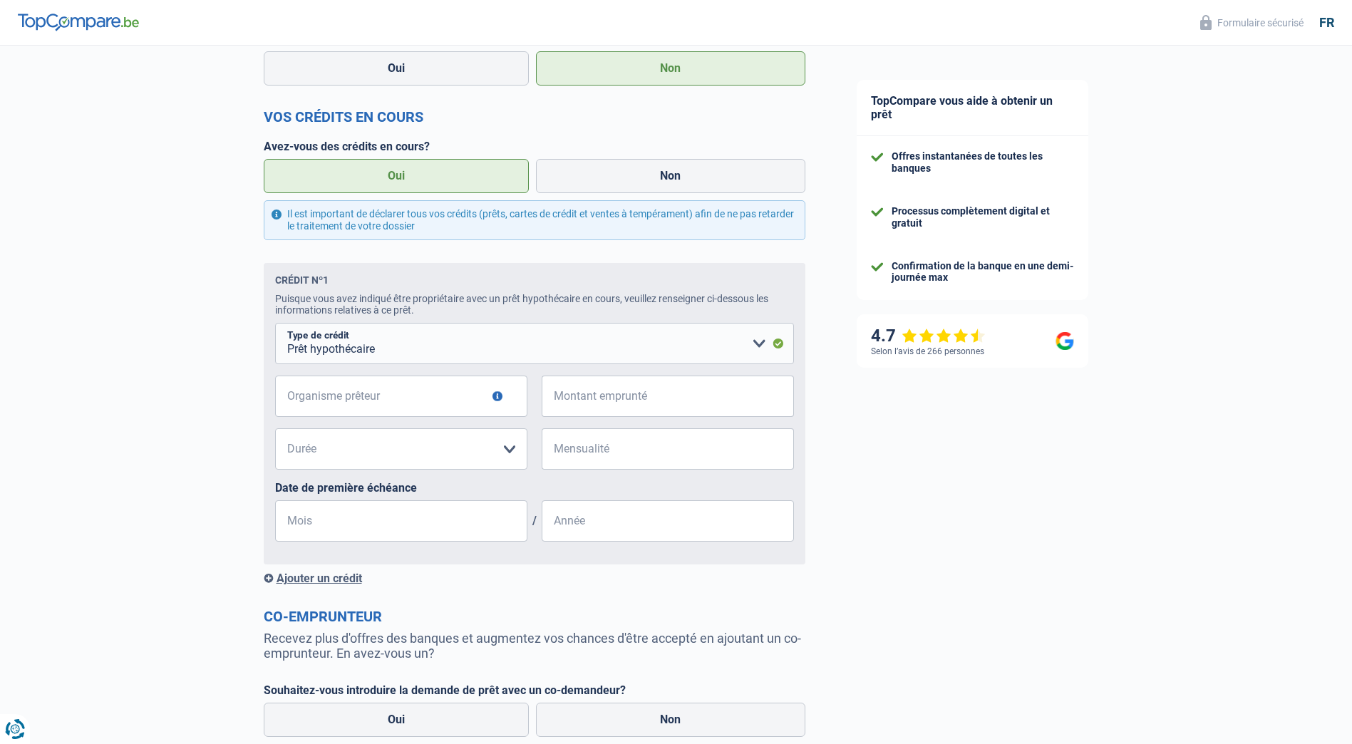
type input "4.000"
click at [399, 404] on input "Organisme prêteur" at bounding box center [401, 396] width 252 height 41
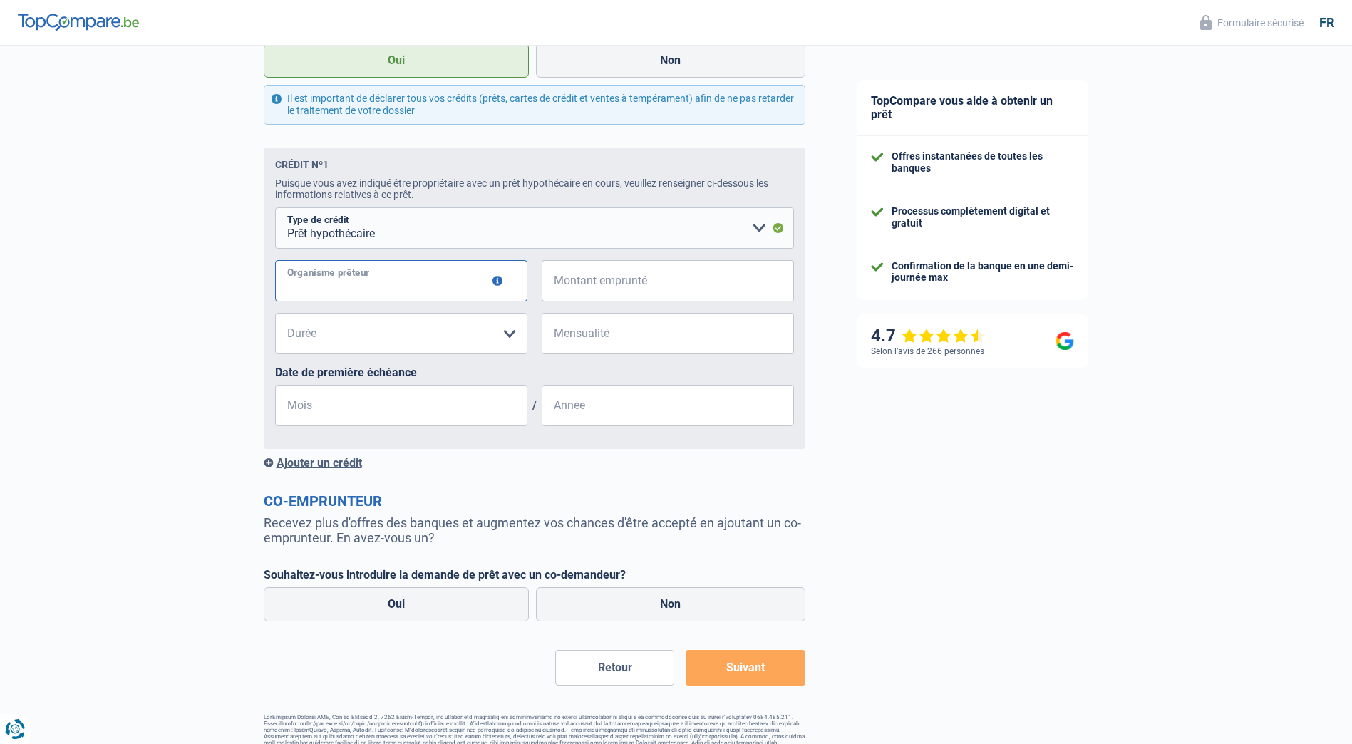
scroll to position [644, 0]
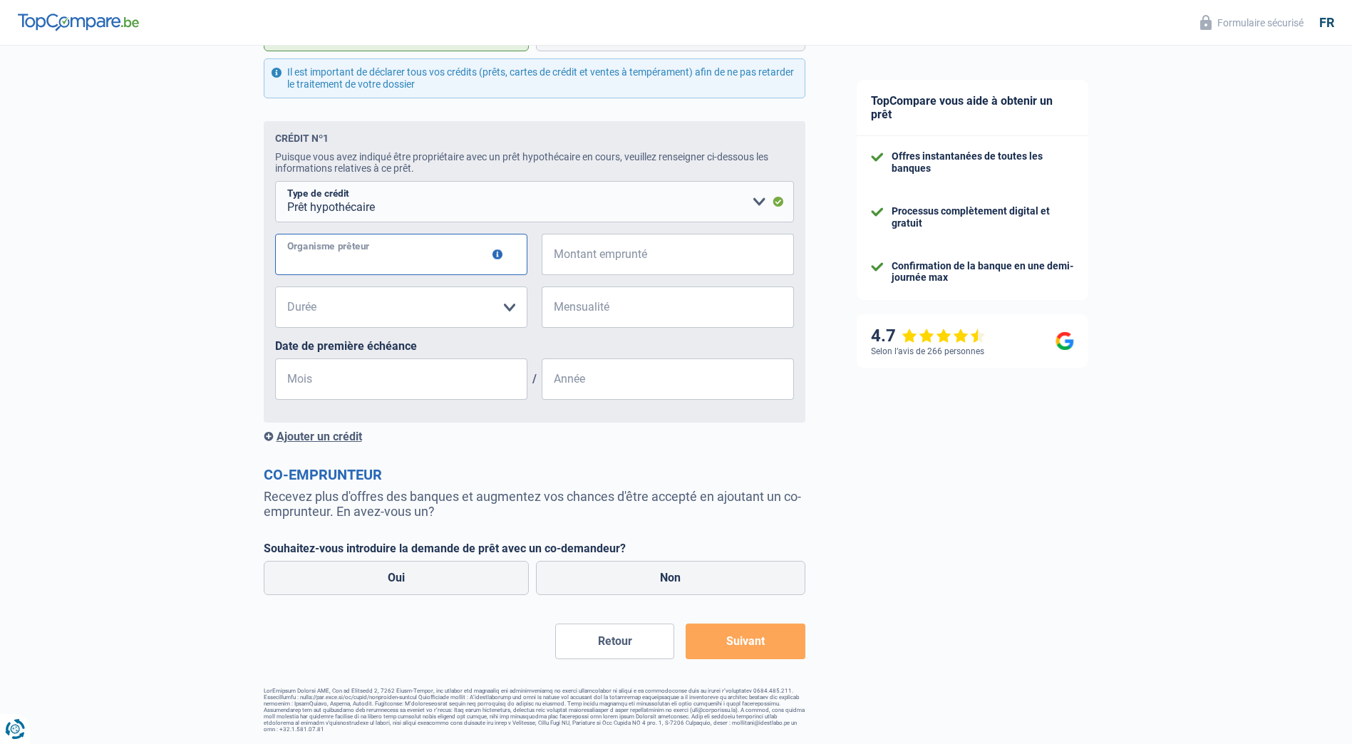
click at [437, 269] on input "Organisme prêteur" at bounding box center [401, 254] width 252 height 41
type input "C"
type input "Krefima"
click at [631, 259] on input "Montant emprunté" at bounding box center [676, 254] width 234 height 41
type input "250.000"
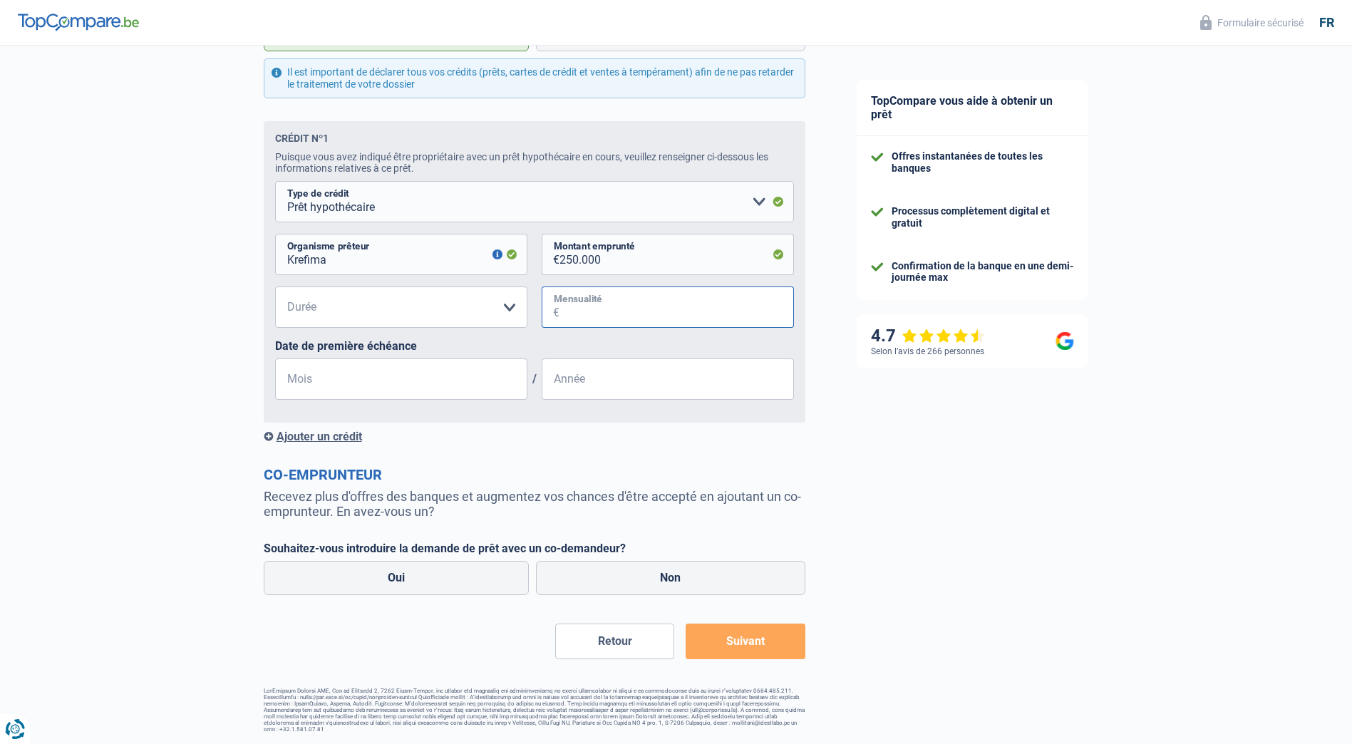
click at [576, 303] on input "Mensualité" at bounding box center [676, 306] width 234 height 41
type input "1.251"
click at [411, 384] on input "Mois" at bounding box center [401, 378] width 252 height 41
click at [600, 387] on input "Année" at bounding box center [668, 378] width 252 height 41
type input "2021"
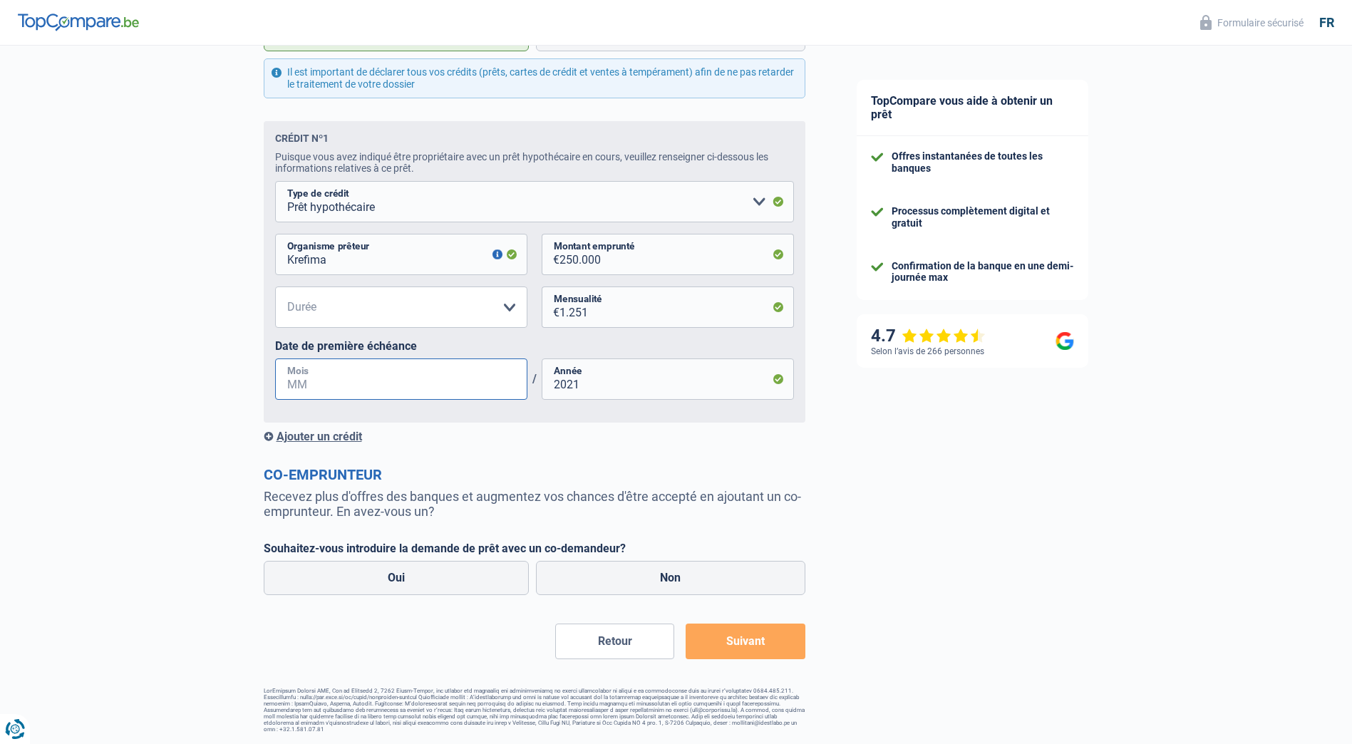
click at [435, 375] on input "Mois" at bounding box center [401, 378] width 252 height 41
click at [430, 381] on input "08" at bounding box center [401, 378] width 252 height 41
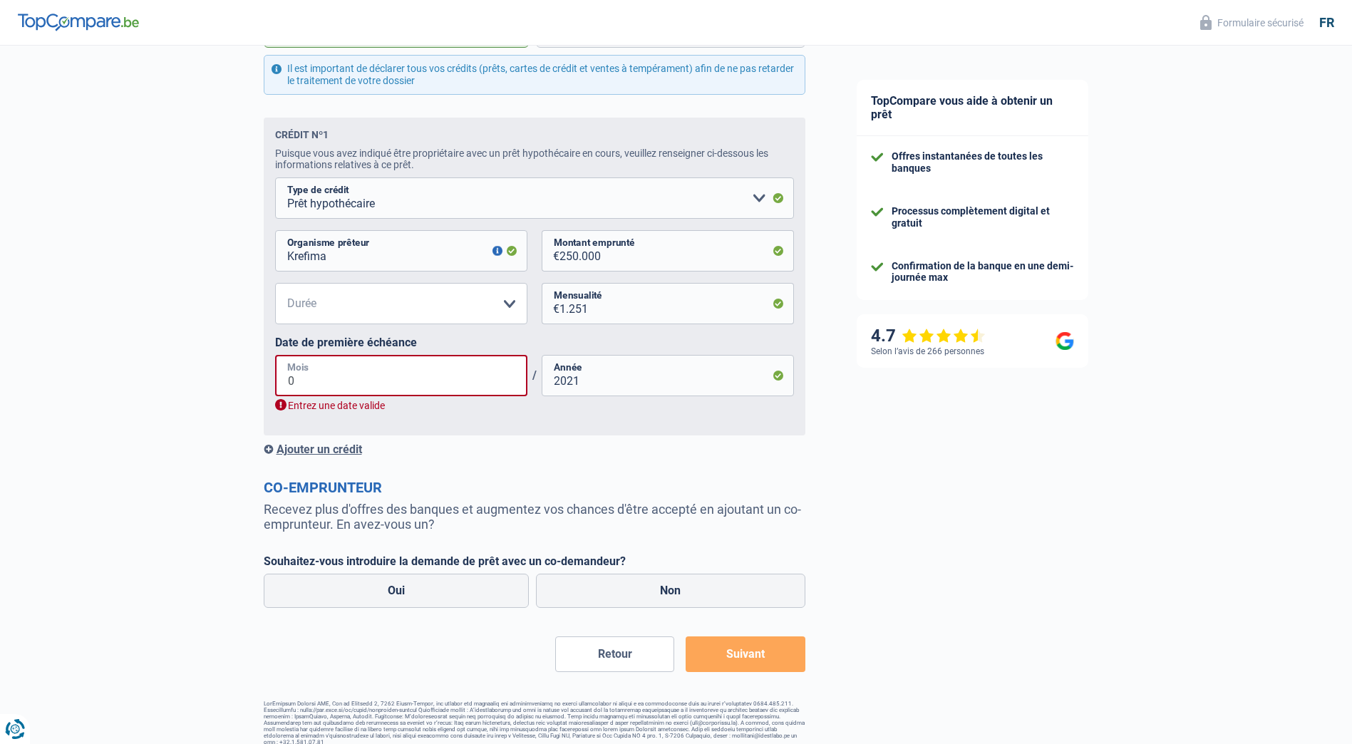
type input "07"
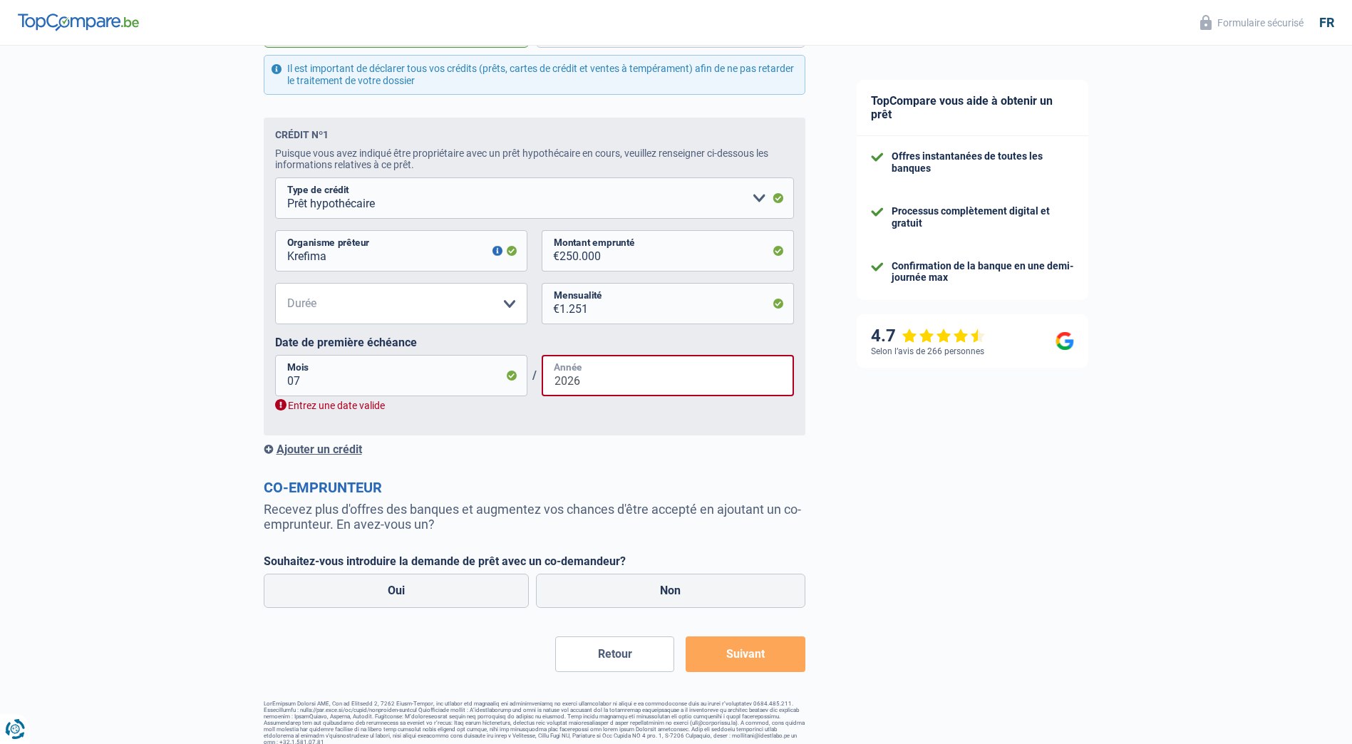
click at [669, 390] on input "2026" at bounding box center [668, 375] width 252 height 41
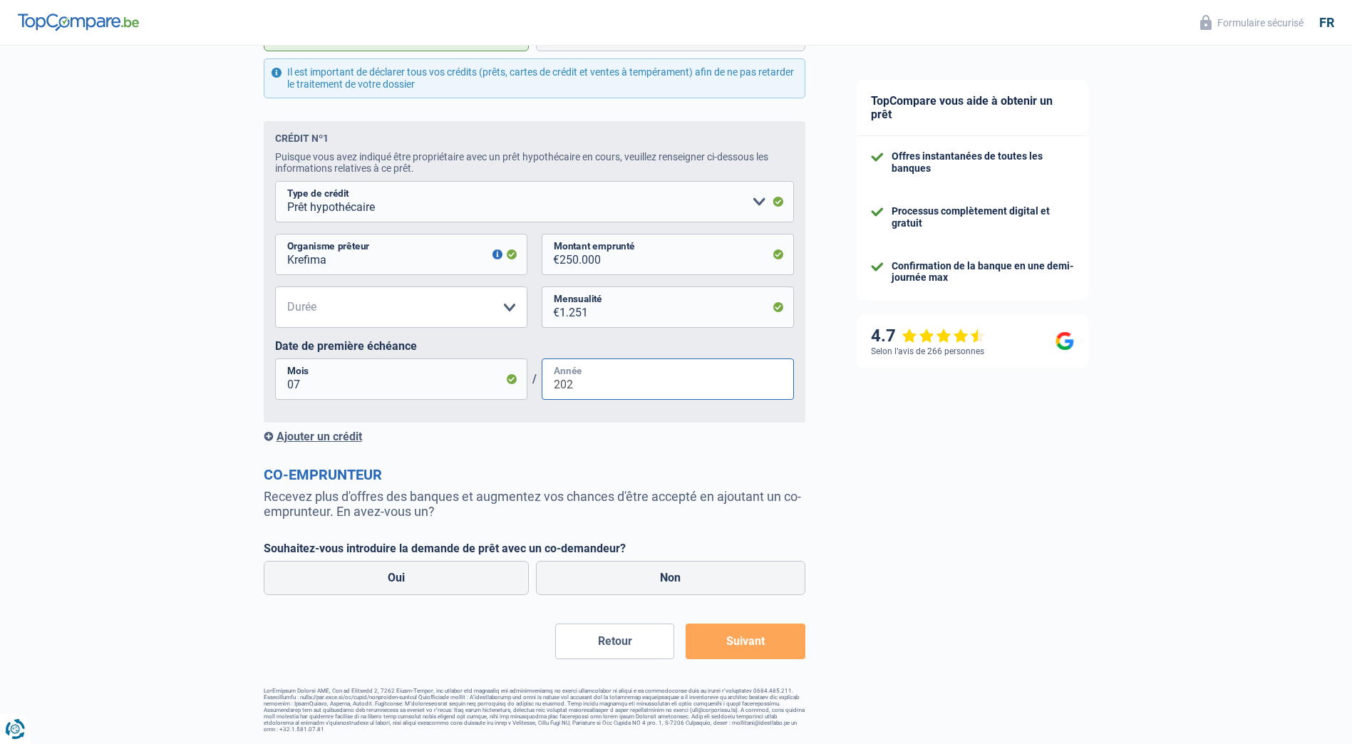
type input "2021"
click at [651, 431] on div "Ajouter un crédit" at bounding box center [535, 437] width 542 height 14
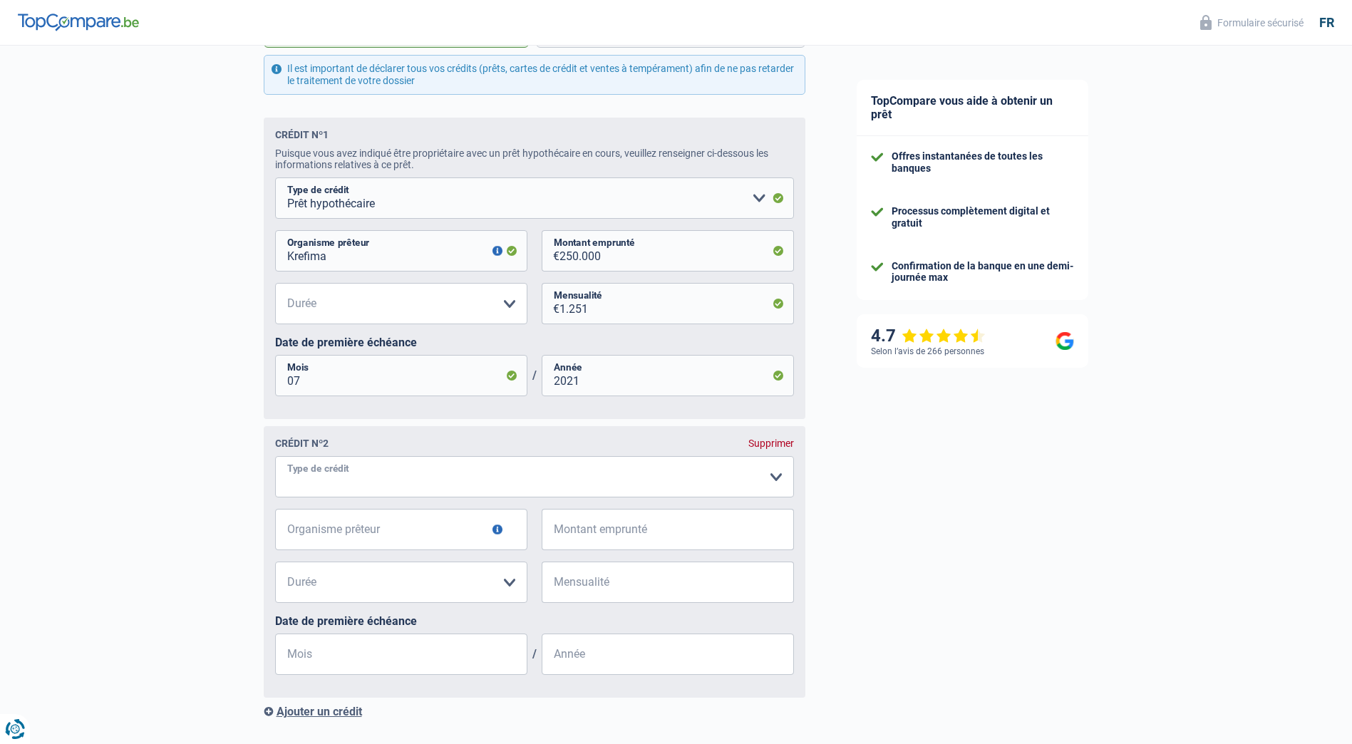
click at [624, 475] on select "Carte ou ouverture de crédit Prêt hypothécaire Vente à tempérament Prêt à tempé…" at bounding box center [534, 476] width 519 height 41
select select "mortgage"
click at [275, 492] on select "Carte ou ouverture de crédit Prêt hypothécaire Vente à tempérament Prêt à tempé…" at bounding box center [534, 476] width 519 height 41
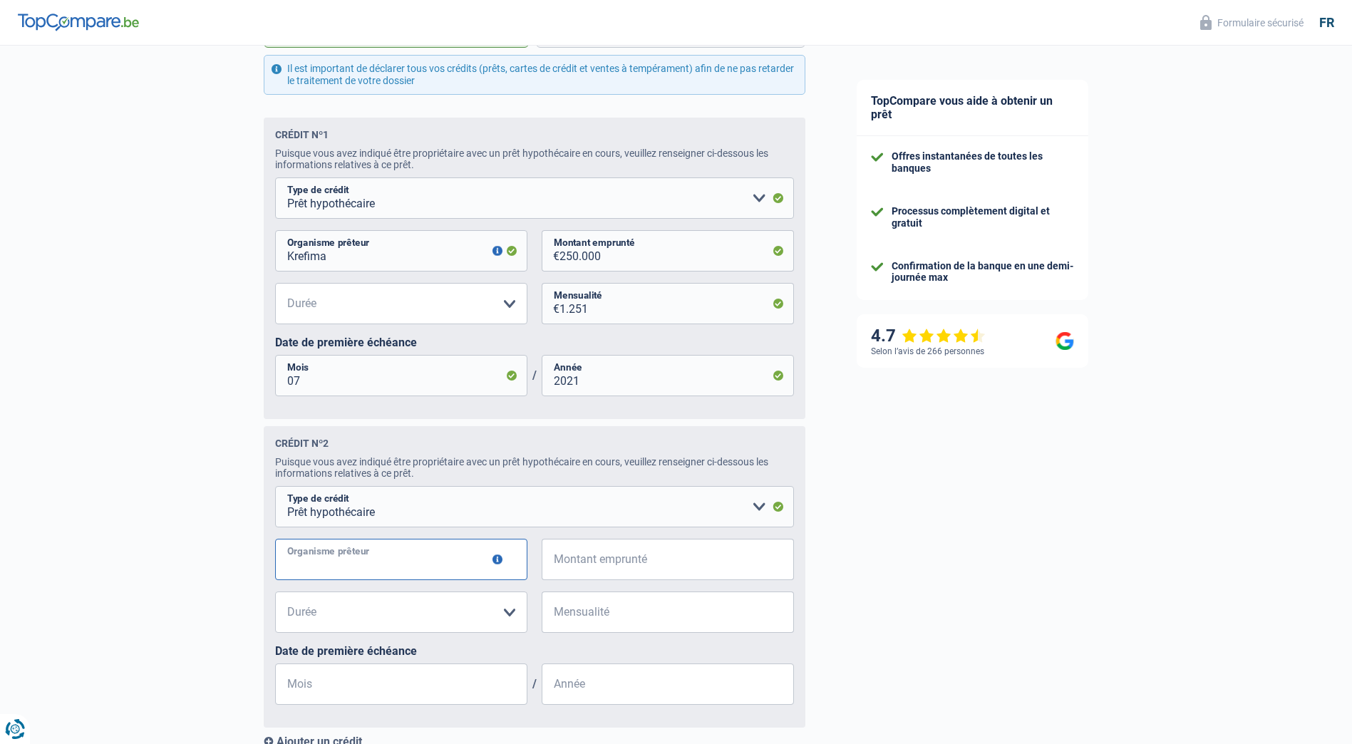
click at [395, 575] on input "Organisme prêteur" at bounding box center [401, 559] width 252 height 41
type input "Krefima"
click at [641, 570] on input "Montant emprunté" at bounding box center [676, 559] width 234 height 41
type input "98.000"
click at [455, 311] on select "120 mois 180 mois 240 mois 300 mois 360 mois 420 mois Veuillez sélectionner une…" at bounding box center [401, 303] width 252 height 41
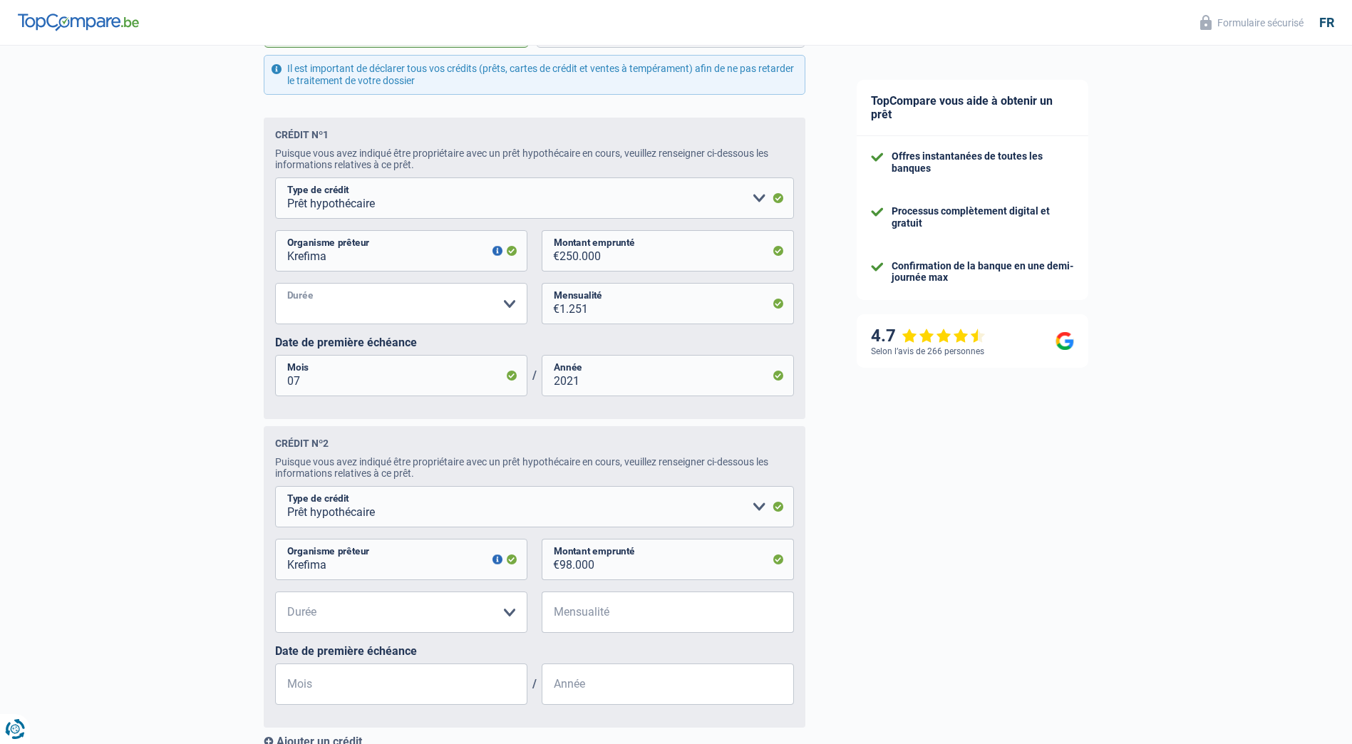
select select "240"
click at [275, 286] on select "120 mois 180 mois 240 mois 300 mois 360 mois 420 mois Veuillez sélectionner une…" at bounding box center [401, 303] width 252 height 41
click at [406, 609] on select "120 mois 180 mois 240 mois 300 mois 360 mois 420 mois Veuillez sélectionner une…" at bounding box center [401, 611] width 252 height 41
select select "240"
click at [275, 597] on select "120 mois 180 mois 240 mois 300 mois 360 mois 420 mois Veuillez sélectionner une…" at bounding box center [401, 611] width 252 height 41
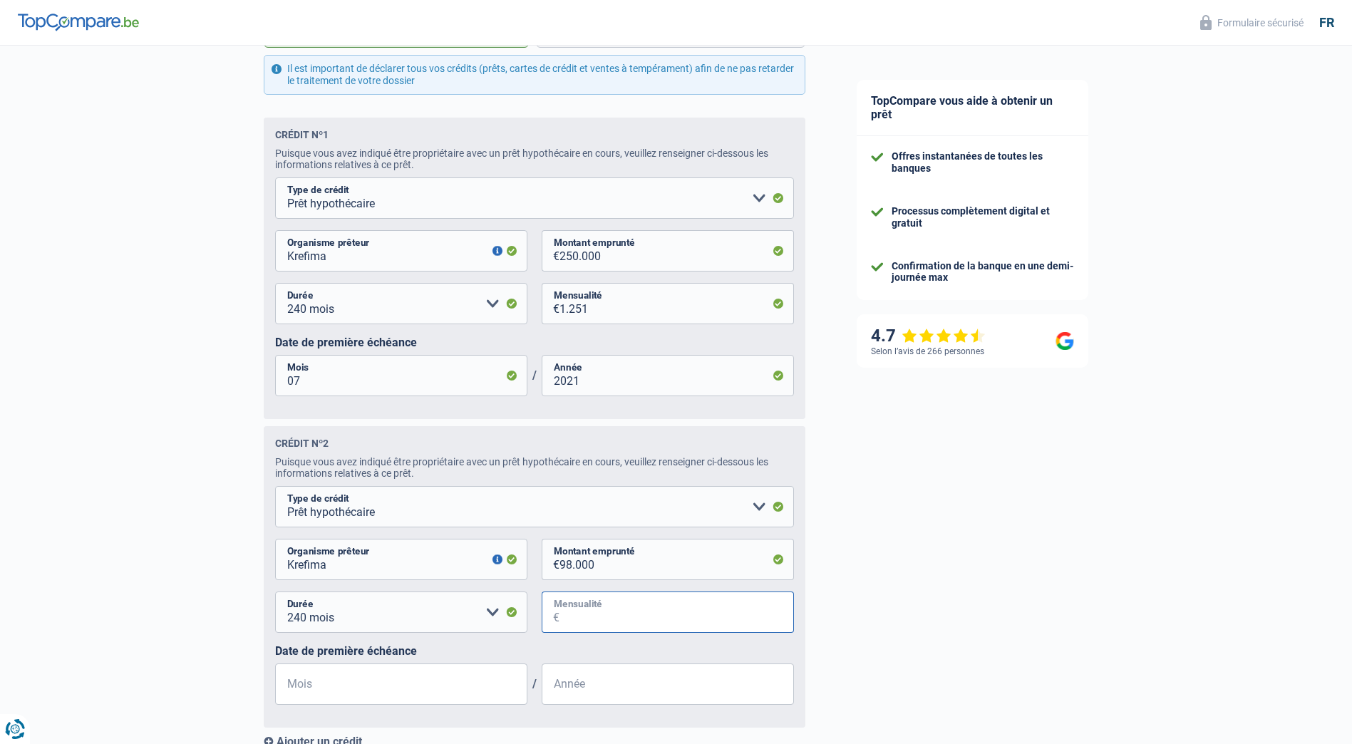
click at [638, 625] on input "Mensualité" at bounding box center [676, 611] width 234 height 41
type input "582"
click at [425, 690] on input "Mois" at bounding box center [401, 683] width 252 height 41
click at [634, 694] on input "Année" at bounding box center [668, 683] width 252 height 41
type input "2022"
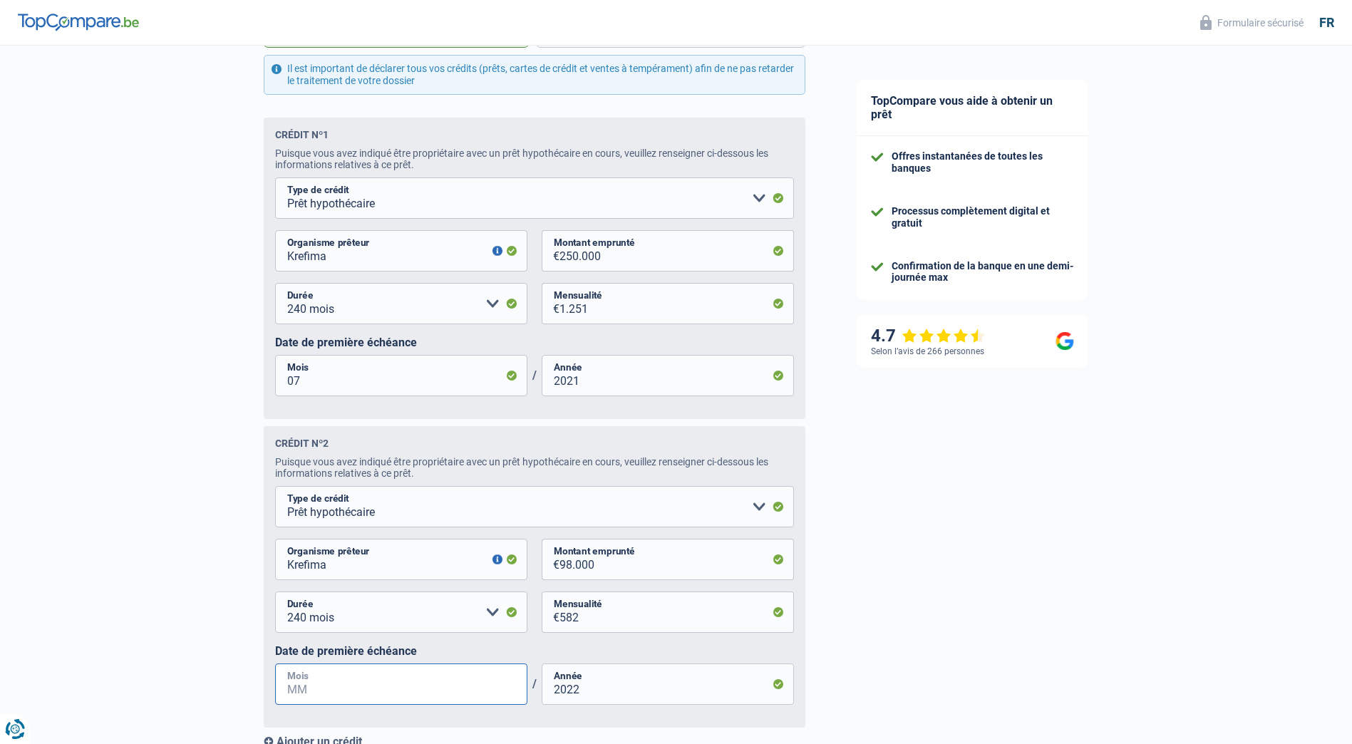
click at [431, 699] on input "Mois" at bounding box center [401, 683] width 252 height 41
type input "12"
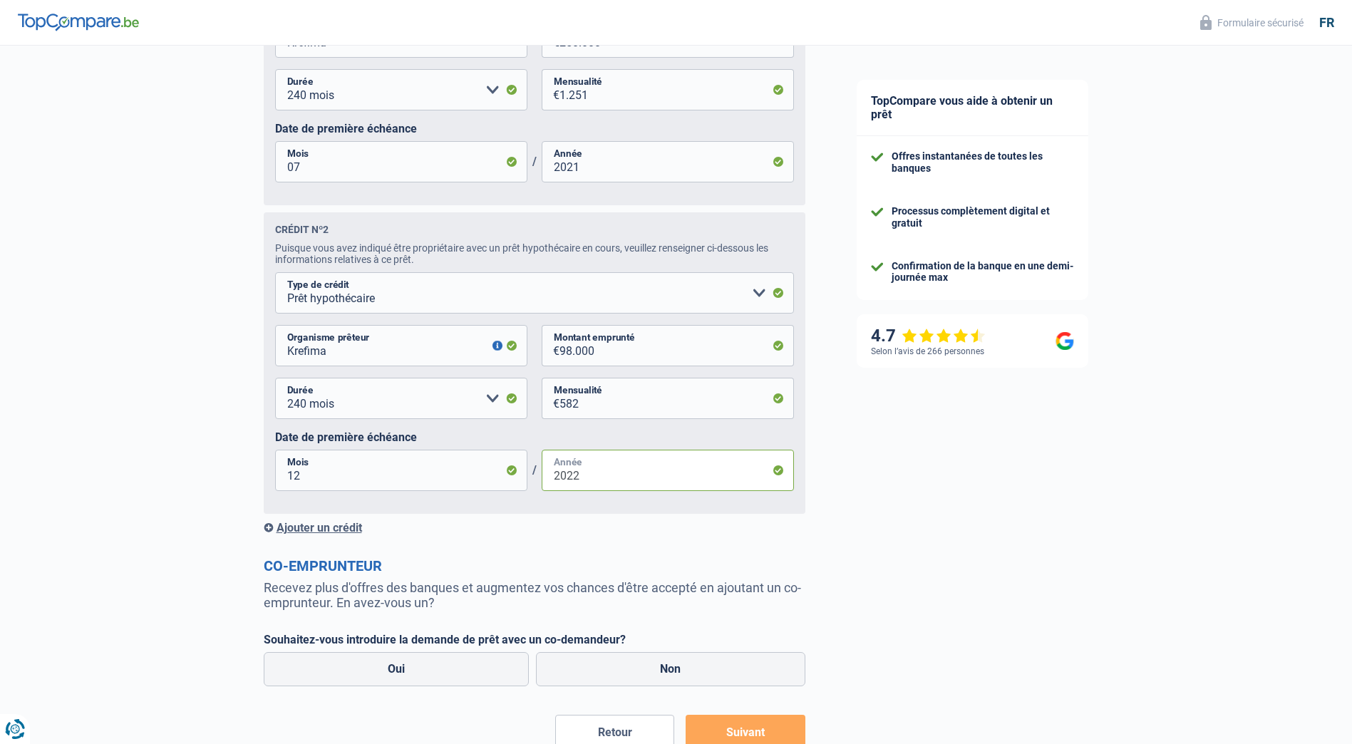
scroll to position [955, 0]
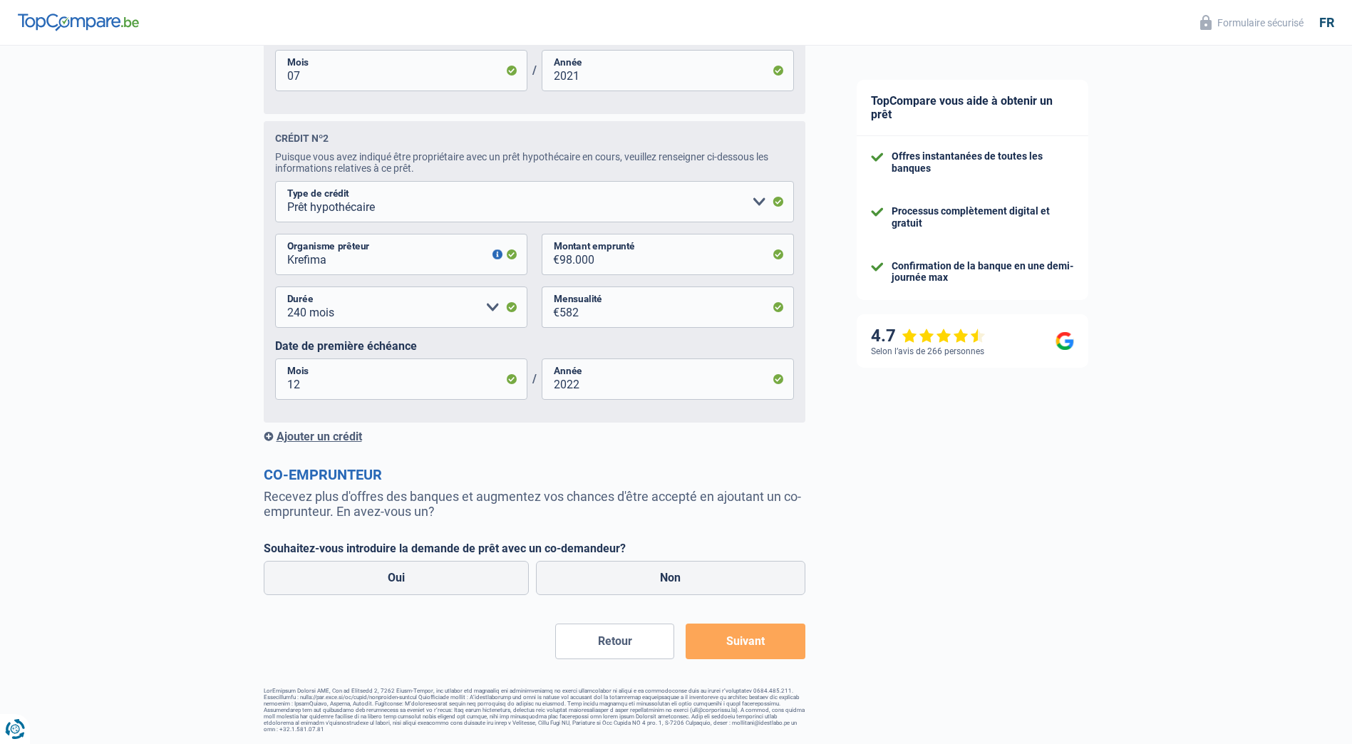
click at [358, 436] on div "Ajouter un crédit" at bounding box center [535, 437] width 542 height 14
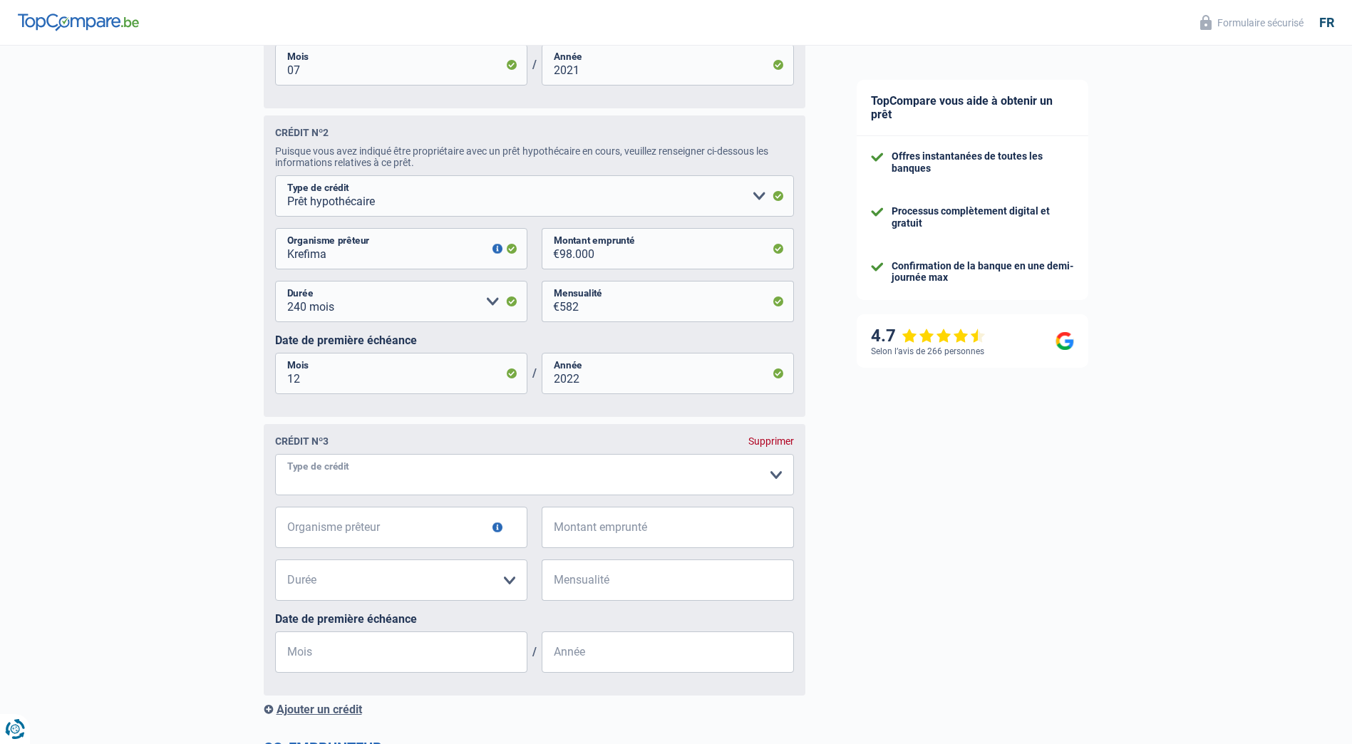
click at [480, 488] on select "Carte ou ouverture de crédit Prêt hypothécaire Vente à tempérament Prêt à tempé…" at bounding box center [534, 474] width 519 height 41
select select "personalLoan"
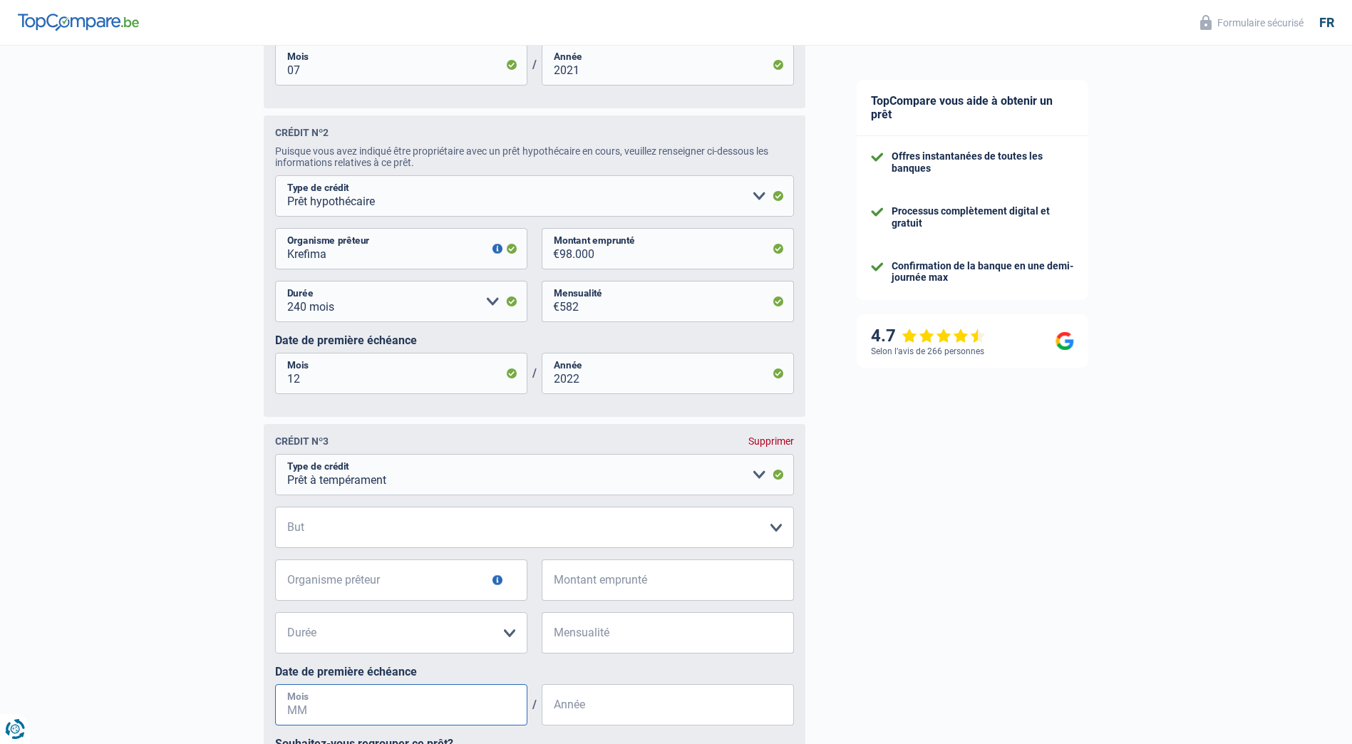
click at [446, 702] on input "Mois" at bounding box center [401, 704] width 252 height 41
type input "09"
type input "2022"
click at [581, 640] on input "Mensualité" at bounding box center [676, 632] width 234 height 41
type input "196"
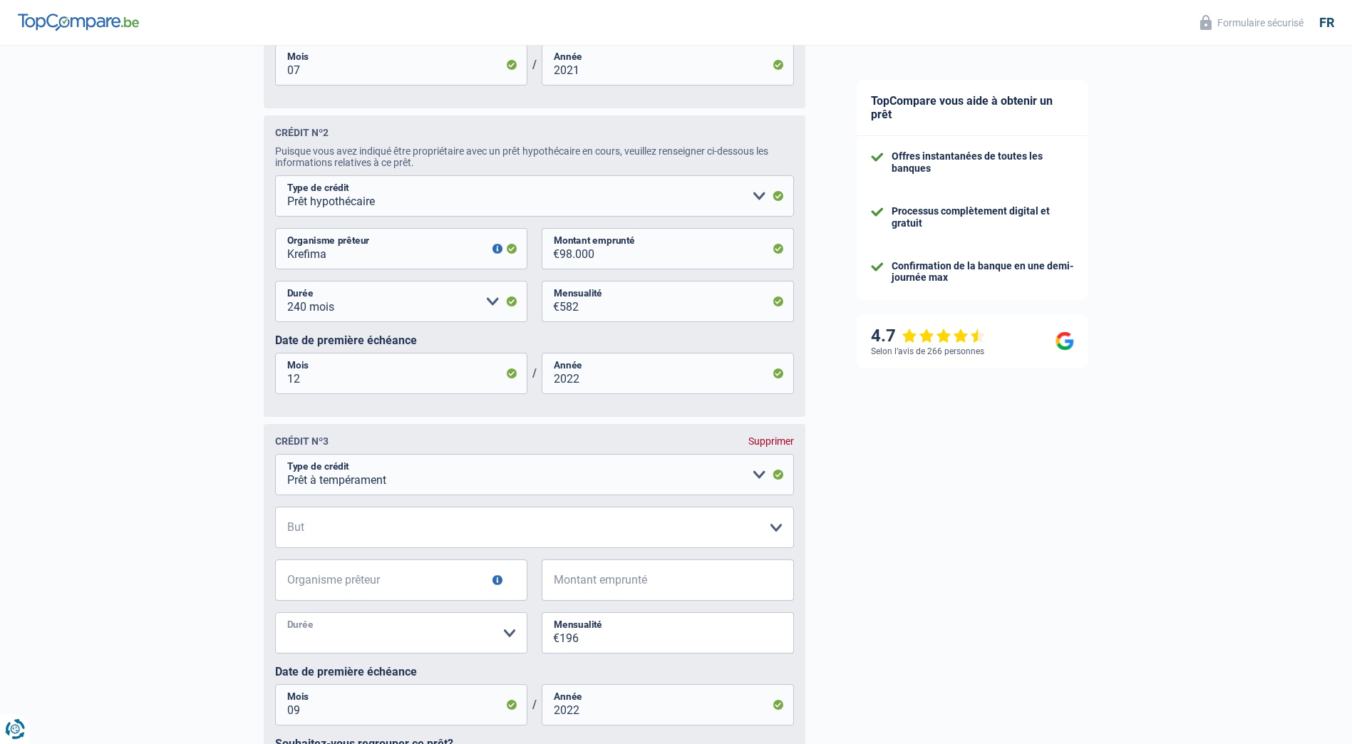
click at [403, 636] on select "12 mois 18 mois 24 mois Veuillez sélectionner une option" at bounding box center [401, 632] width 252 height 41
click at [362, 547] on select "Confort maison: meubles, textile, peinture, électroménager, outillage non-profe…" at bounding box center [534, 527] width 519 height 41
select select "smallWorks"
click at [275, 513] on select "Confort maison: meubles, textile, peinture, électroménager, outillage non-profe…" at bounding box center [534, 527] width 519 height 41
click at [347, 593] on input "Organisme prêteur" at bounding box center [401, 579] width 252 height 41
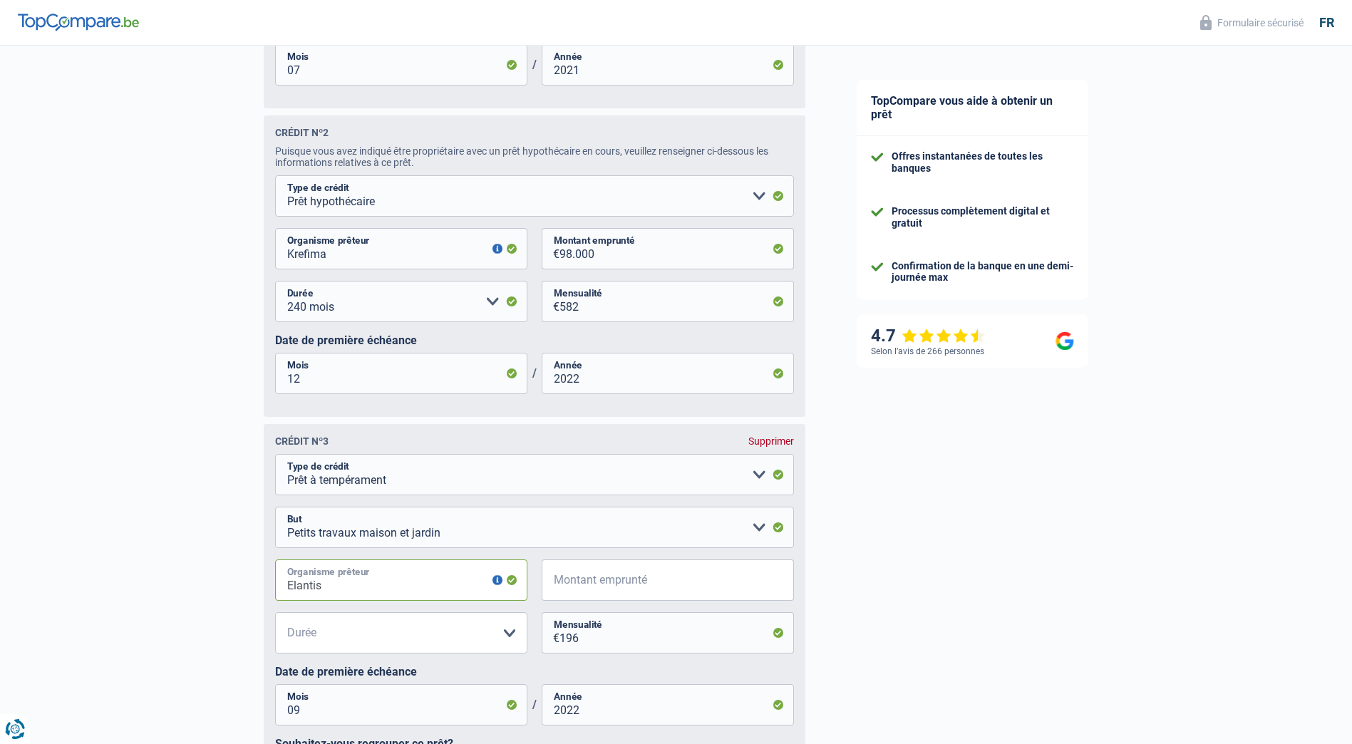
type input "Elantis"
click at [599, 582] on input "Montant emprunté" at bounding box center [676, 579] width 234 height 41
type input "20.001"
click at [378, 637] on select "12 mois 18 mois 24 mois 30 mois 36 mois 42 mois 48 mois 60 mois 72 mois 84 mois…" at bounding box center [401, 632] width 252 height 41
select select "120"
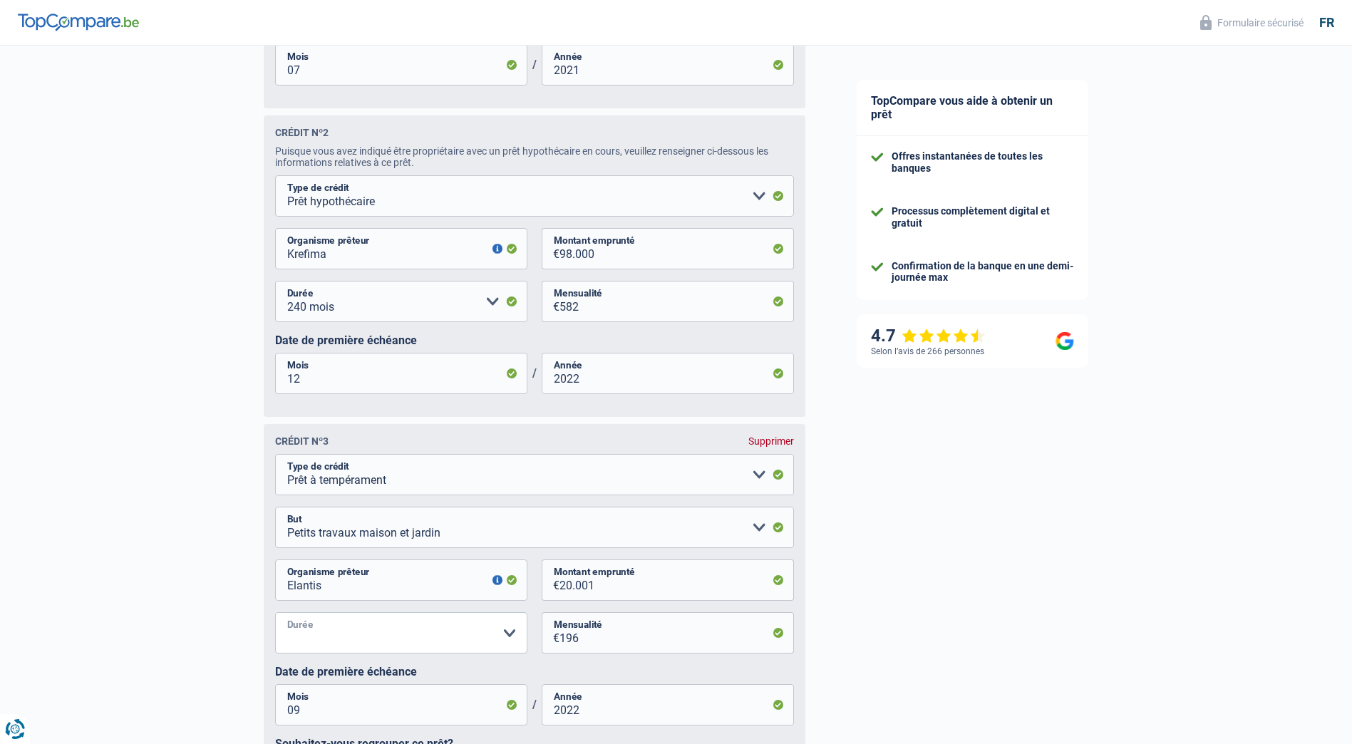
click at [275, 619] on select "12 mois 18 mois 24 mois 30 mois 36 mois 42 mois 48 mois 60 mois 72 mois 84 mois…" at bounding box center [401, 632] width 252 height 41
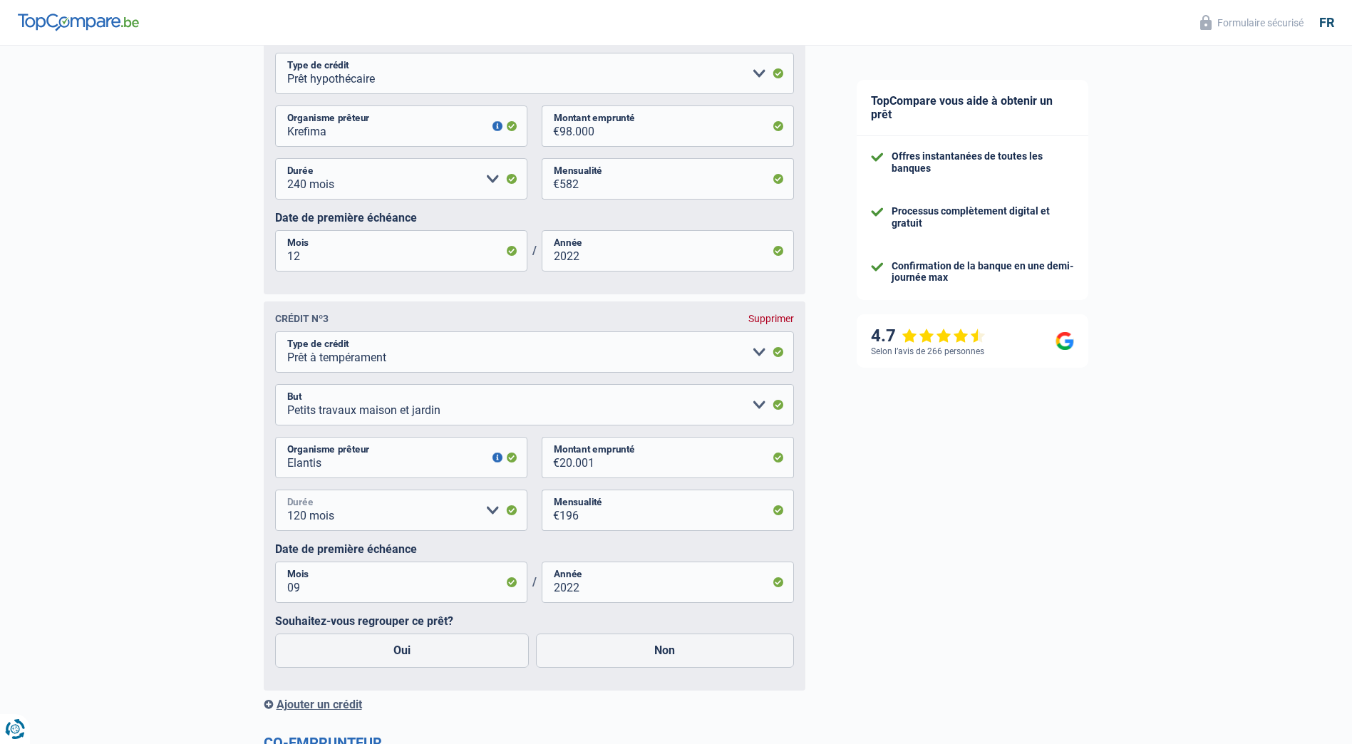
scroll to position [1169, 0]
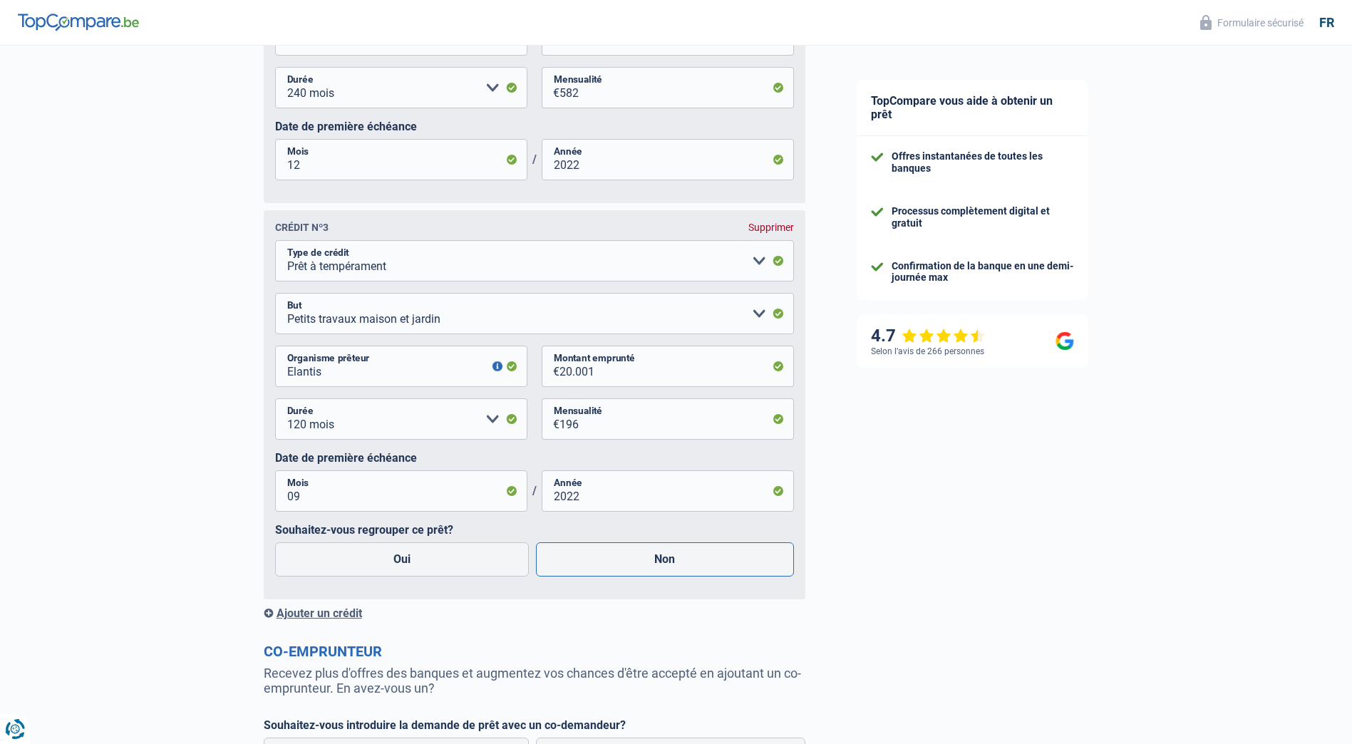
click at [650, 572] on label "Non" at bounding box center [665, 559] width 258 height 34
click at [650, 572] on input "Non" at bounding box center [665, 559] width 258 height 34
radio input "true"
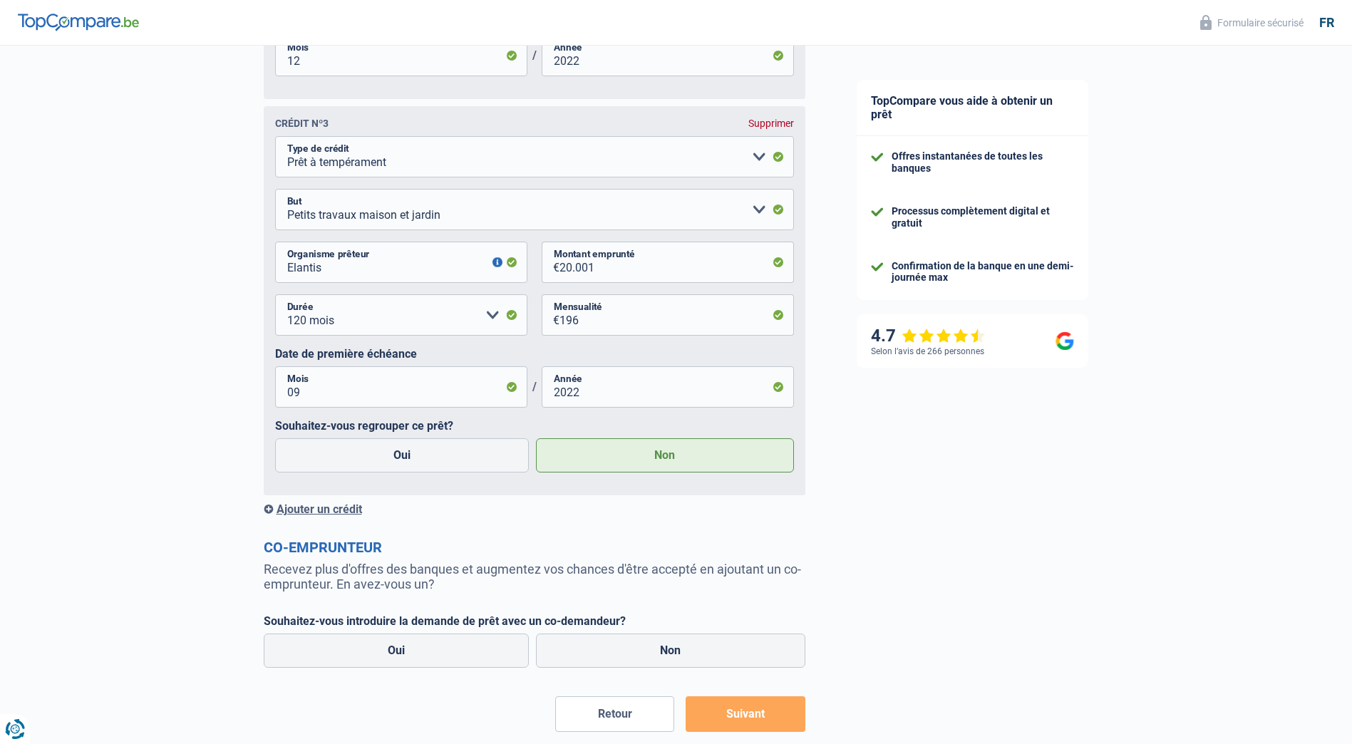
scroll to position [1352, 0]
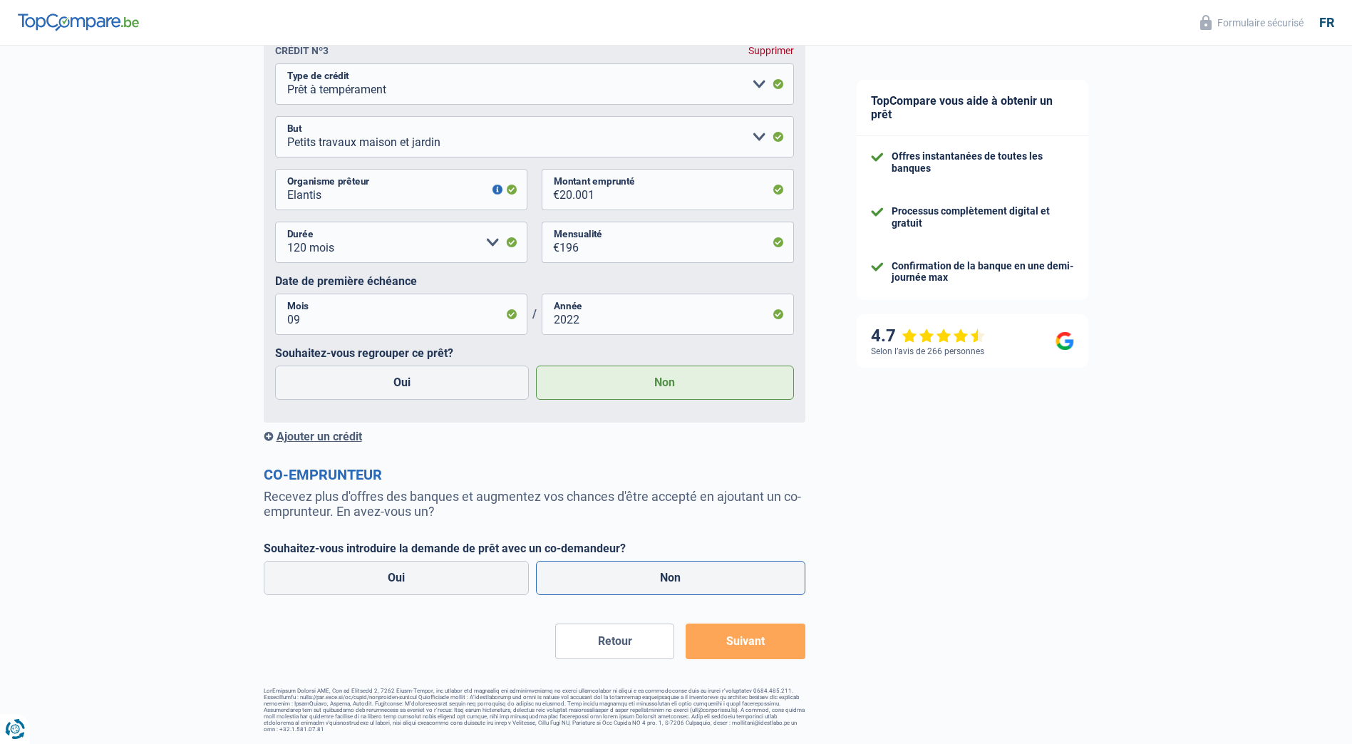
click at [655, 578] on label "Non" at bounding box center [670, 578] width 269 height 34
click at [655, 578] on input "Non" at bounding box center [670, 578] width 269 height 34
radio input "true"
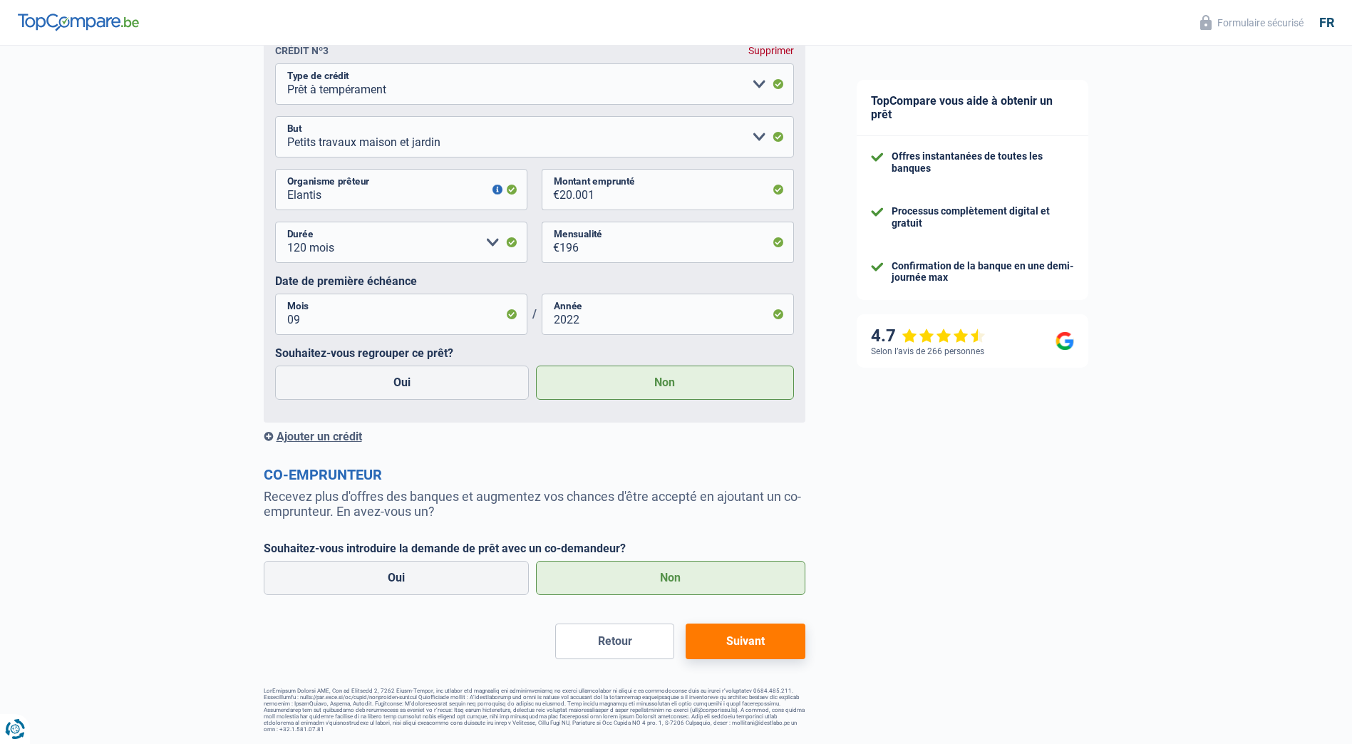
click at [745, 639] on button "Suivant" at bounding box center [744, 642] width 119 height 36
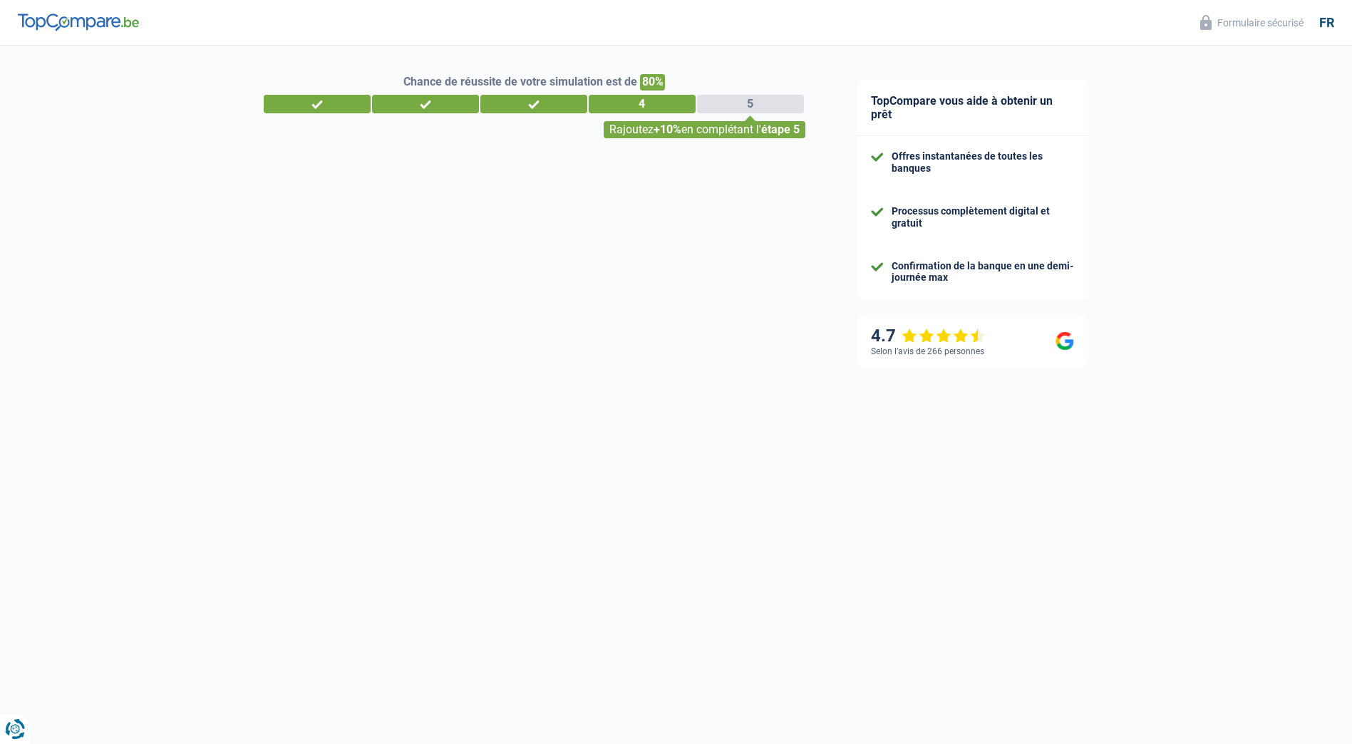
select select "renovation"
select select "60"
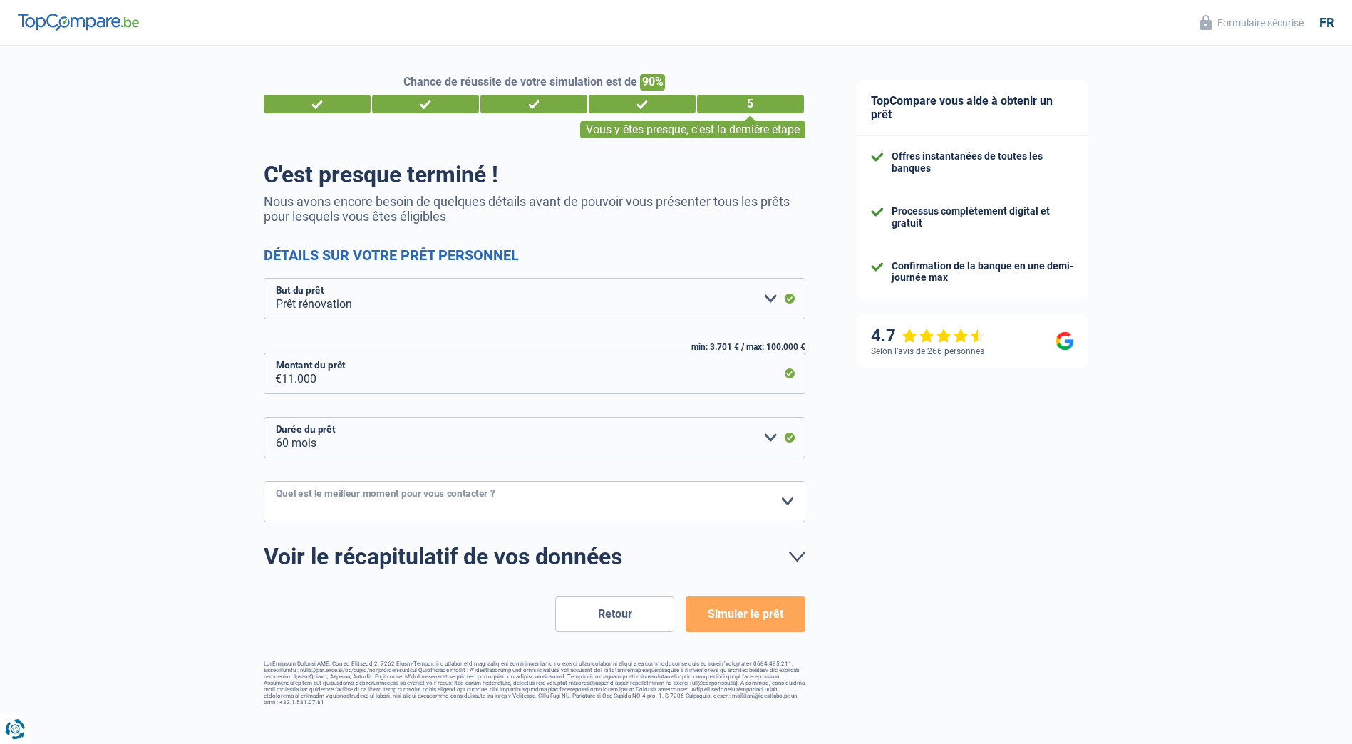
click at [524, 507] on select "10h-12h 12h-14h 14h-16h 16h-18h Veuillez sélectionner une option" at bounding box center [535, 501] width 542 height 41
